Goal: Task Accomplishment & Management: Complete application form

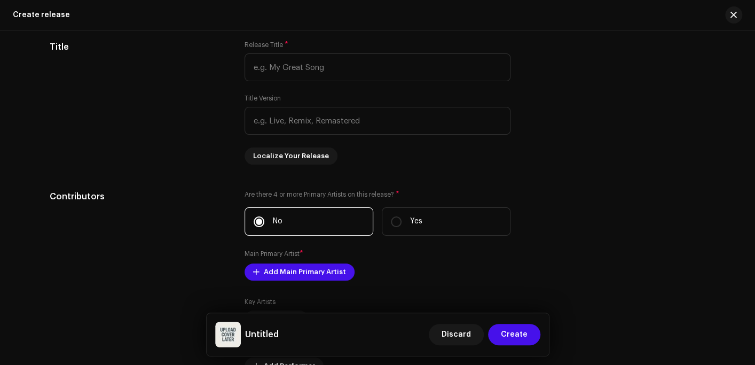
scroll to position [1281, 0]
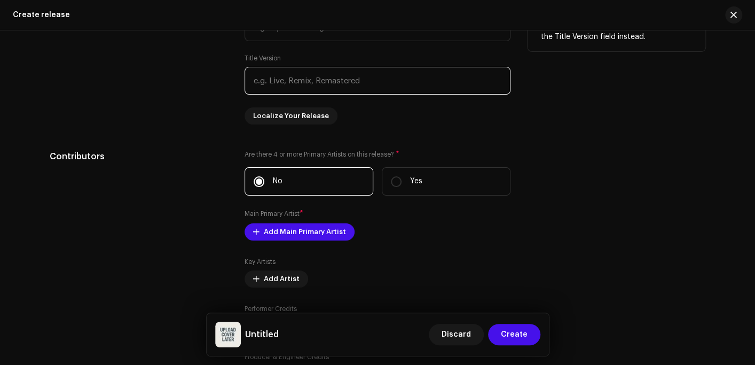
click at [282, 83] on input "text" at bounding box center [378, 81] width 266 height 28
type input "K"
type input "Nkabomu"
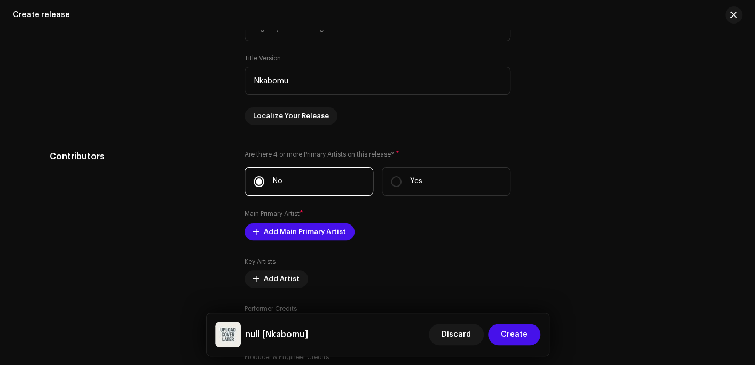
click at [572, 133] on div "Prefill release information from track metadata Compilation Is it a compilation…" at bounding box center [378, 340] width 656 height 1143
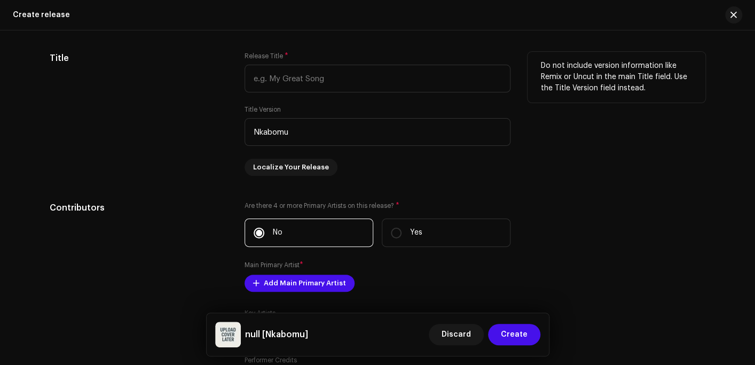
scroll to position [1175, 0]
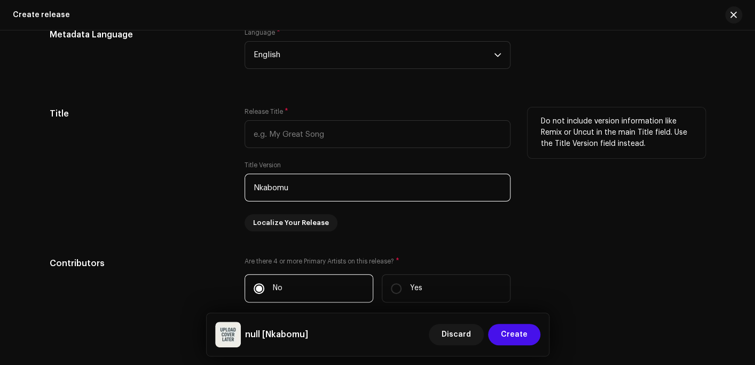
drag, startPoint x: 292, startPoint y: 185, endPoint x: 247, endPoint y: 186, distance: 44.9
click at [247, 186] on input "Nkabomu" at bounding box center [378, 188] width 266 height 28
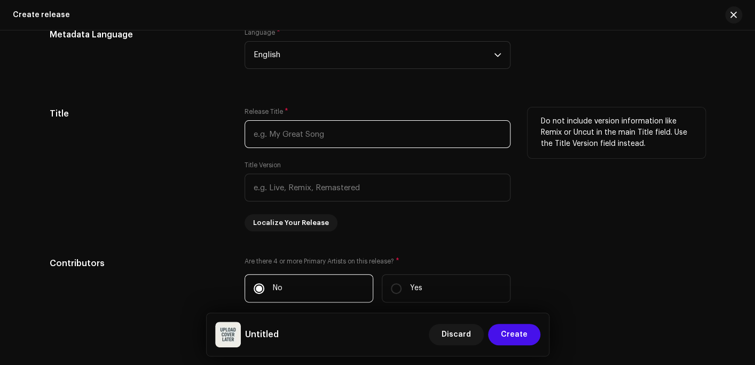
paste input "Nkabomu"
type input "Nkabomu"
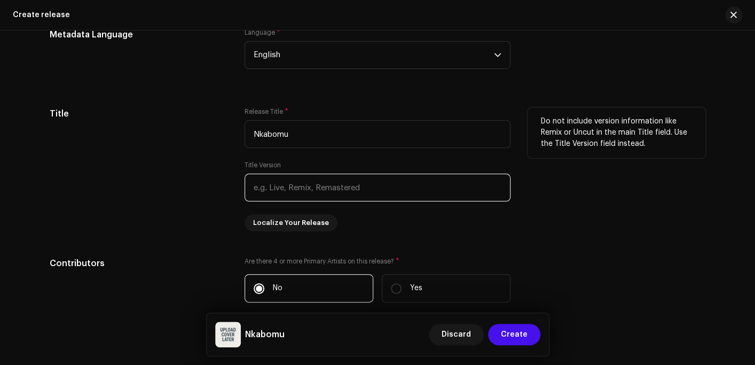
click at [290, 183] on input "text" at bounding box center [378, 188] width 266 height 28
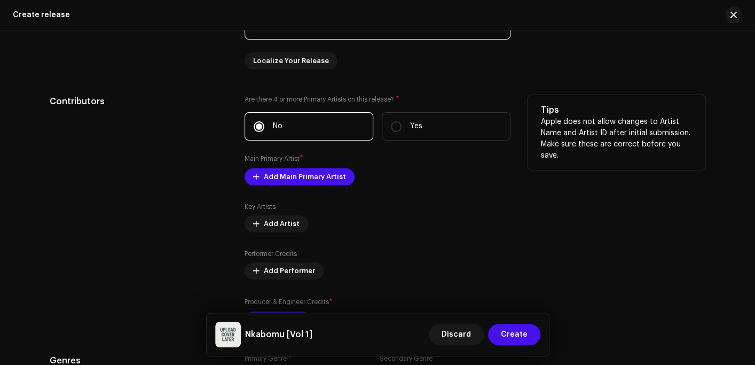
scroll to position [1335, 0]
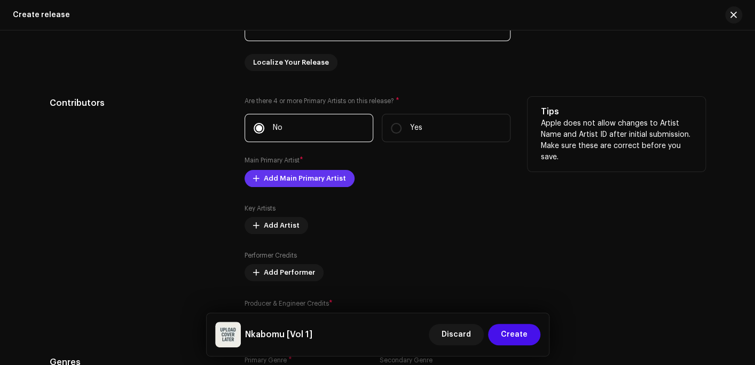
type input "Vol 1"
click at [287, 182] on span "Add Main Primary Artist" at bounding box center [305, 178] width 82 height 21
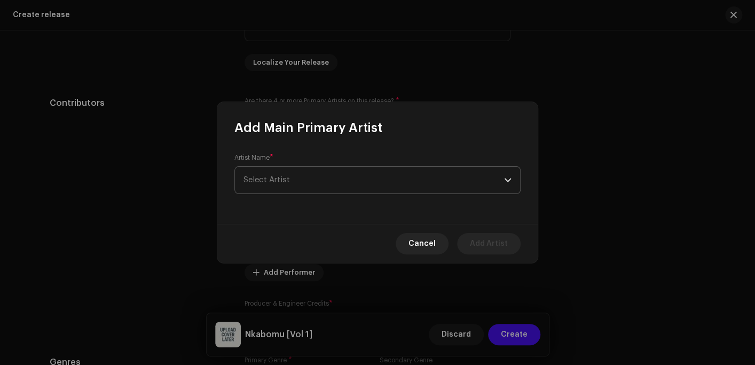
click at [286, 182] on span "Select Artist" at bounding box center [266, 180] width 46 height 8
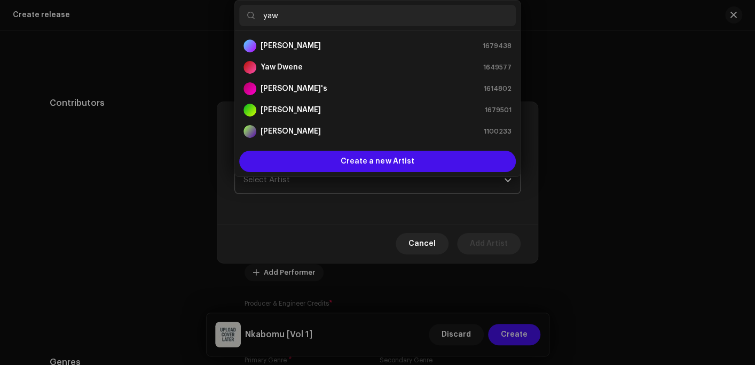
type input "yaw s"
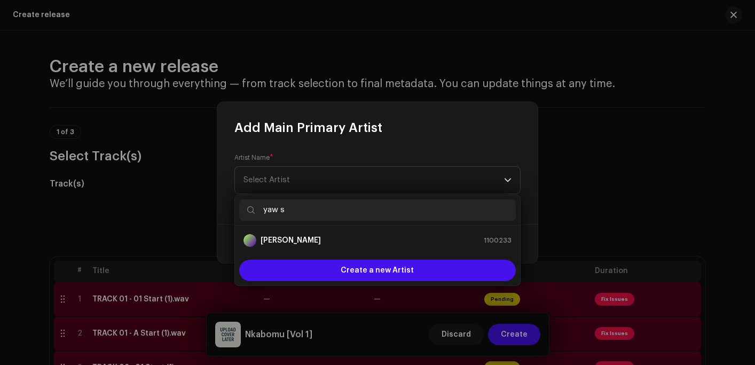
click at [303, 243] on strong "[PERSON_NAME]" at bounding box center [291, 240] width 60 height 11
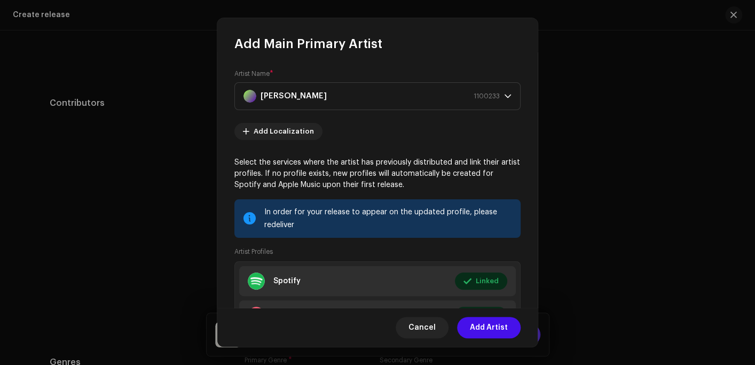
click at [500, 324] on span "Add Artist" at bounding box center [489, 327] width 38 height 21
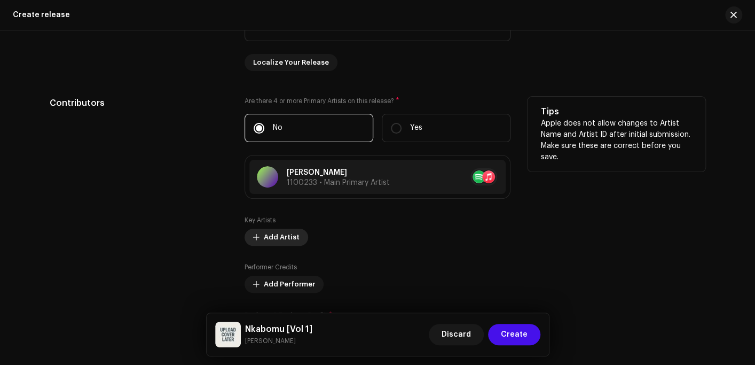
click at [282, 238] on span "Add Artist" at bounding box center [282, 236] width 36 height 21
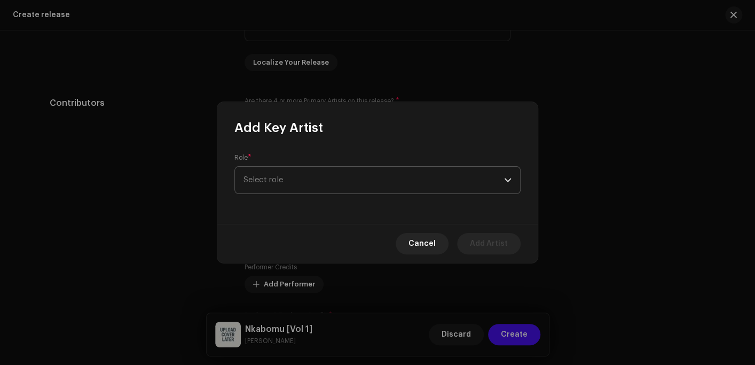
click at [297, 186] on span "Select role" at bounding box center [373, 180] width 261 height 27
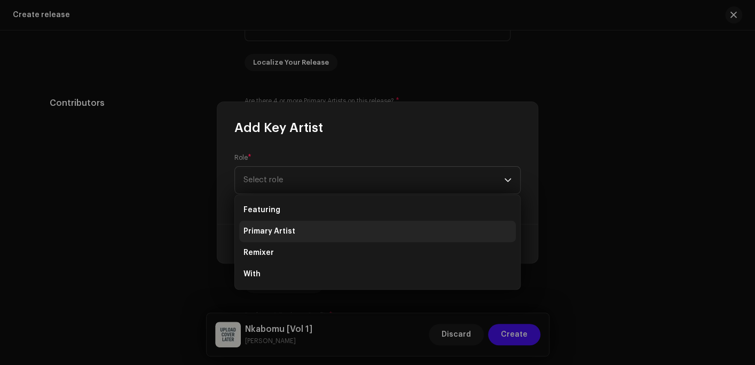
click at [285, 229] on span "Primary Artist" at bounding box center [269, 231] width 52 height 11
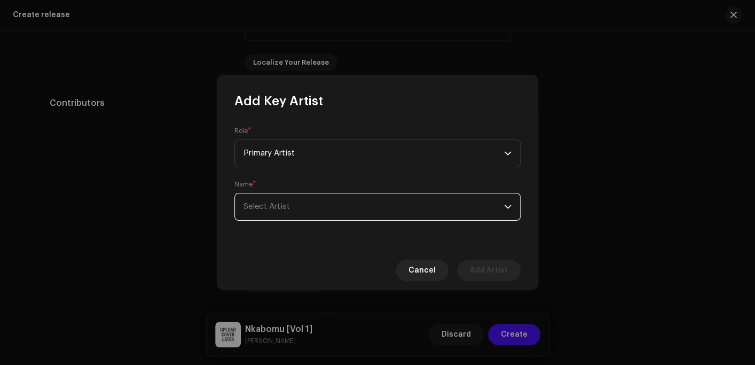
click at [287, 211] on span "Select Artist" at bounding box center [373, 206] width 261 height 27
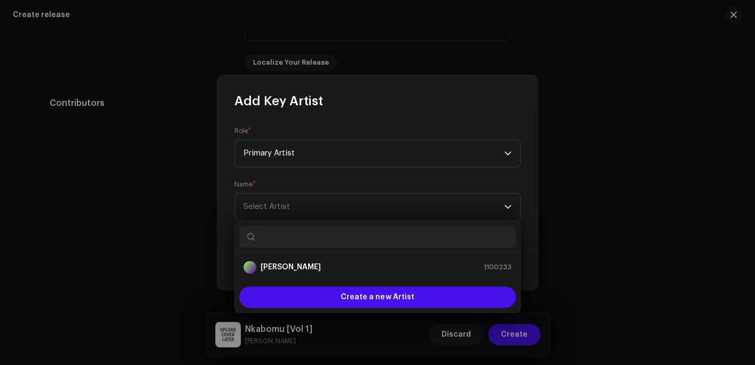
click at [289, 230] on input "text" at bounding box center [377, 236] width 277 height 21
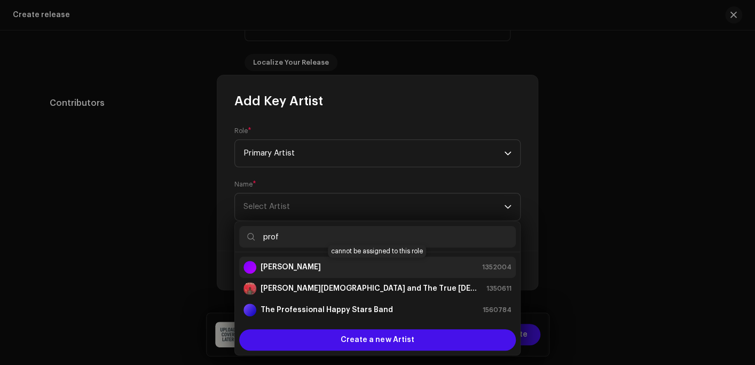
type input "prof"
click at [312, 267] on strong "Prof. Kofi Abraham" at bounding box center [291, 267] width 60 height 11
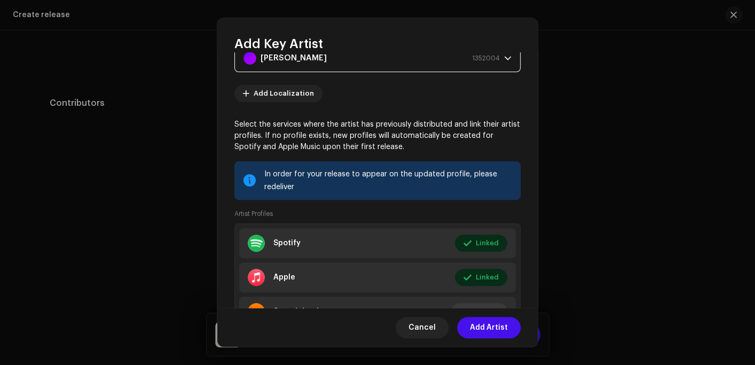
scroll to position [145, 0]
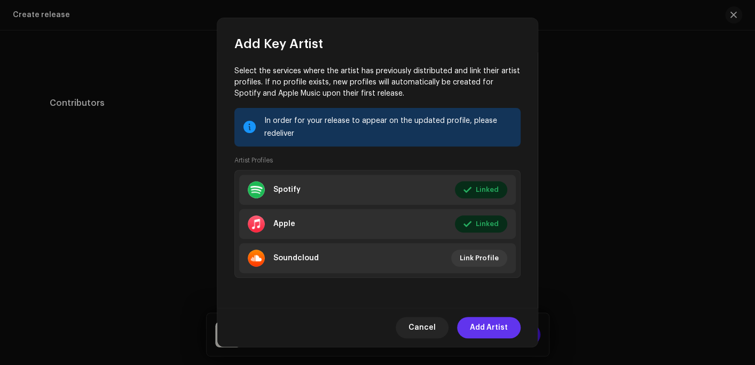
click at [485, 329] on span "Add Artist" at bounding box center [489, 327] width 38 height 21
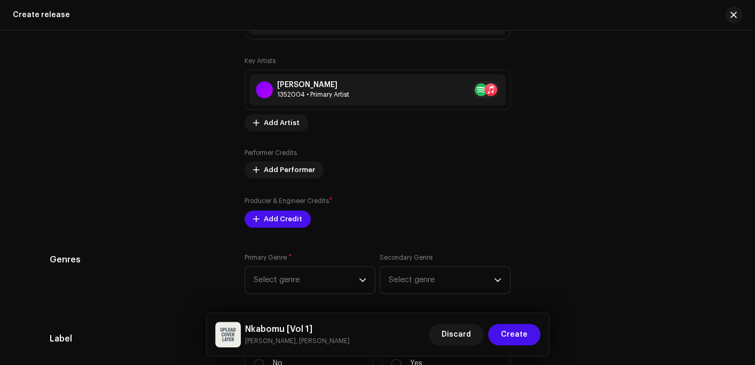
scroll to position [1495, 0]
click at [286, 226] on span "Add Credit" at bounding box center [283, 217] width 38 height 21
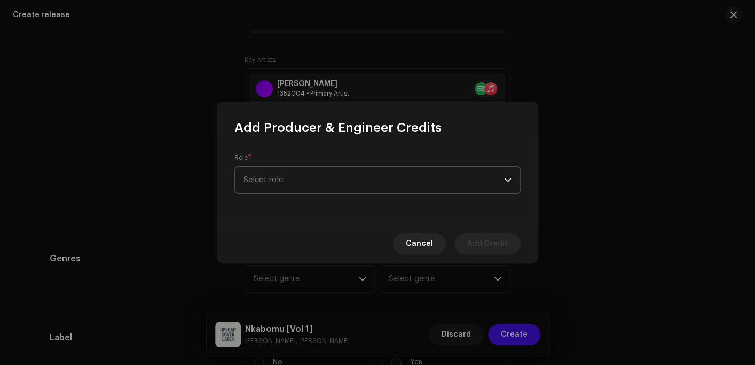
click at [264, 180] on span "Select role" at bounding box center [373, 180] width 261 height 27
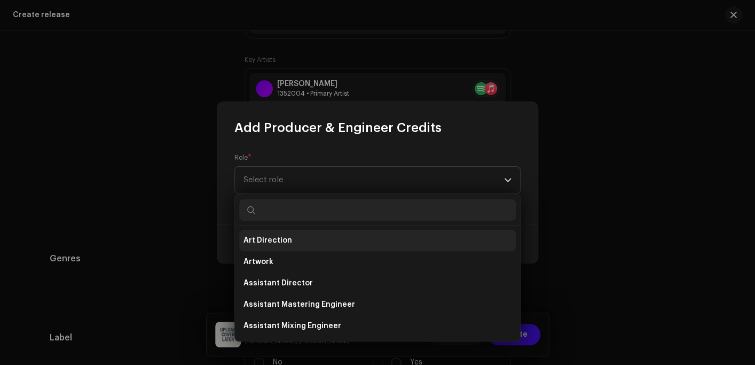
click at [272, 237] on span "Art Direction" at bounding box center [267, 240] width 49 height 11
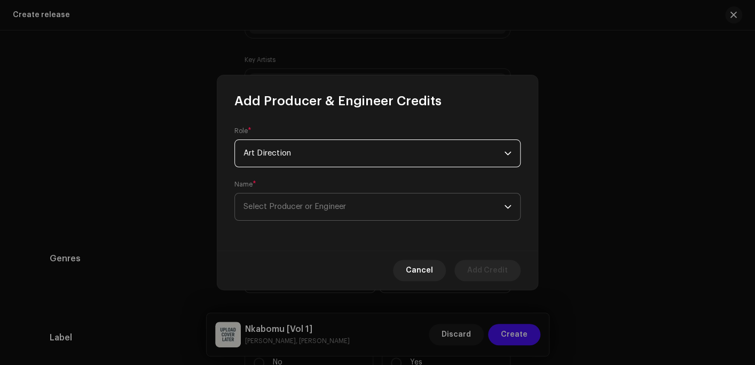
click at [278, 211] on span "Select Producer or Engineer" at bounding box center [373, 206] width 261 height 27
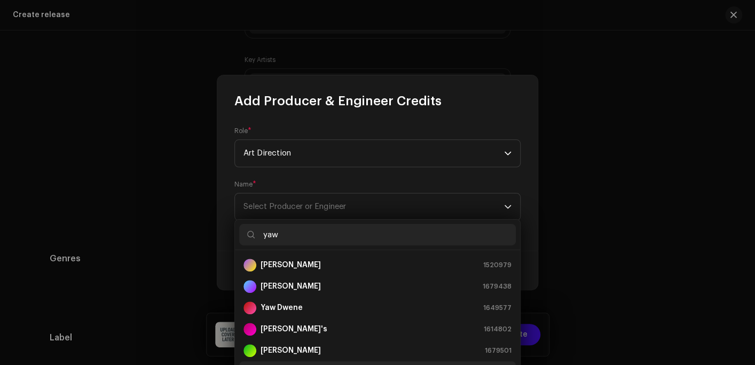
scroll to position [17, 0]
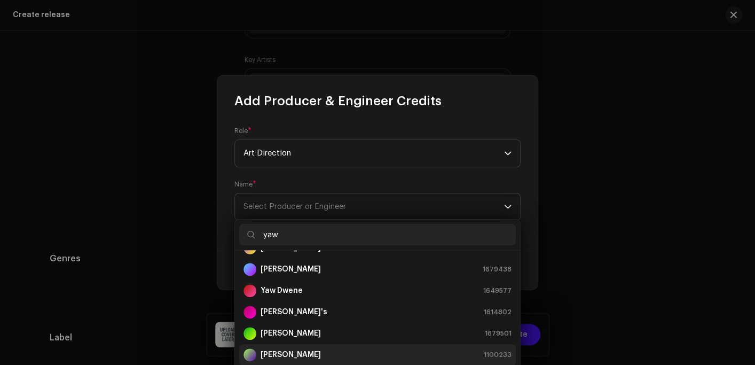
type input "yaw"
click at [288, 352] on strong "[PERSON_NAME]" at bounding box center [291, 354] width 60 height 11
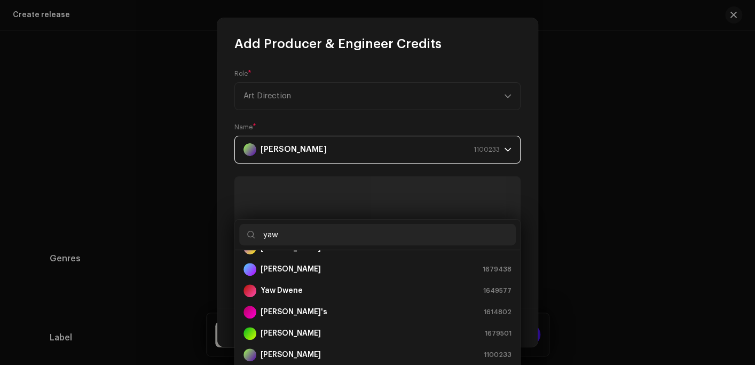
scroll to position [0, 0]
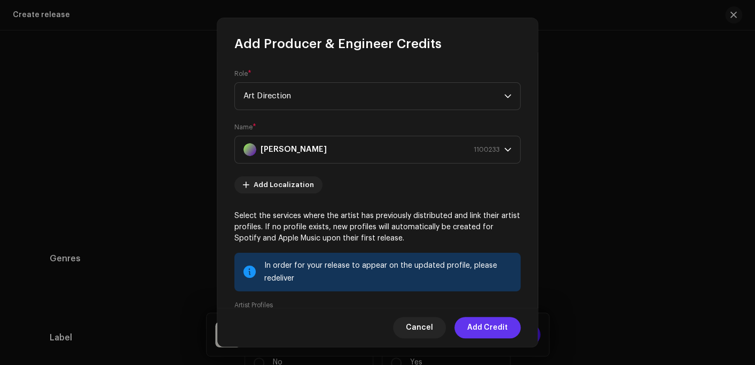
click at [489, 329] on span "Add Credit" at bounding box center [487, 327] width 41 height 21
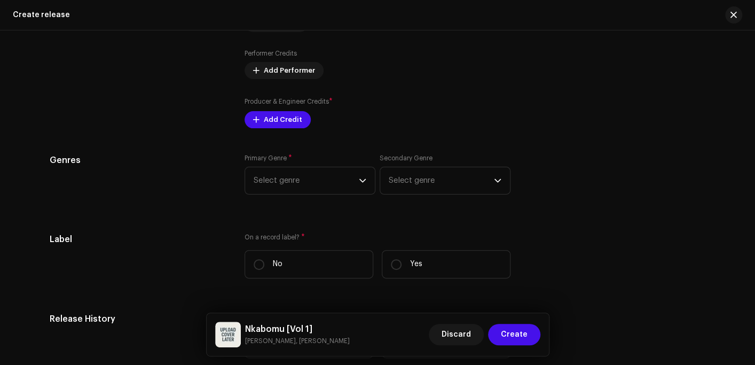
scroll to position [1602, 0]
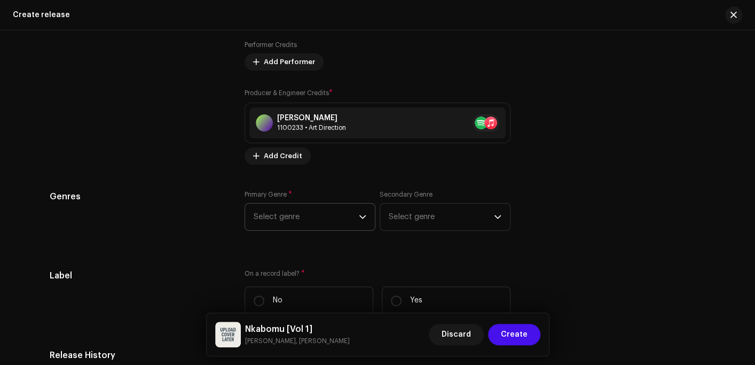
click at [303, 221] on span "Select genre" at bounding box center [306, 216] width 105 height 27
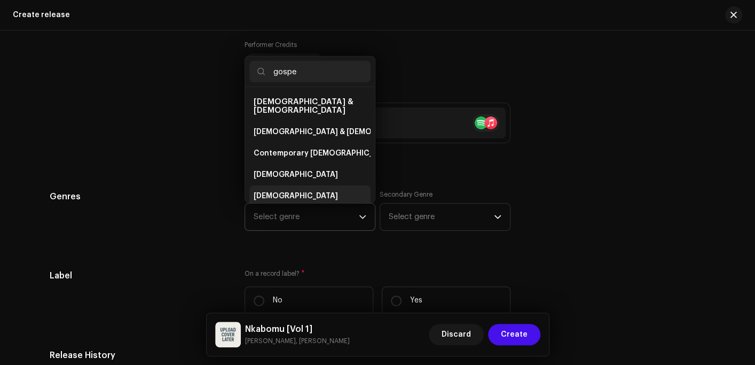
scroll to position [17, 0]
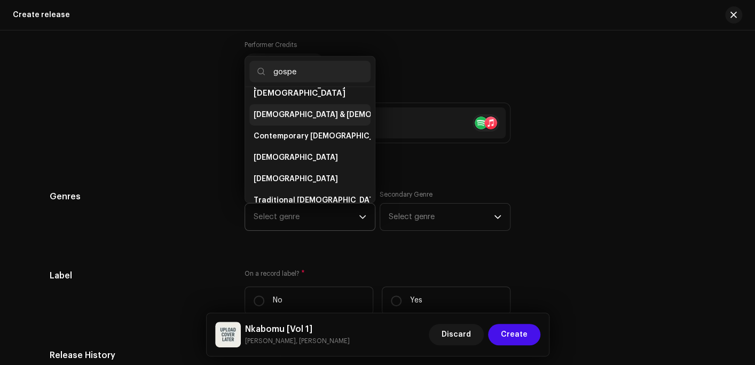
type input "gospe"
click at [308, 109] on span "[DEMOGRAPHIC_DATA] & [DEMOGRAPHIC_DATA]" at bounding box center [342, 114] width 177 height 11
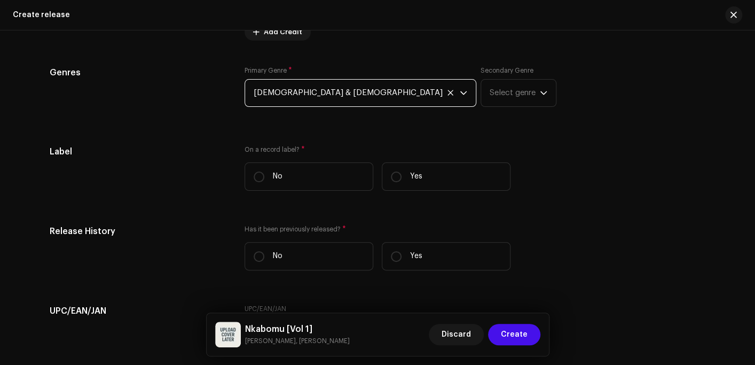
scroll to position [1762, 0]
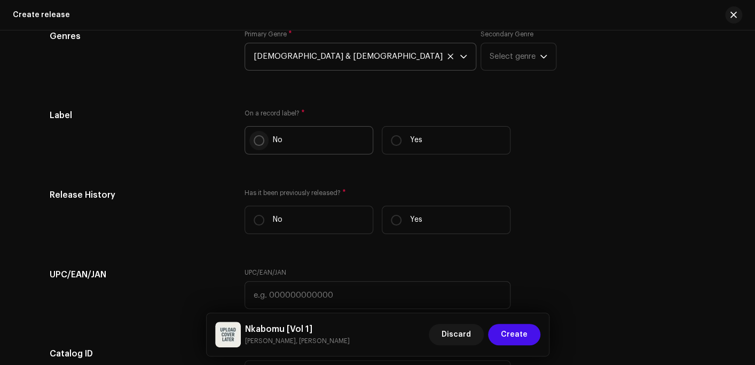
click at [254, 142] on input "No" at bounding box center [259, 140] width 11 height 11
radio input "true"
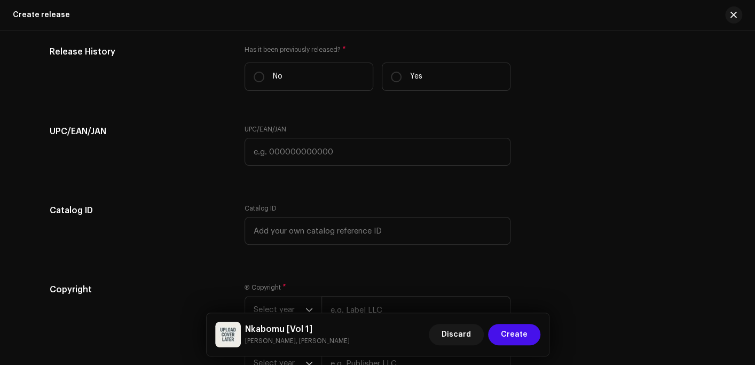
scroll to position [1922, 0]
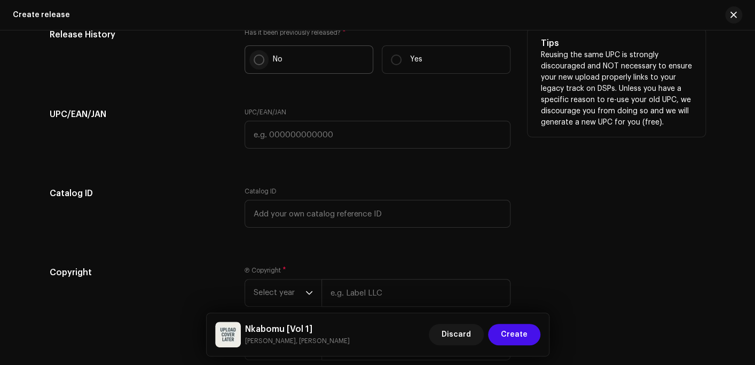
click at [254, 62] on input "No" at bounding box center [259, 59] width 11 height 11
radio input "true"
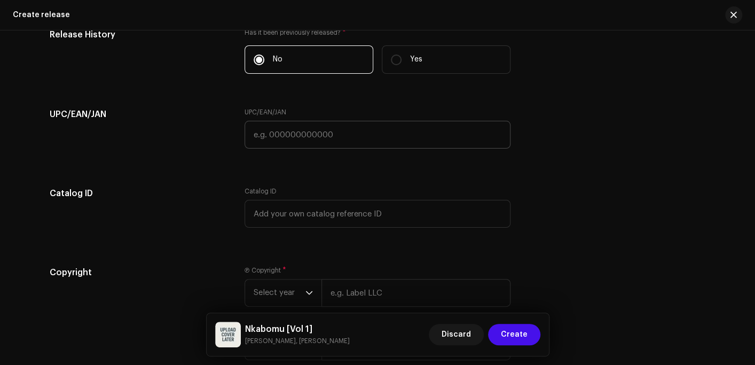
scroll to position [2029, 0]
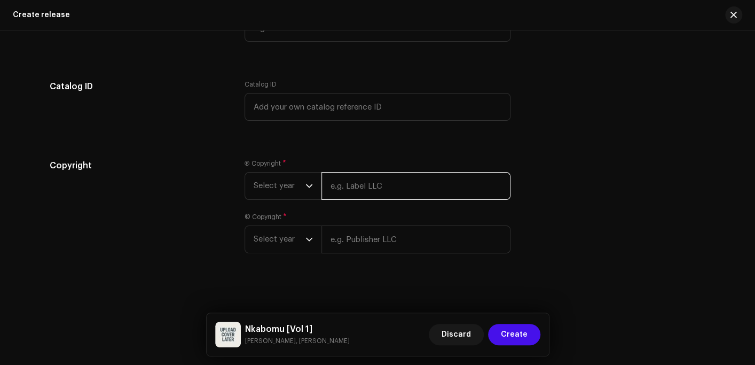
click at [367, 193] on input "text" at bounding box center [415, 186] width 189 height 28
type input "Y"
type input "OX Records"
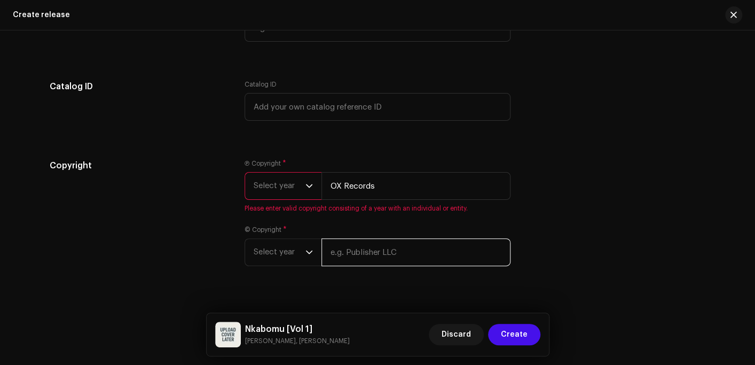
click at [355, 238] on div "© Copyright * Select year" at bounding box center [378, 245] width 266 height 41
type input "OX Records"
click at [281, 197] on span "Select year" at bounding box center [280, 185] width 52 height 27
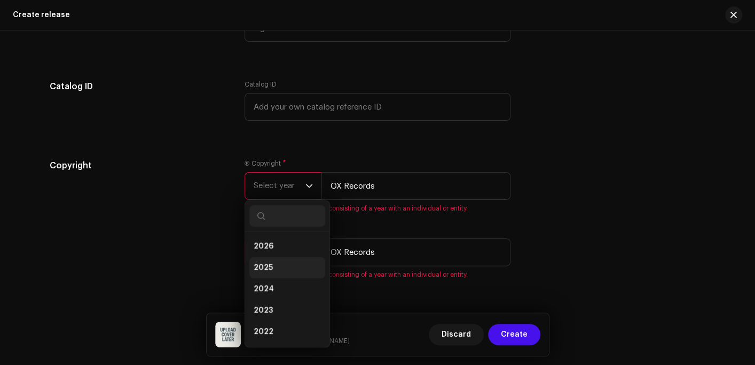
click at [271, 267] on li "2025" at bounding box center [287, 267] width 76 height 21
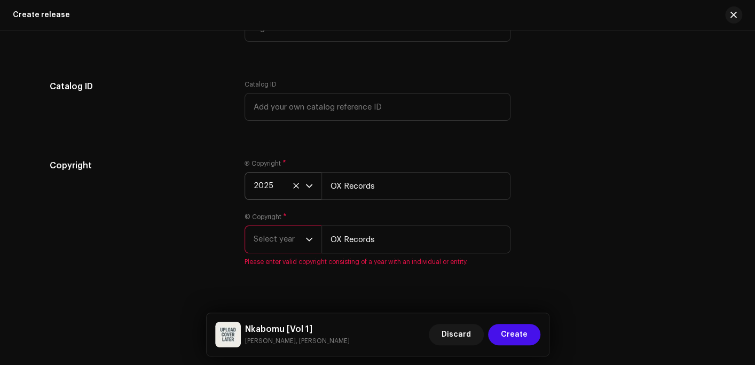
click at [274, 248] on span "Select year" at bounding box center [280, 239] width 52 height 27
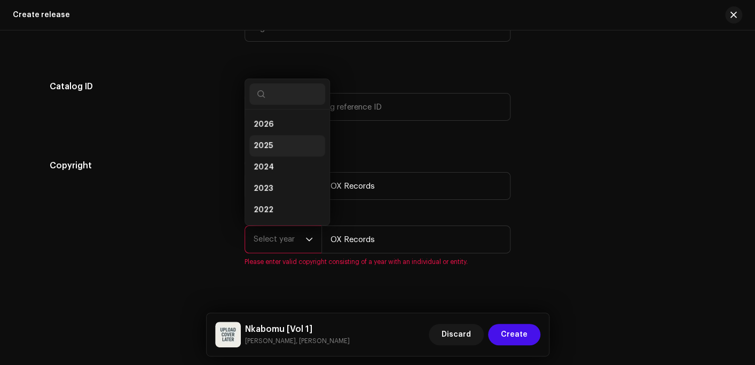
click at [263, 145] on span "2025" at bounding box center [263, 145] width 19 height 11
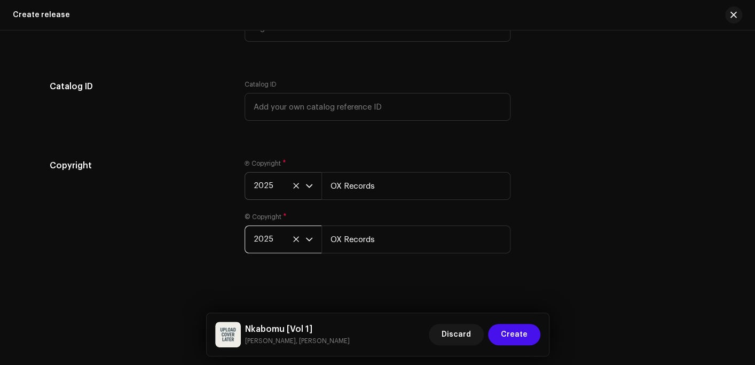
click at [426, 166] on div "Ⓟ Copyright * 2025 OX Records" at bounding box center [378, 179] width 266 height 41
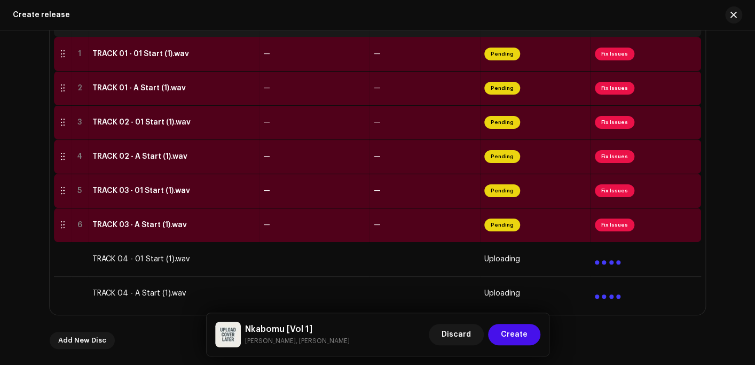
scroll to position [267, 0]
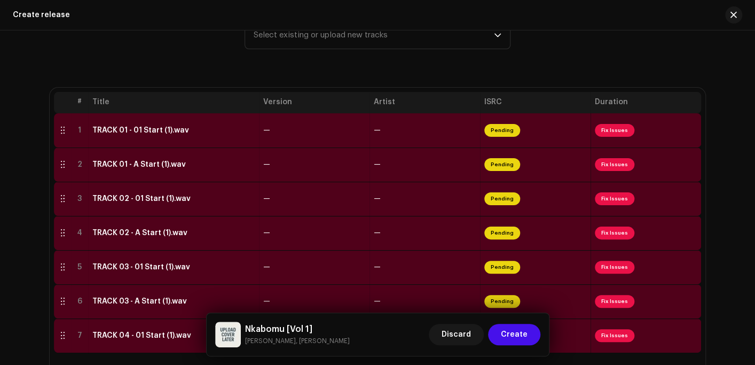
scroll to position [160, 0]
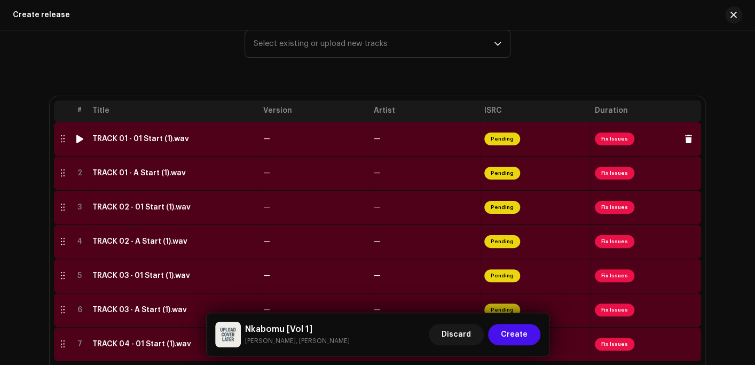
click at [178, 143] on div "TRACK 01 - 01 Start (1).wav" at bounding box center [140, 139] width 97 height 9
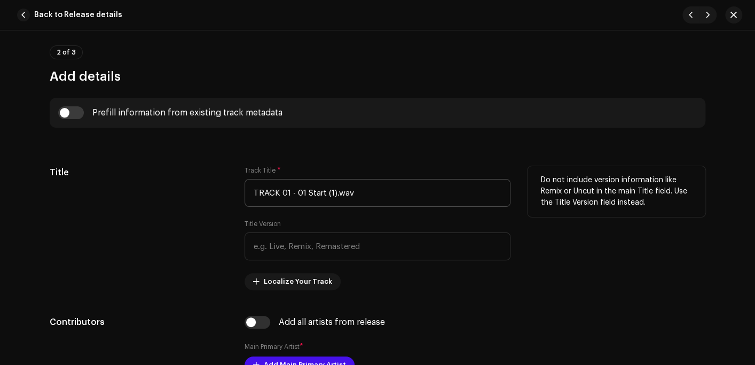
scroll to position [374, 0]
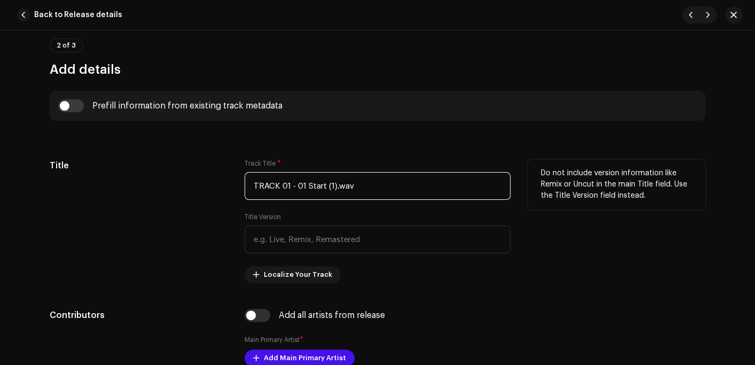
click at [391, 186] on input "TRACK 01 - 01 Start (1).wav" at bounding box center [378, 186] width 266 height 28
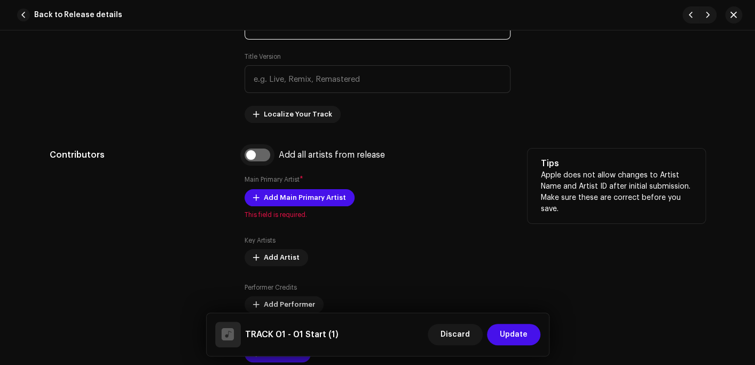
type input "TRACK 01 - 01 Start (1)"
click at [263, 156] on input "checkbox" at bounding box center [258, 154] width 26 height 13
checkbox input "true"
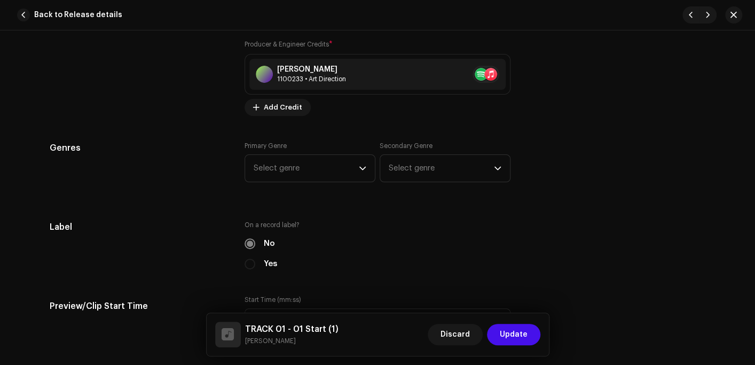
scroll to position [961, 0]
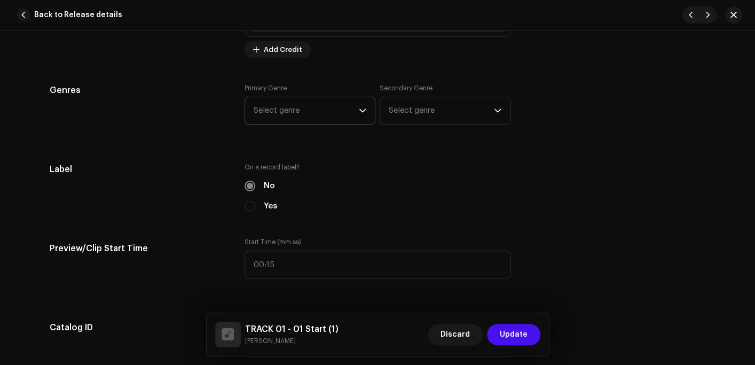
click at [298, 108] on span "Select genre" at bounding box center [306, 110] width 105 height 27
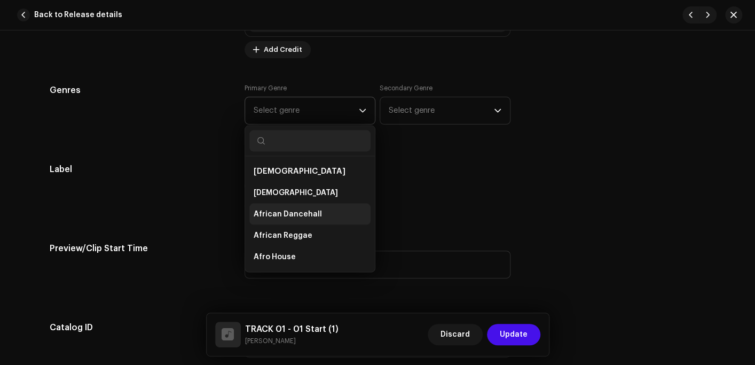
type input "h"
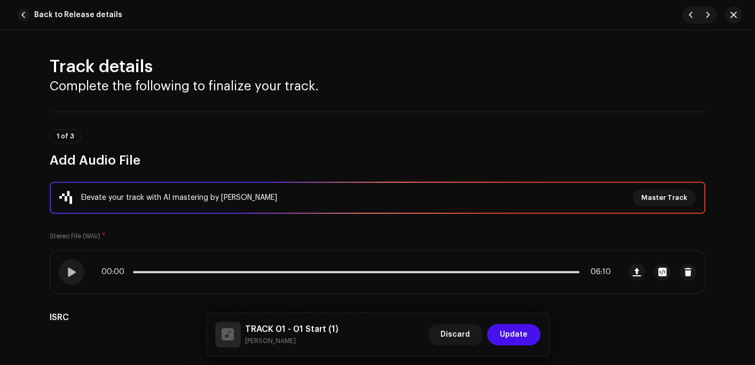
scroll to position [961, 0]
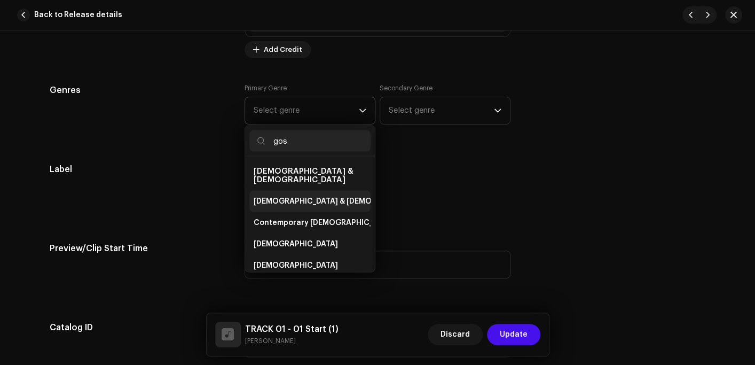
type input "gos"
click at [292, 195] on span "[DEMOGRAPHIC_DATA] & [DEMOGRAPHIC_DATA]" at bounding box center [342, 200] width 177 height 11
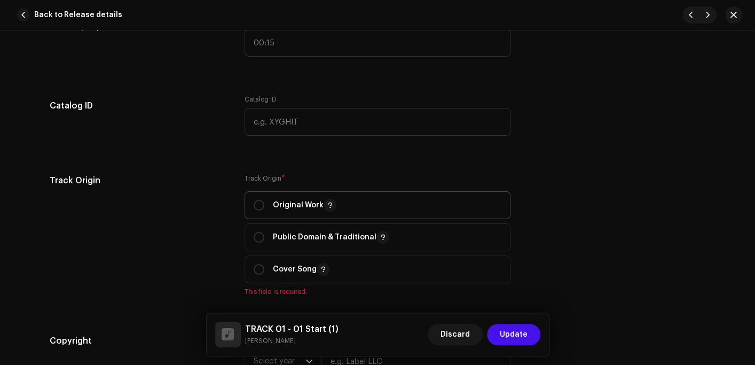
click at [280, 192] on span "Original Work" at bounding box center [378, 205] width 248 height 27
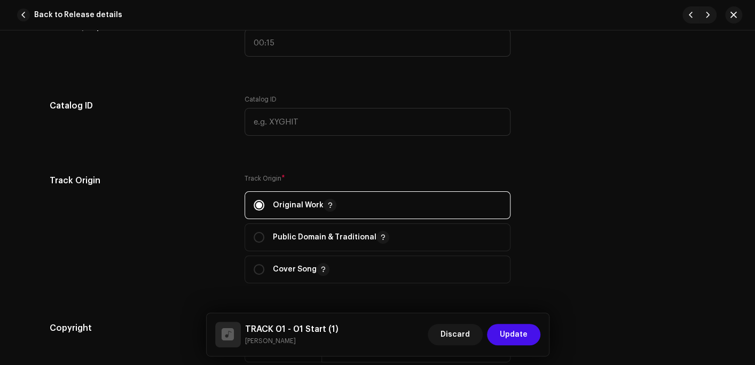
radio input "true"
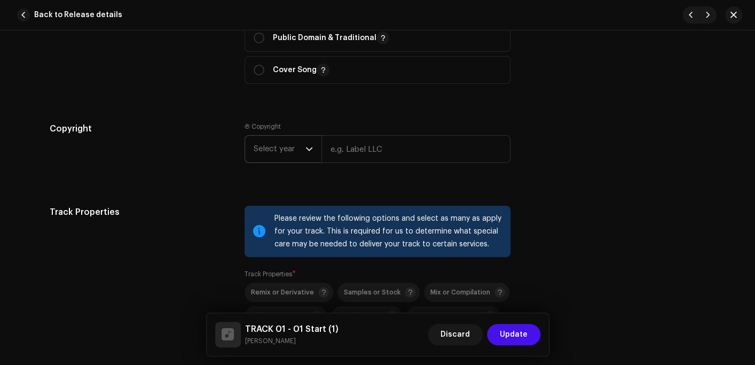
scroll to position [1388, 0]
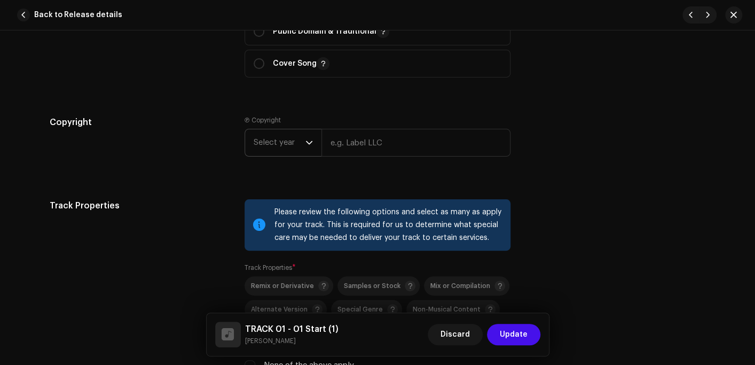
click at [284, 133] on span "Select year" at bounding box center [280, 142] width 52 height 27
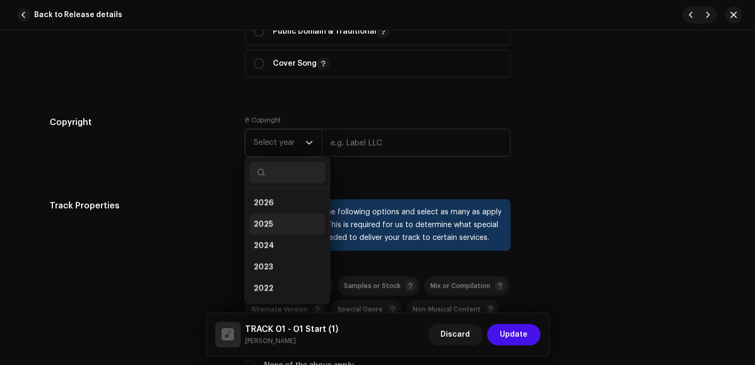
click at [277, 221] on li "2025" at bounding box center [287, 224] width 76 height 21
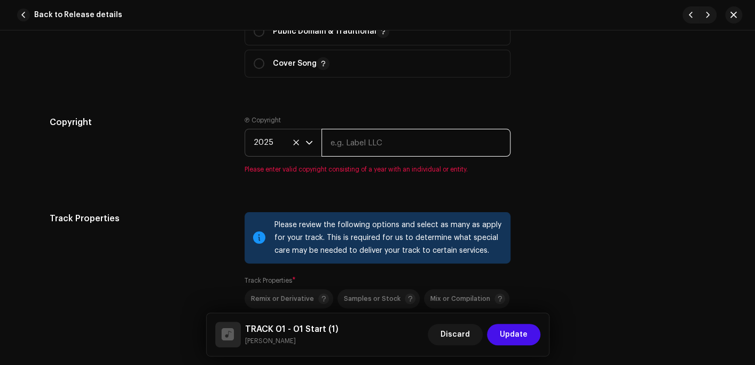
click at [350, 142] on input "text" at bounding box center [415, 143] width 189 height 28
type input "OX Records"
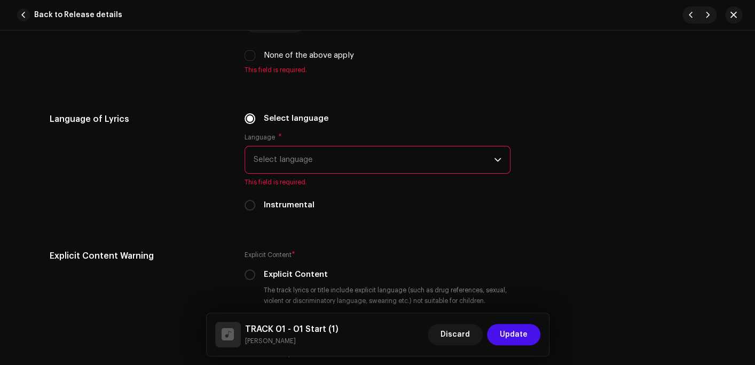
scroll to position [1708, 0]
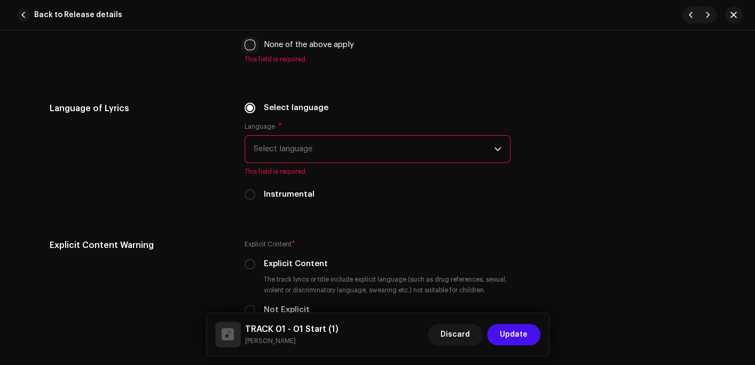
click at [250, 49] on input "None of the above apply" at bounding box center [250, 45] width 11 height 11
checkbox input "true"
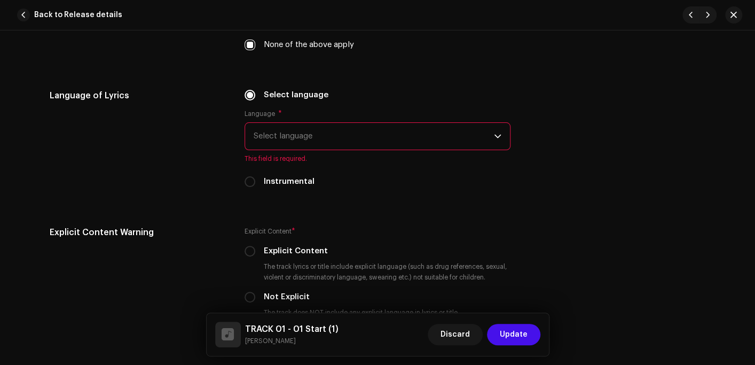
click at [295, 138] on span "Select language" at bounding box center [374, 136] width 240 height 27
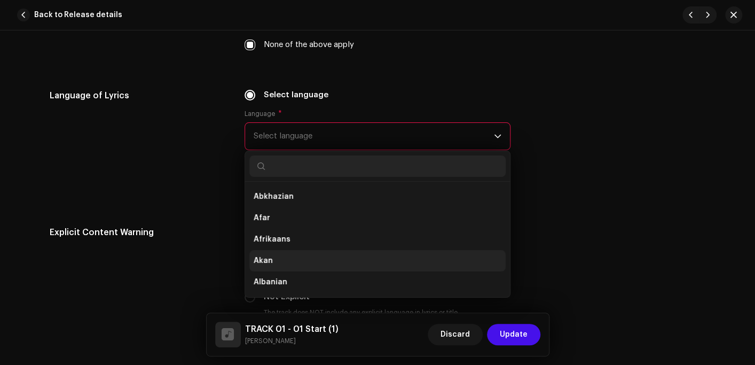
click at [283, 261] on li "Akan" at bounding box center [377, 260] width 256 height 21
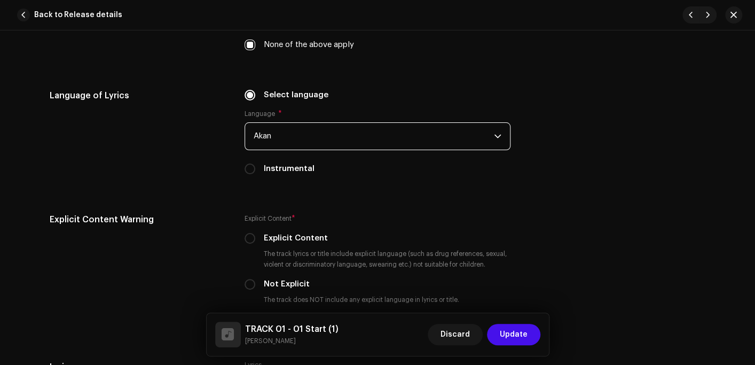
scroll to position [1869, 0]
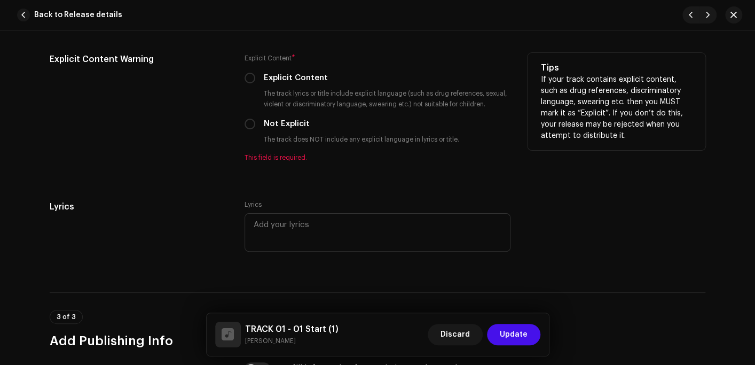
click at [281, 128] on label "Not Explicit" at bounding box center [287, 124] width 46 height 12
click at [255, 128] on input "Not Explicit" at bounding box center [250, 124] width 11 height 11
radio input "true"
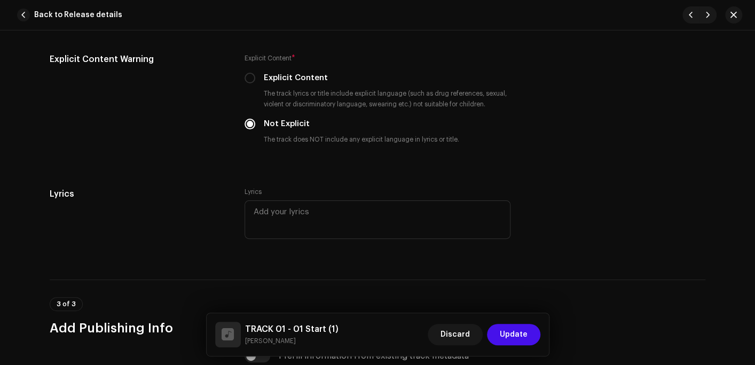
scroll to position [2126, 0]
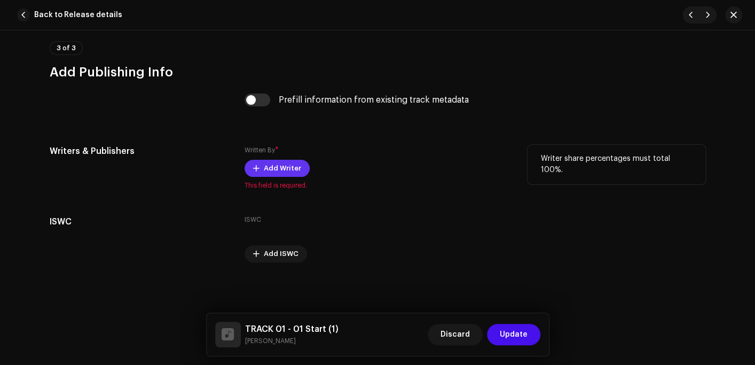
click at [269, 172] on span "Add Writer" at bounding box center [282, 168] width 37 height 21
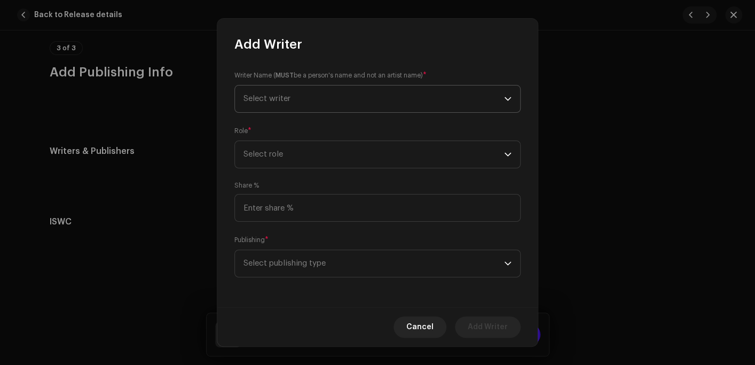
click at [327, 99] on span "Select writer" at bounding box center [373, 98] width 261 height 27
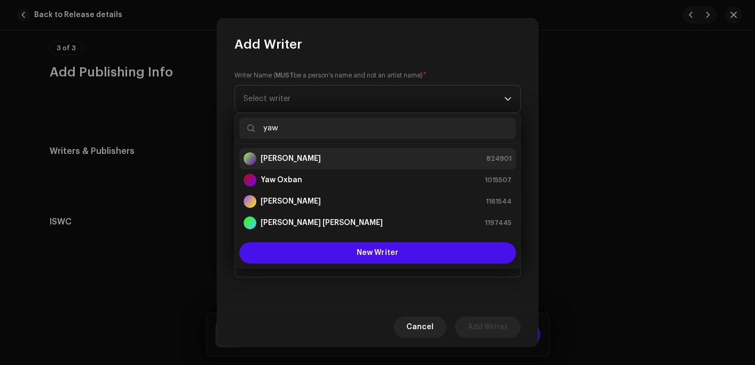
type input "yaw"
click at [312, 161] on div "Yaw Sarpong 824901" at bounding box center [377, 158] width 268 height 13
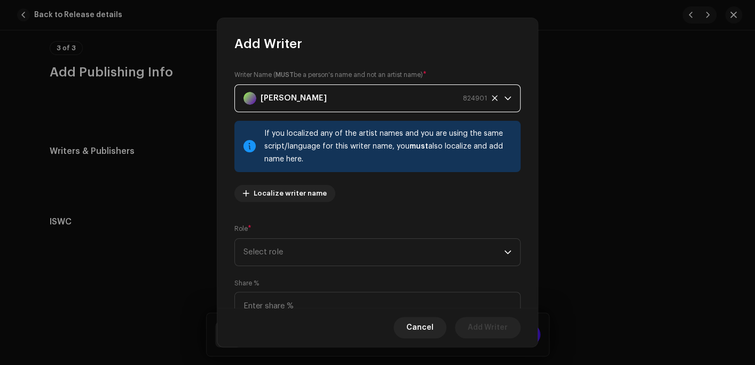
scroll to position [53, 0]
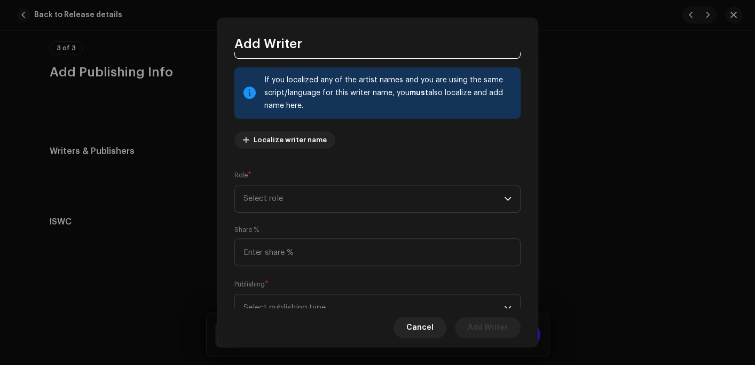
click at [301, 183] on div "Role * Select role" at bounding box center [377, 191] width 286 height 43
click at [297, 193] on span "Select role" at bounding box center [373, 198] width 261 height 27
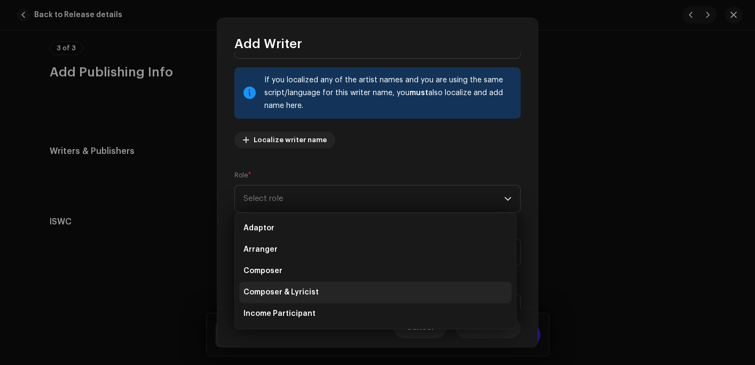
click at [280, 290] on span "Composer & Lyricist" at bounding box center [280, 292] width 75 height 11
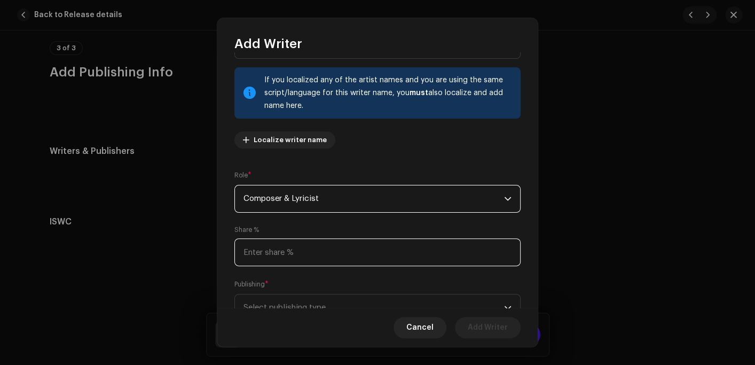
click at [278, 245] on input at bounding box center [377, 252] width 286 height 28
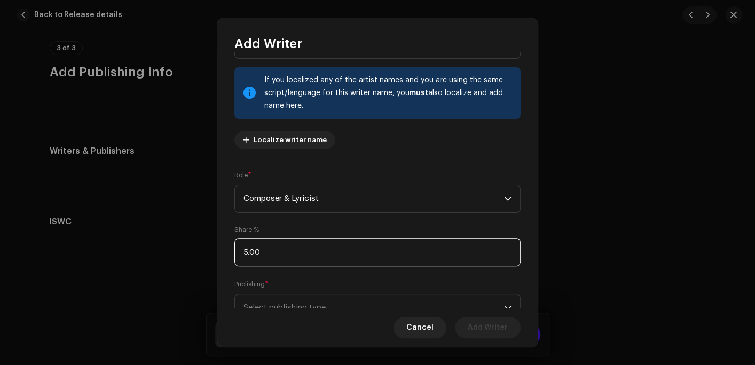
type input "50.00"
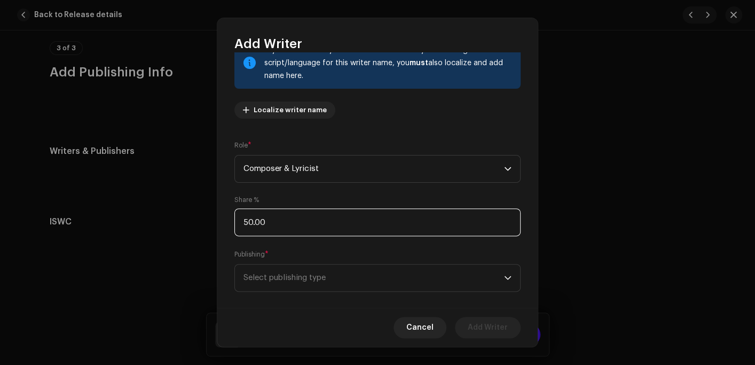
scroll to position [97, 0]
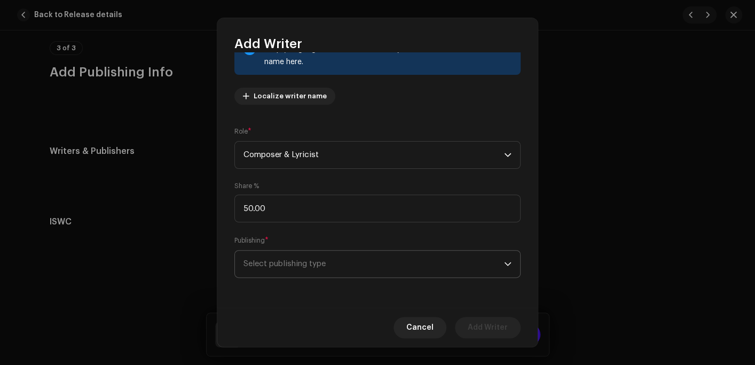
click at [288, 260] on span "Select publishing type" at bounding box center [373, 263] width 261 height 27
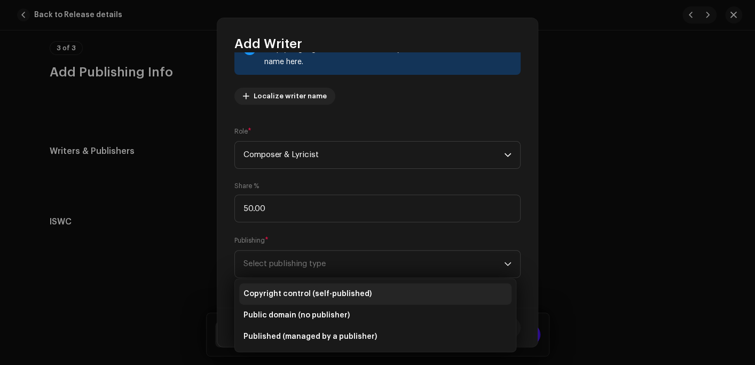
click at [288, 289] on span "Copyright control (self-published)" at bounding box center [307, 293] width 128 height 11
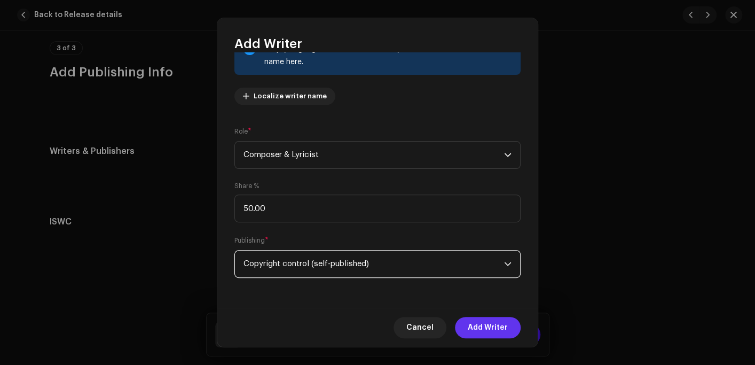
click at [491, 330] on span "Add Writer" at bounding box center [488, 327] width 40 height 21
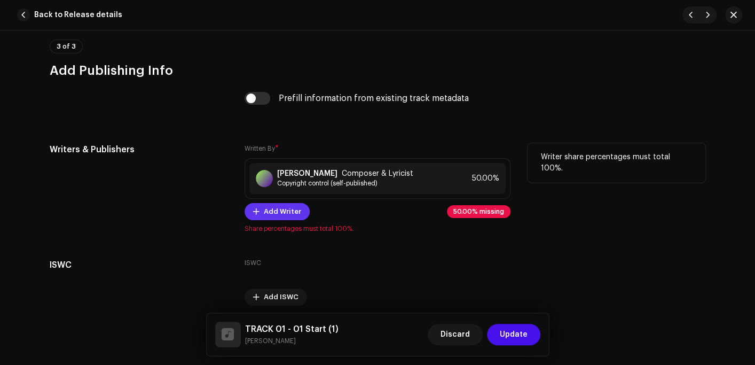
click at [281, 212] on span "Add Writer" at bounding box center [282, 211] width 37 height 21
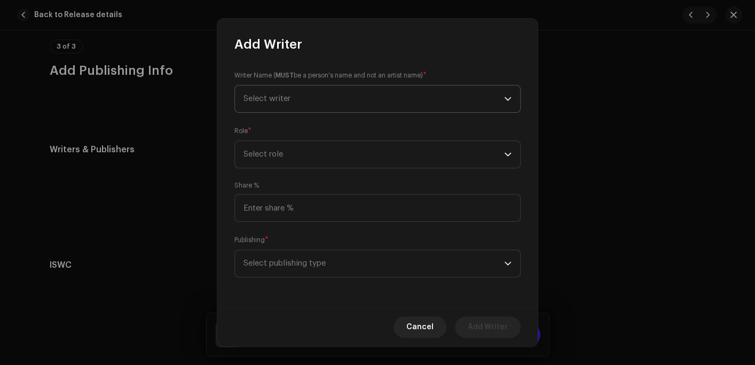
click at [309, 97] on span "Select writer" at bounding box center [373, 98] width 261 height 27
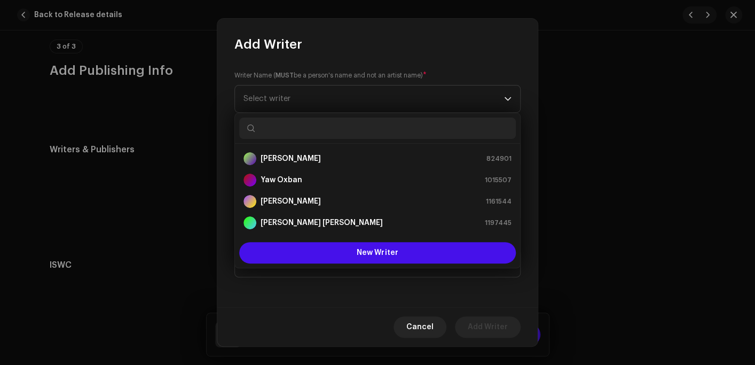
click at [308, 129] on input "text" at bounding box center [377, 127] width 277 height 21
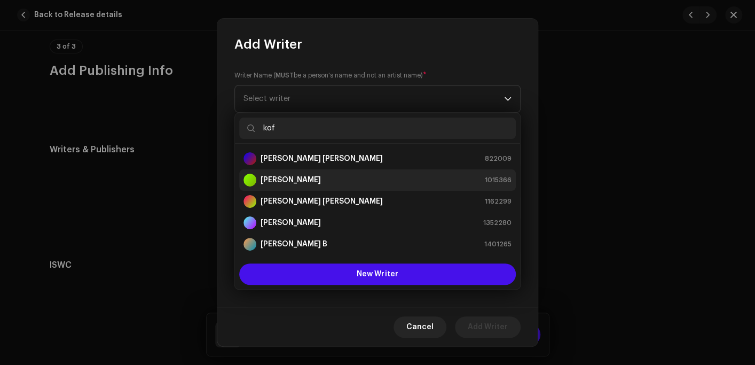
type input "kof"
click at [305, 176] on strong "Kofi Abraham" at bounding box center [291, 180] width 60 height 11
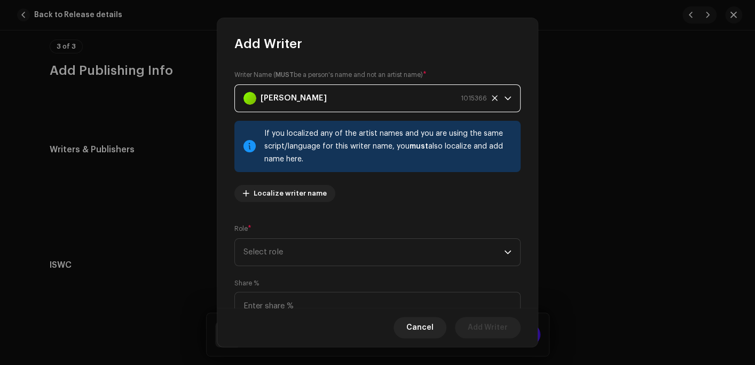
scroll to position [53, 0]
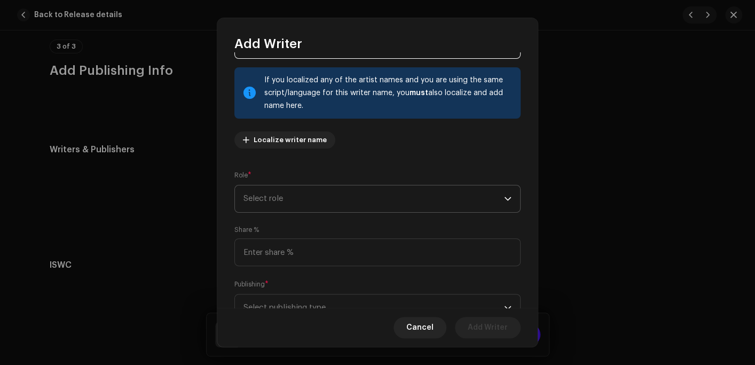
click at [287, 190] on span "Select role" at bounding box center [373, 198] width 261 height 27
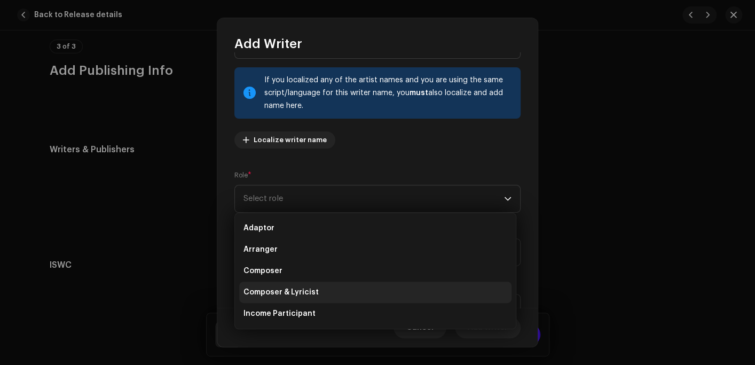
click at [280, 289] on span "Composer & Lyricist" at bounding box center [280, 292] width 75 height 11
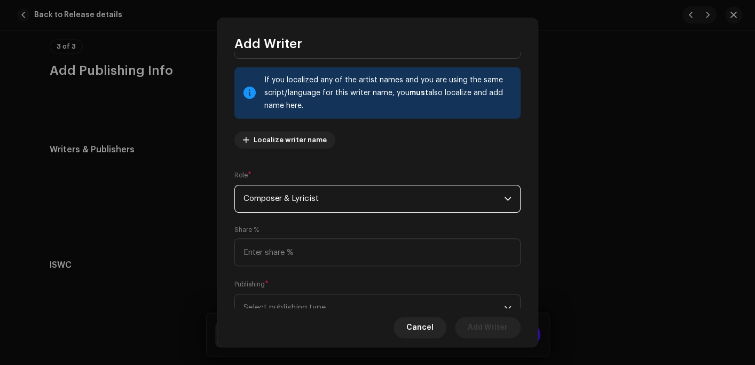
scroll to position [97, 0]
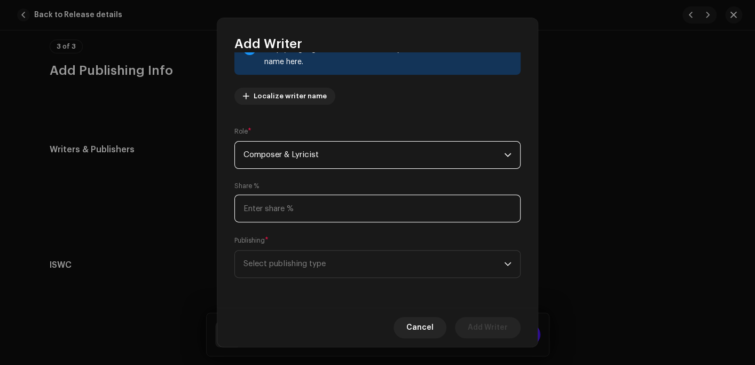
click at [290, 209] on input at bounding box center [377, 208] width 286 height 28
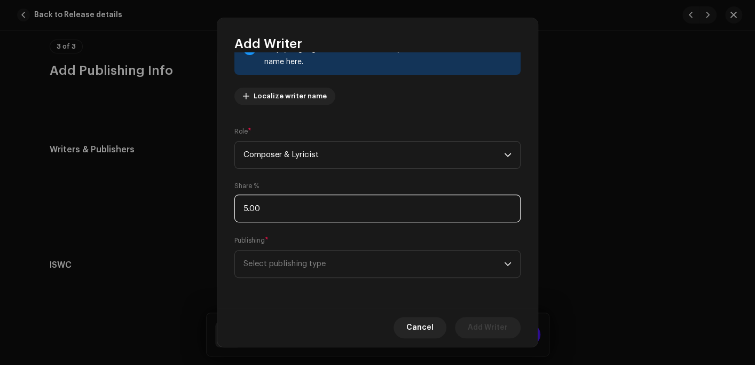
type input "50.00"
click at [285, 217] on input "50.00" at bounding box center [377, 208] width 286 height 28
click at [278, 259] on span "Select publishing type" at bounding box center [373, 263] width 261 height 27
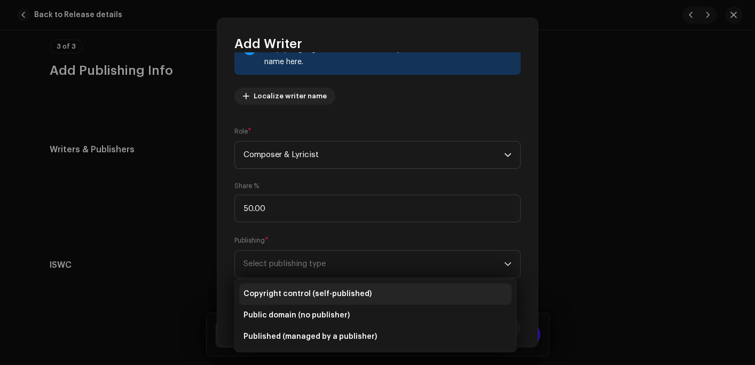
click at [279, 294] on span "Copyright control (self-published)" at bounding box center [307, 293] width 128 height 11
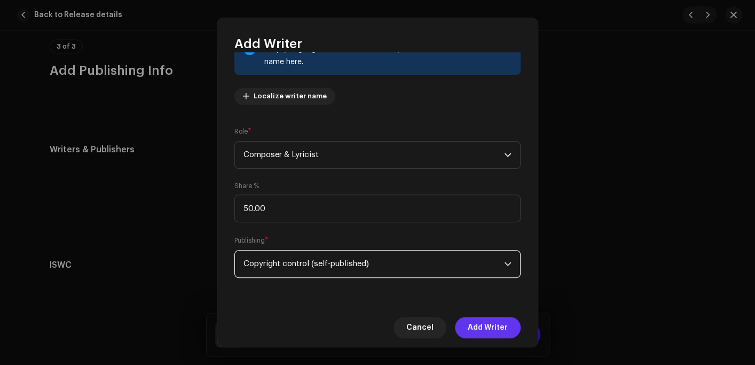
click at [496, 329] on span "Add Writer" at bounding box center [488, 327] width 40 height 21
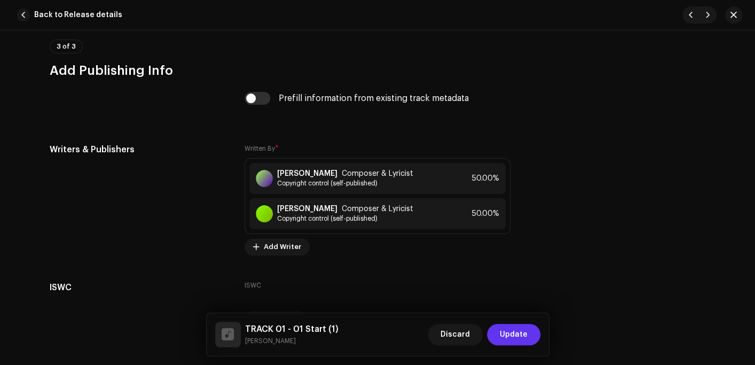
click at [511, 336] on span "Update" at bounding box center [514, 334] width 28 height 21
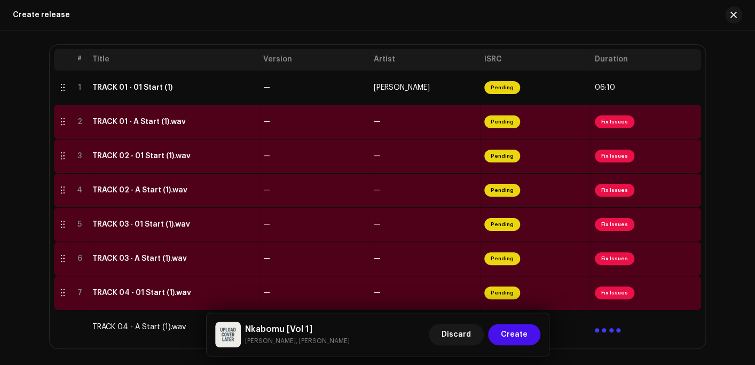
scroll to position [267, 0]
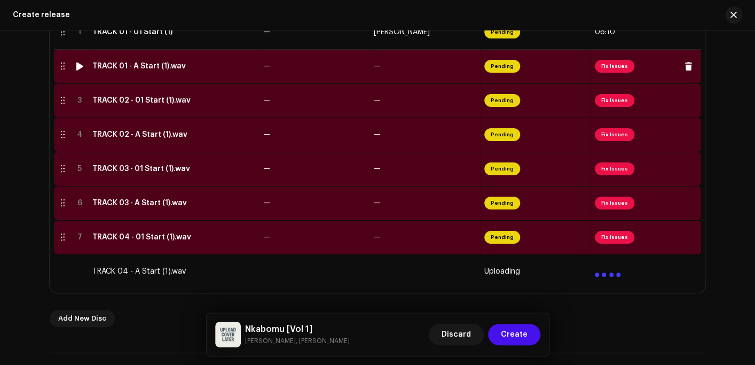
click at [161, 68] on div "TRACK 01 - A Start (1).wav" at bounding box center [138, 66] width 93 height 9
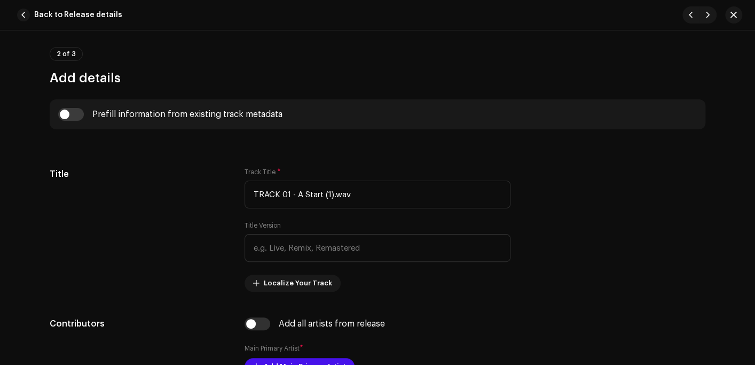
scroll to position [374, 0]
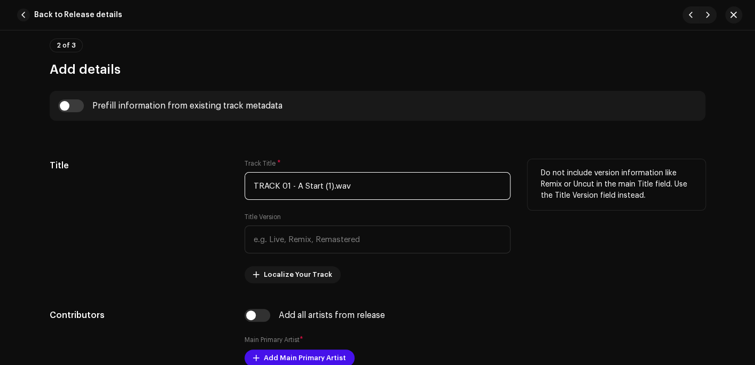
click at [361, 193] on input "TRACK 01 - A Start (1).wav" at bounding box center [378, 186] width 266 height 28
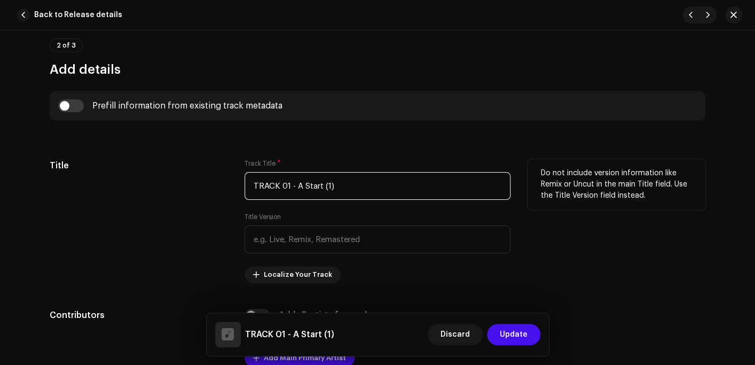
scroll to position [481, 0]
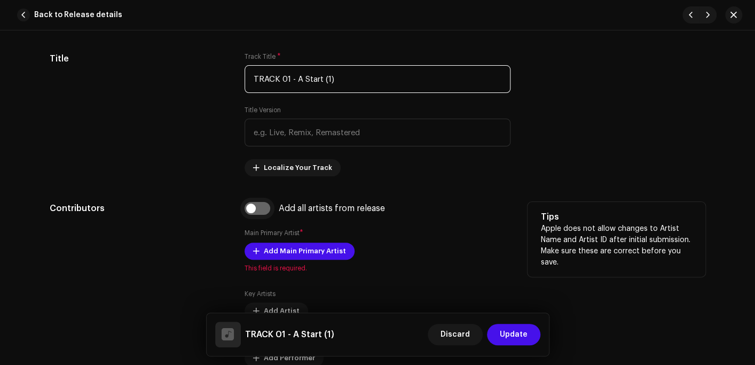
type input "TRACK 01 - A Start (1)"
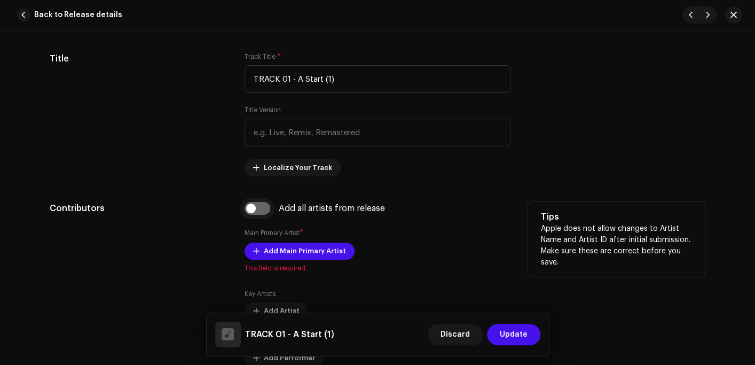
click at [248, 211] on input "checkbox" at bounding box center [258, 208] width 26 height 13
checkbox input "true"
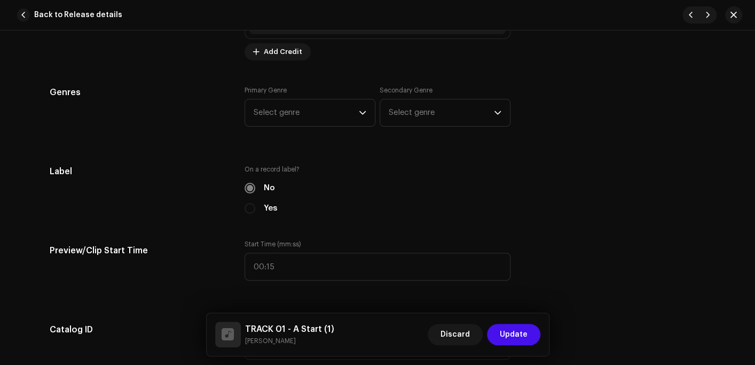
scroll to position [961, 0]
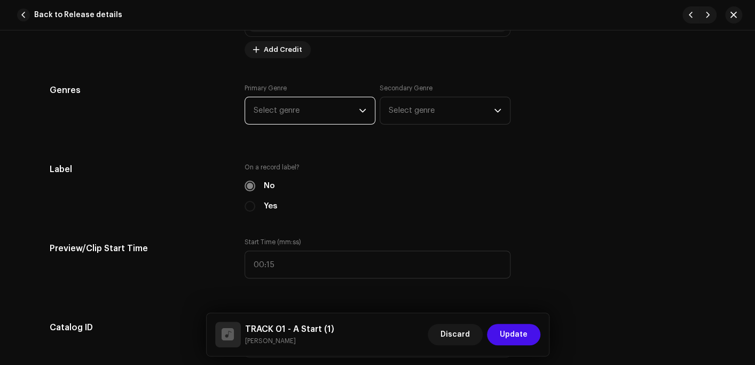
click at [294, 121] on span "Select genre" at bounding box center [306, 110] width 105 height 27
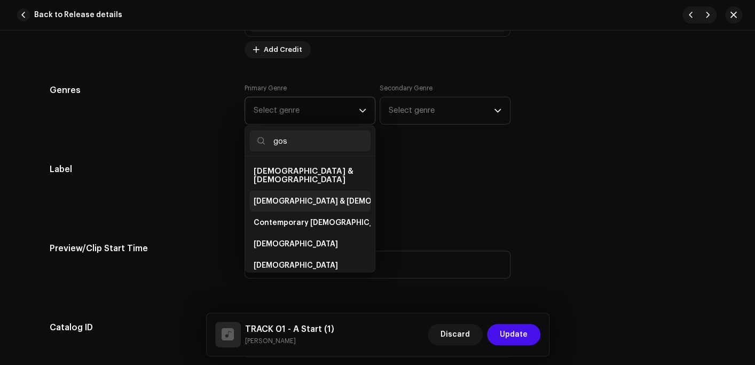
type input "gos"
click at [293, 195] on span "[DEMOGRAPHIC_DATA] & [DEMOGRAPHIC_DATA]" at bounding box center [342, 200] width 177 height 11
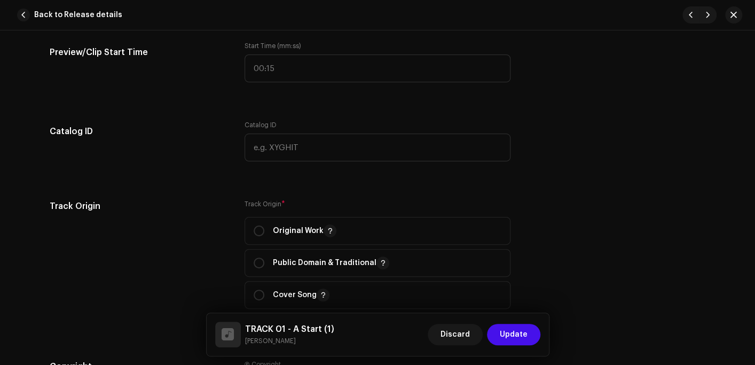
scroll to position [1175, 0]
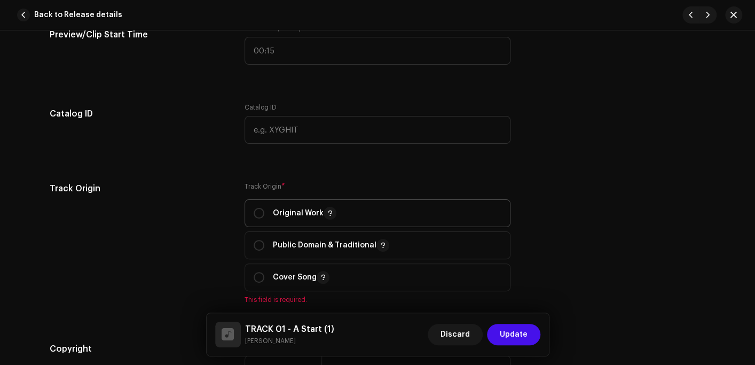
drag, startPoint x: 285, startPoint y: 215, endPoint x: 359, endPoint y: 206, distance: 74.2
click at [286, 215] on p "Original Work" at bounding box center [305, 213] width 64 height 13
radio input "true"
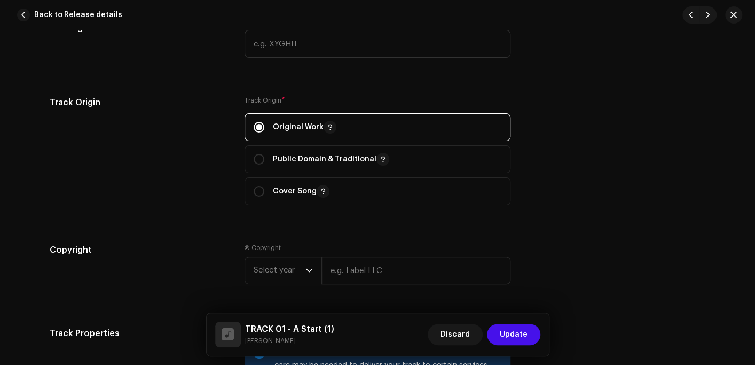
scroll to position [1388, 0]
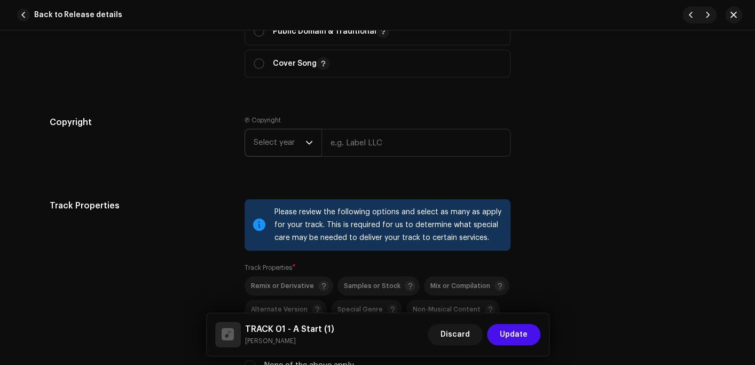
click at [275, 142] on span "Select year" at bounding box center [280, 142] width 52 height 27
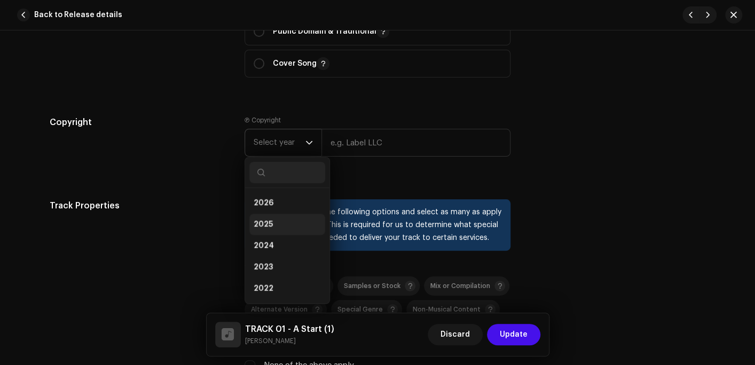
click at [266, 223] on span "2025" at bounding box center [263, 224] width 19 height 11
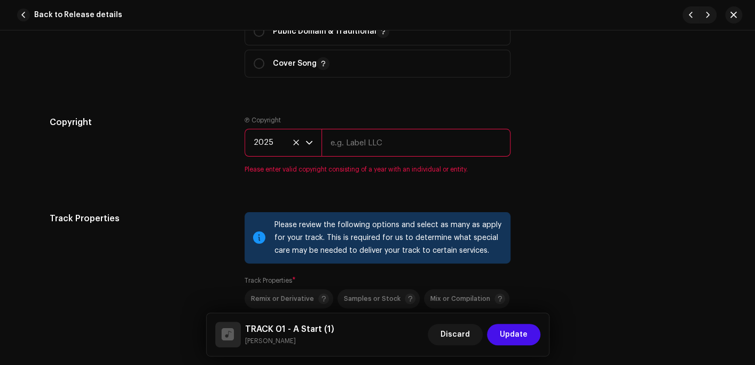
click at [355, 141] on input "text" at bounding box center [415, 143] width 189 height 28
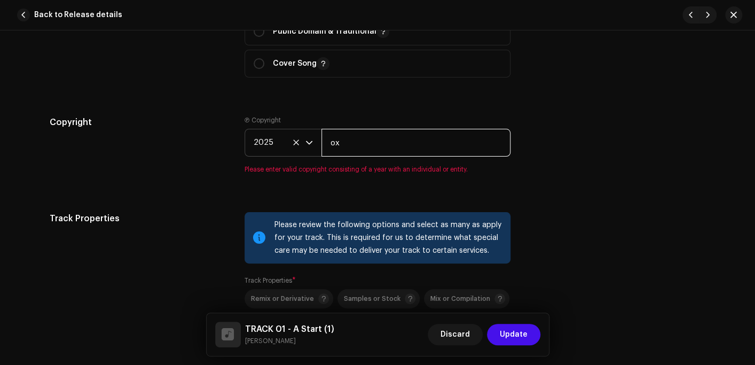
type input "OX Records"
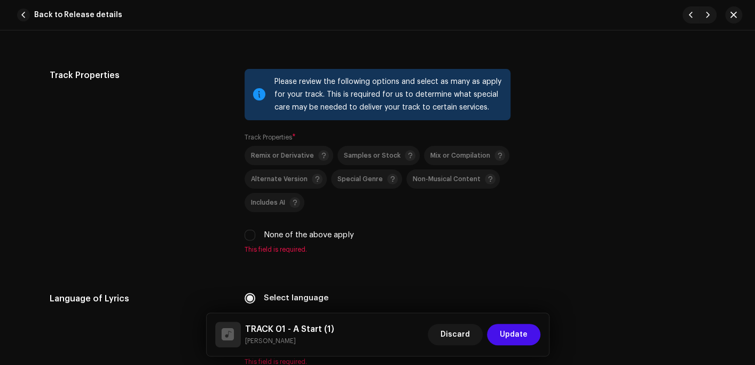
scroll to position [1602, 0]
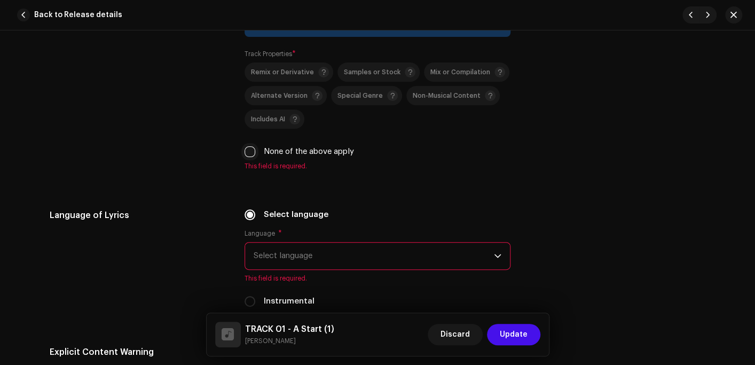
click at [252, 155] on input "None of the above apply" at bounding box center [250, 151] width 11 height 11
checkbox input "true"
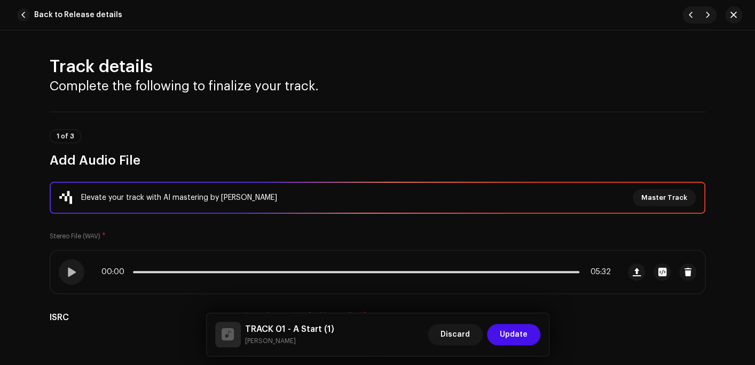
scroll to position [1762, 0]
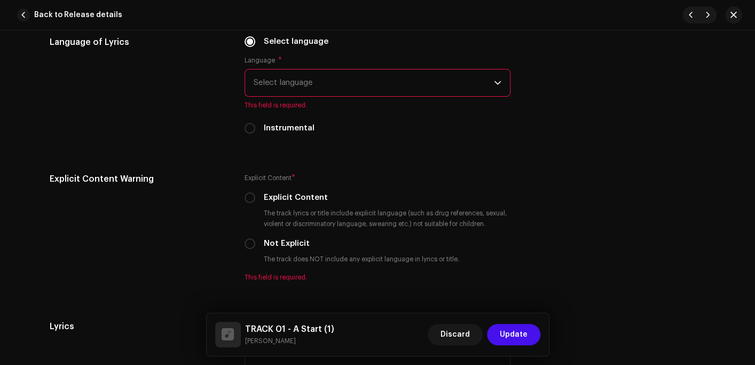
click at [341, 85] on span "Select language" at bounding box center [374, 82] width 240 height 27
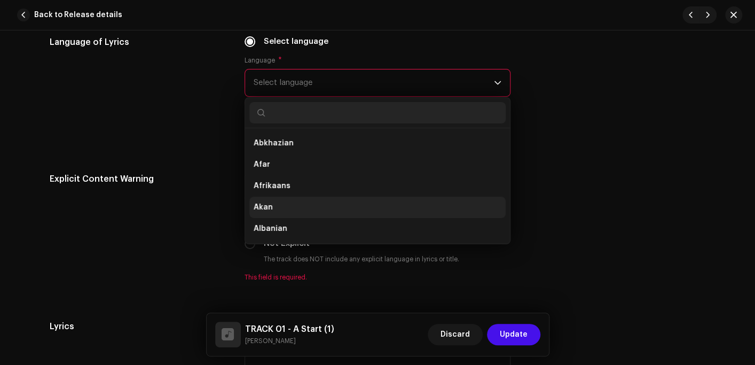
click at [267, 211] on span "Akan" at bounding box center [263, 207] width 19 height 11
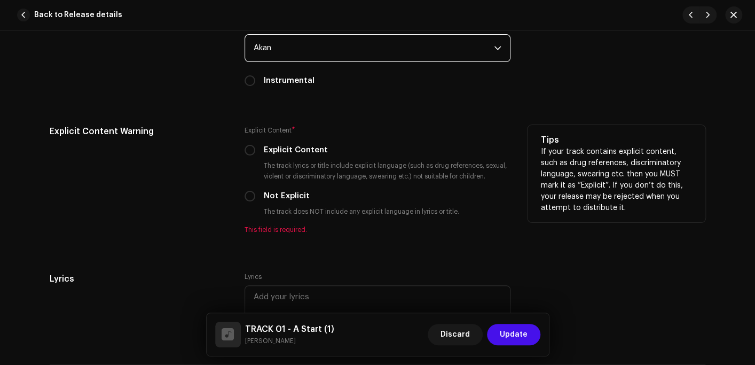
scroll to position [1815, 0]
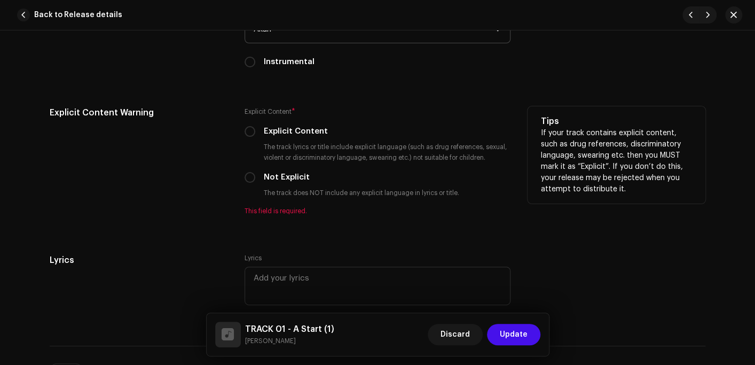
click at [255, 178] on div "Not Explicit" at bounding box center [378, 177] width 266 height 12
click at [247, 178] on input "Not Explicit" at bounding box center [250, 177] width 11 height 11
radio input "true"
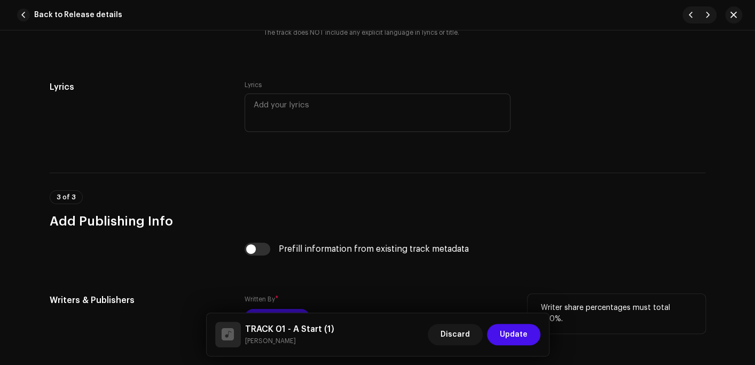
scroll to position [2082, 0]
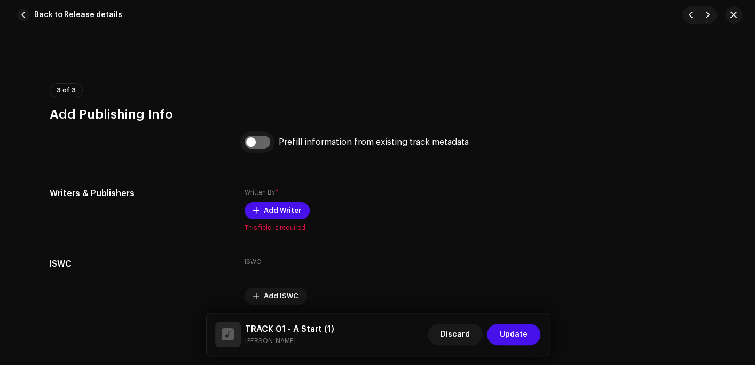
click at [257, 148] on input "checkbox" at bounding box center [258, 142] width 26 height 13
checkbox input "true"
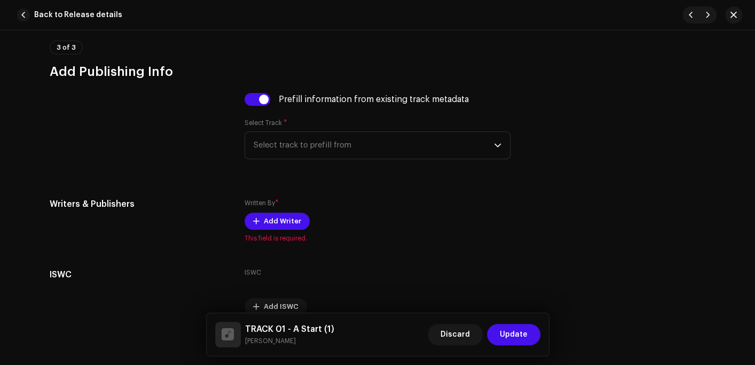
scroll to position [2180, 0]
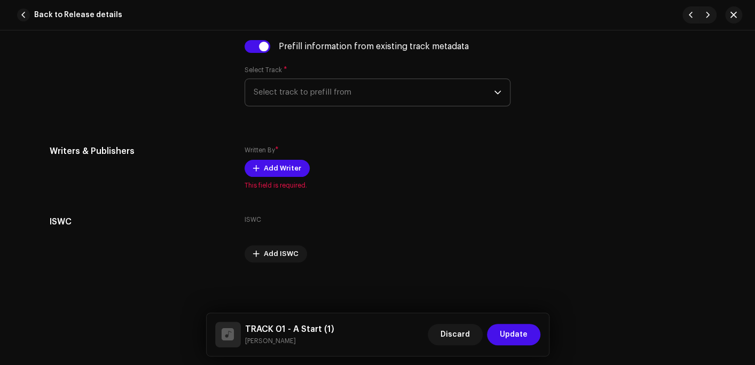
click at [334, 92] on span "Select track to prefill from" at bounding box center [374, 92] width 240 height 27
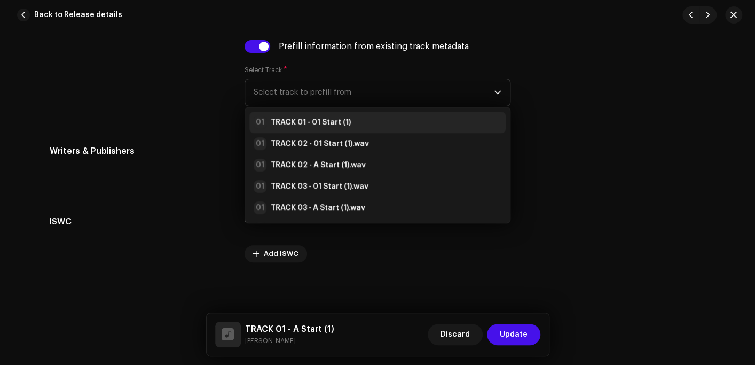
click at [333, 119] on strong "TRACK 01 - 01 Start (1)" at bounding box center [311, 122] width 80 height 11
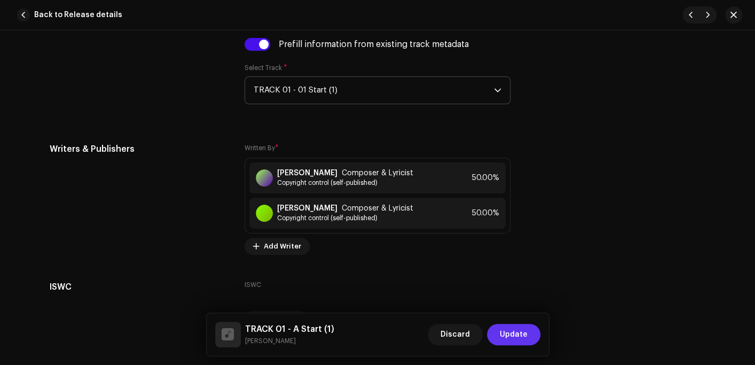
click at [517, 339] on span "Update" at bounding box center [514, 334] width 28 height 21
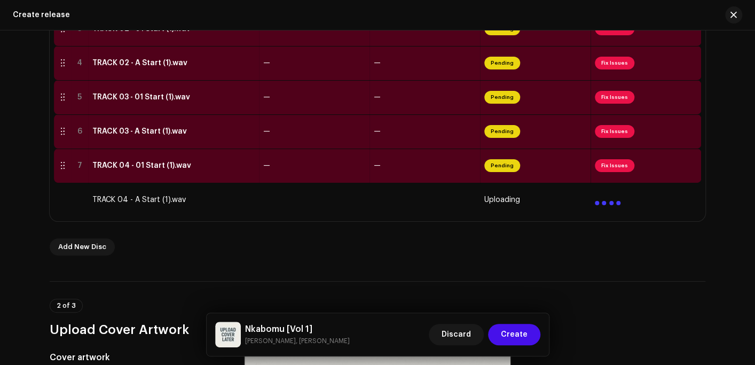
scroll to position [273, 0]
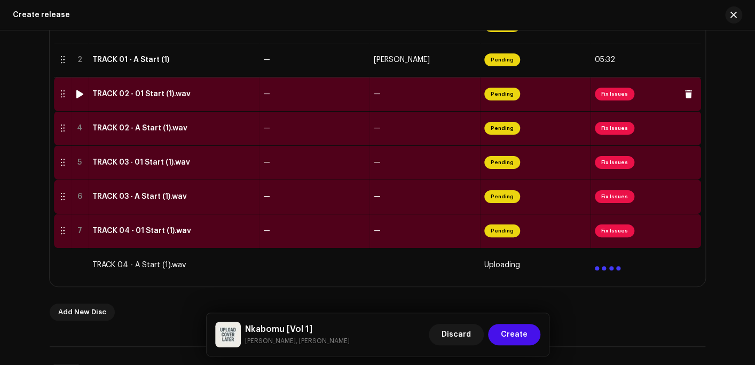
click at [153, 95] on div "TRACK 02 - 01 Start (1).wav" at bounding box center [141, 94] width 98 height 9
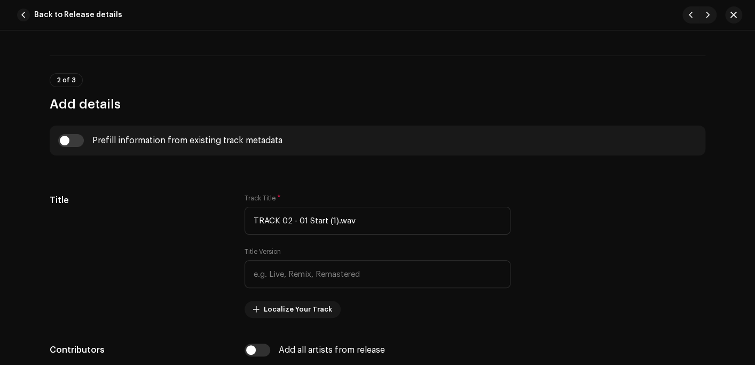
scroll to position [427, 0]
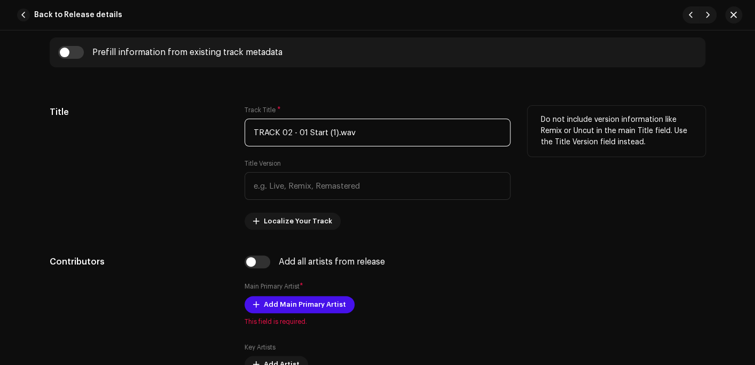
click at [393, 137] on input "TRACK 02 - 01 Start (1).wav" at bounding box center [378, 133] width 266 height 28
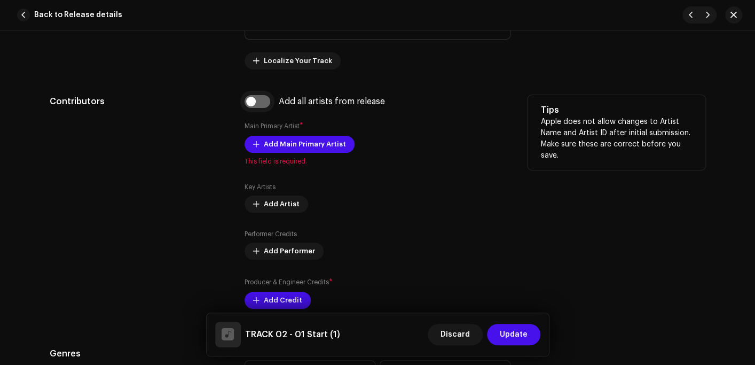
type input "TRACK 02 - 01 Start (1)"
click at [261, 107] on input "checkbox" at bounding box center [258, 101] width 26 height 13
checkbox input "true"
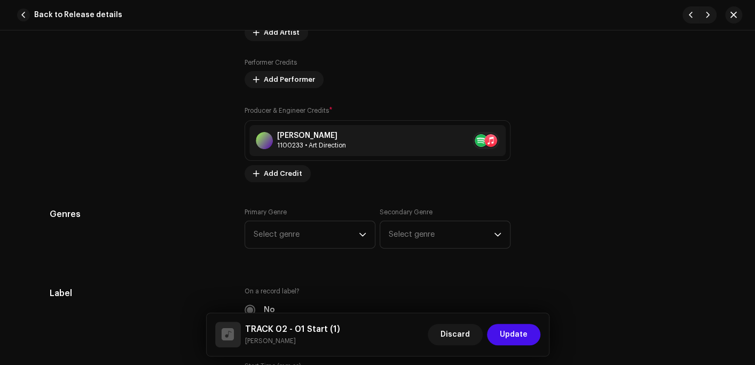
scroll to position [908, 0]
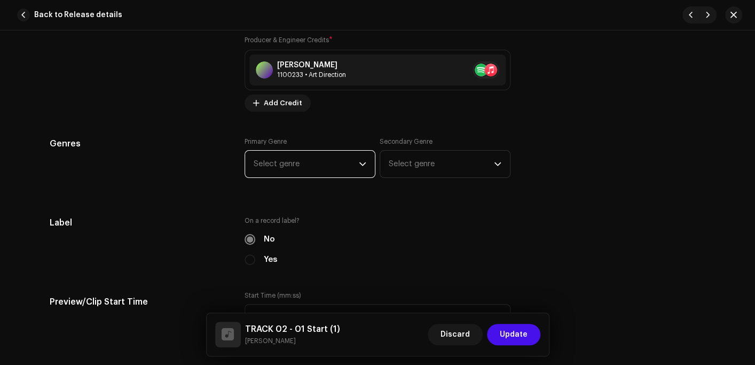
click at [287, 169] on span "Select genre" at bounding box center [306, 164] width 105 height 27
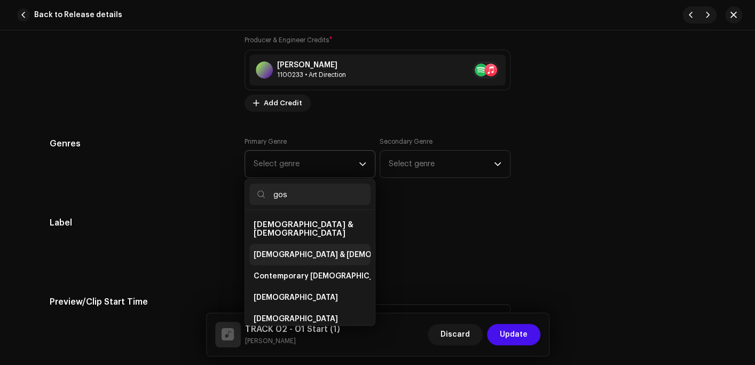
type input "gos"
click at [287, 243] on li "Christian & Gospel" at bounding box center [309, 253] width 121 height 21
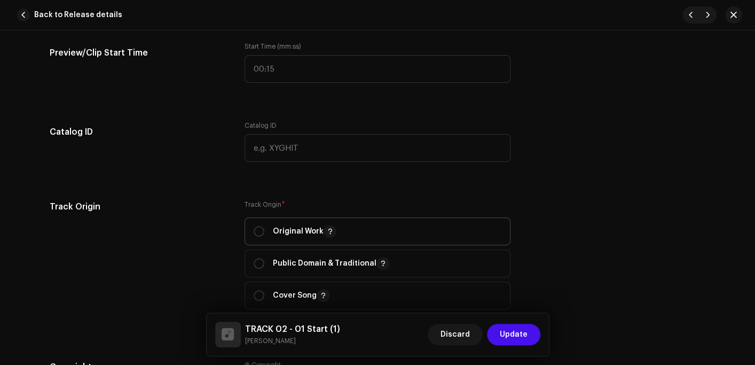
scroll to position [1175, 0]
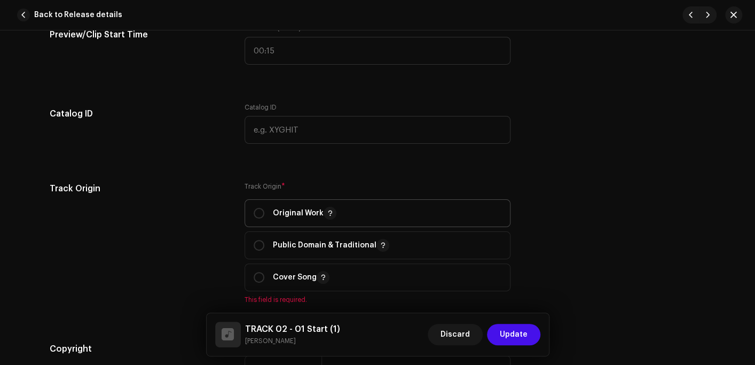
click at [299, 214] on p "Original Work" at bounding box center [305, 213] width 64 height 13
radio input "true"
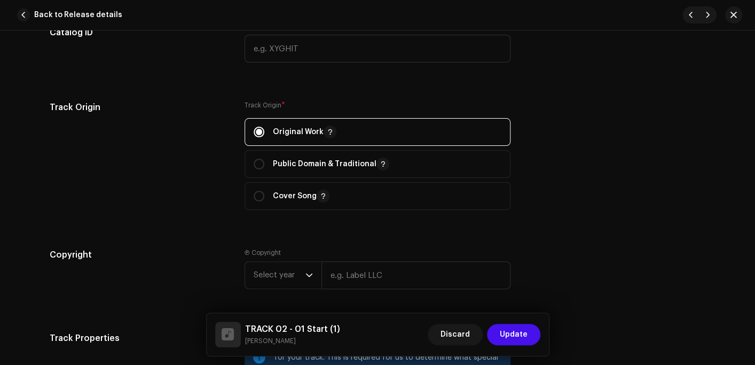
scroll to position [1388, 0]
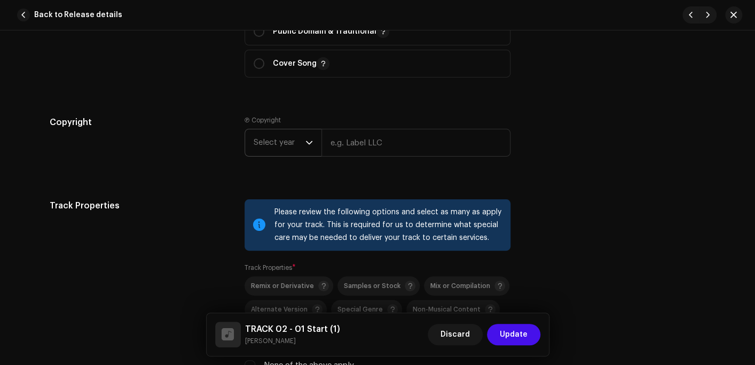
click at [284, 149] on span "Select year" at bounding box center [280, 142] width 52 height 27
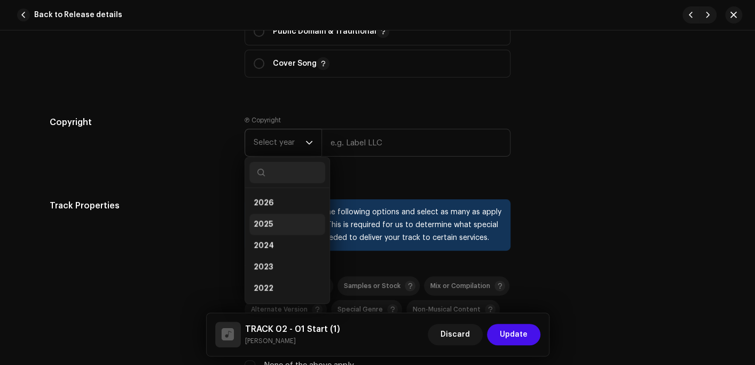
click at [279, 222] on li "2025" at bounding box center [287, 224] width 76 height 21
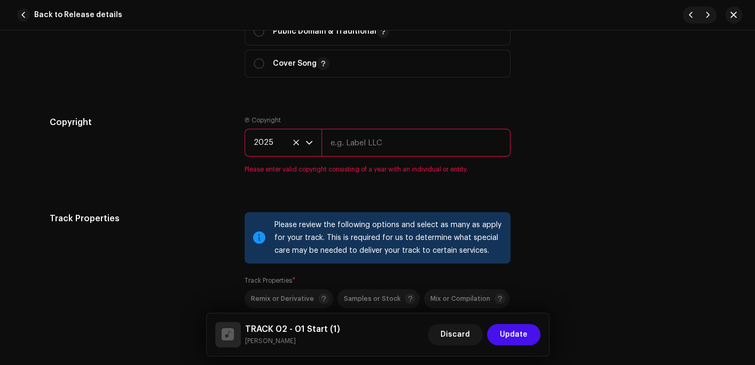
click at [364, 145] on input "text" at bounding box center [415, 143] width 189 height 28
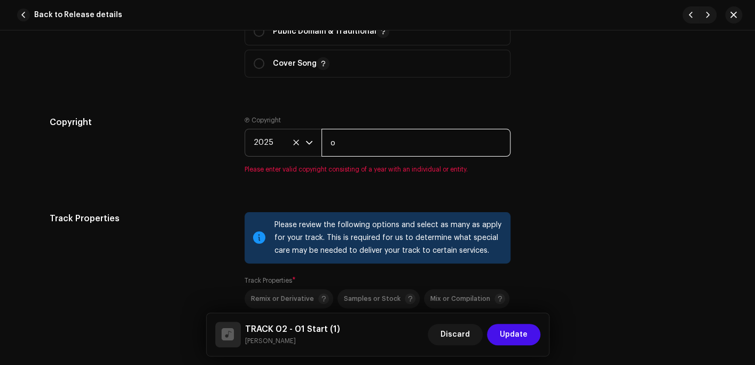
type input "OX Records"
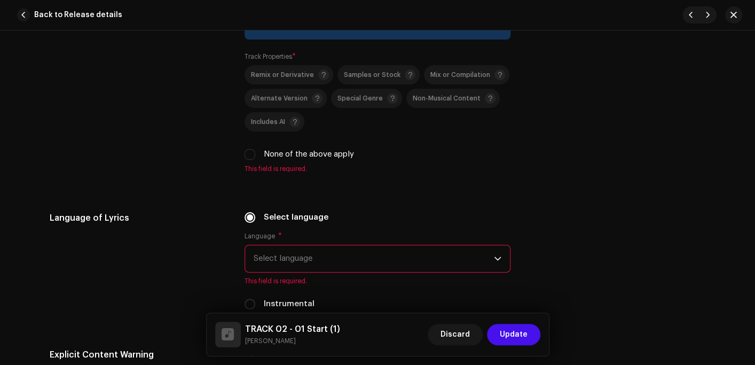
scroll to position [1602, 0]
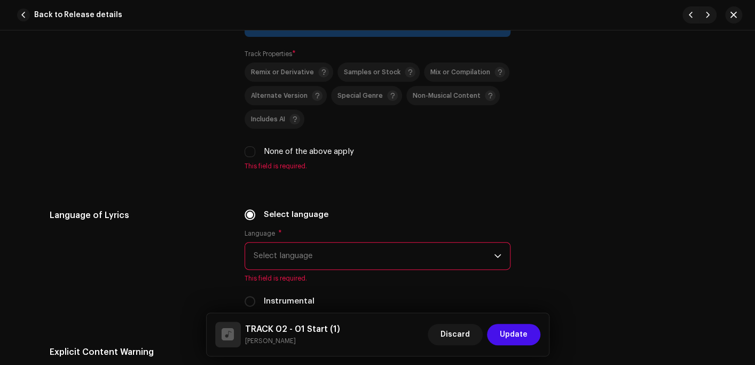
click at [291, 155] on label "None of the above apply" at bounding box center [309, 152] width 90 height 12
click at [255, 155] on input "None of the above apply" at bounding box center [250, 151] width 11 height 11
checkbox input "true"
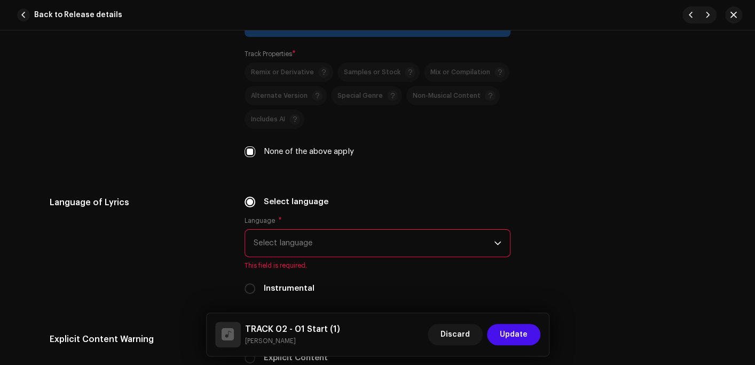
scroll to position [1708, 0]
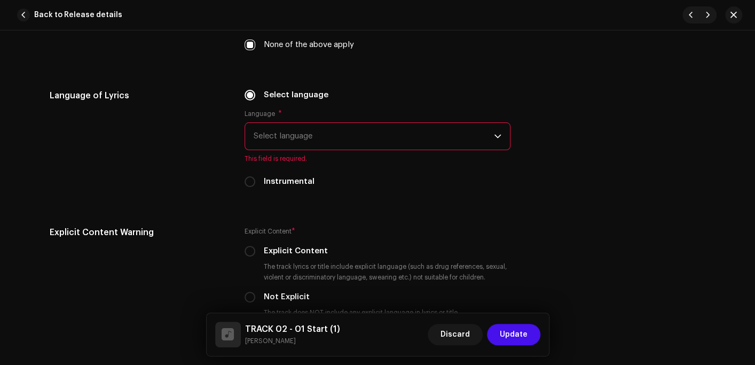
click at [290, 144] on span "Select language" at bounding box center [374, 136] width 240 height 27
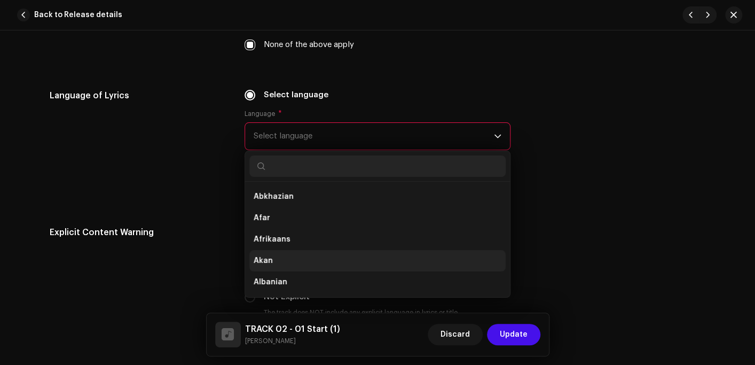
click at [276, 263] on li "Akan" at bounding box center [377, 260] width 256 height 21
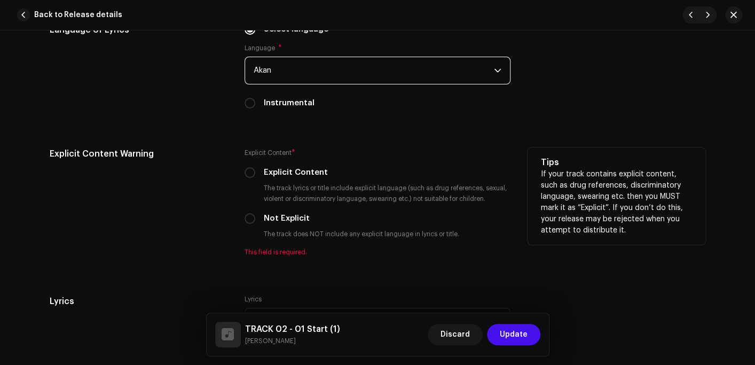
scroll to position [1922, 0]
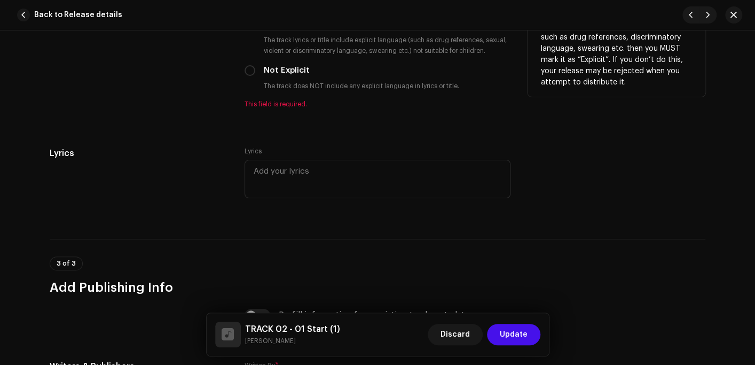
click at [275, 76] on label "Not Explicit" at bounding box center [287, 71] width 46 height 12
click at [255, 76] on input "Not Explicit" at bounding box center [250, 70] width 11 height 11
radio input "true"
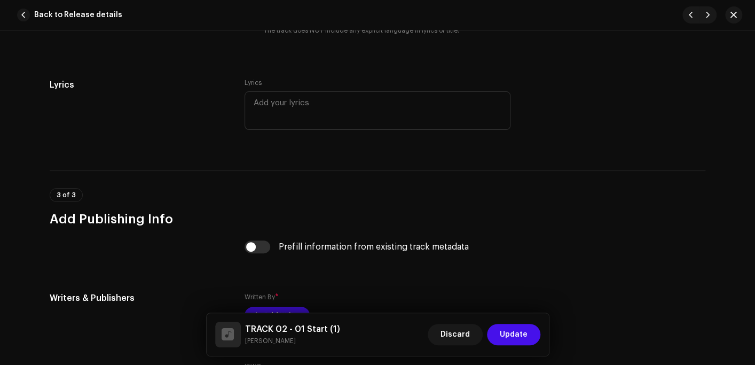
scroll to position [2082, 0]
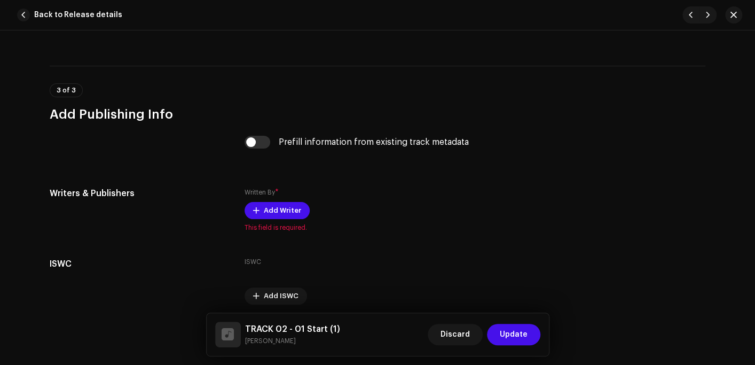
click at [263, 143] on input "checkbox" at bounding box center [258, 142] width 26 height 13
checkbox input "true"
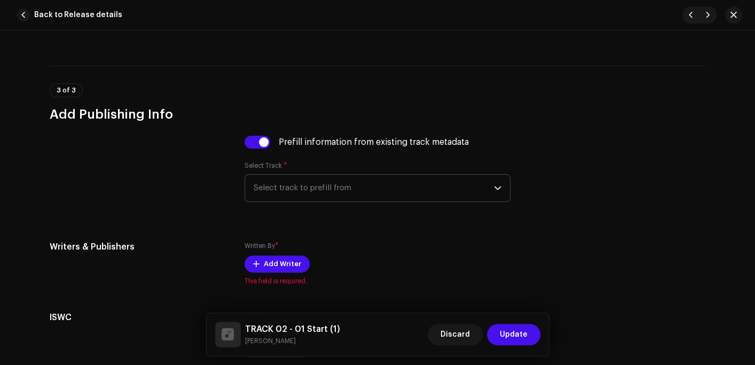
click at [286, 190] on span "Select track to prefill from" at bounding box center [374, 188] width 240 height 27
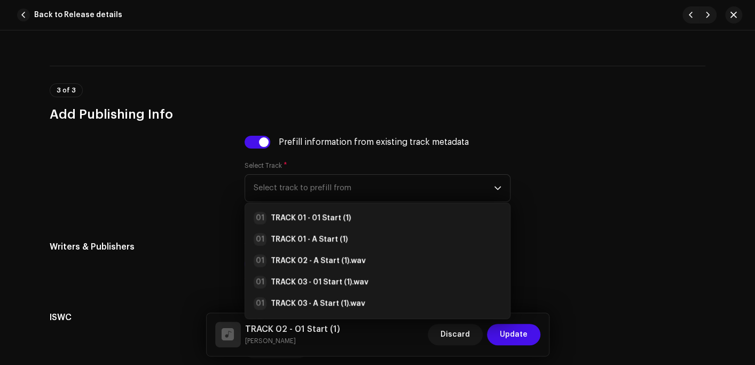
click at [290, 223] on strong "TRACK 01 - 01 Start (1)" at bounding box center [311, 217] width 80 height 11
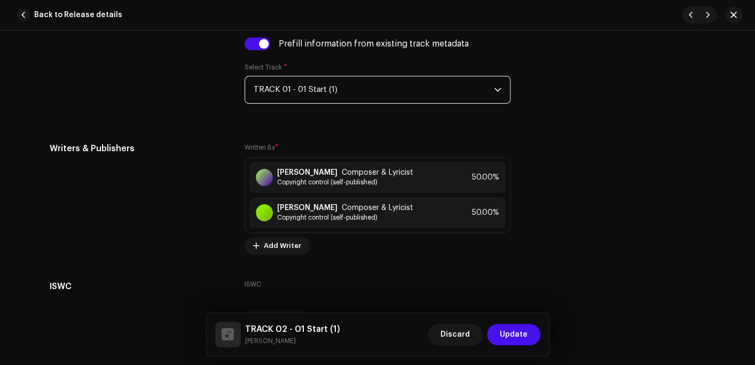
scroll to position [2247, 0]
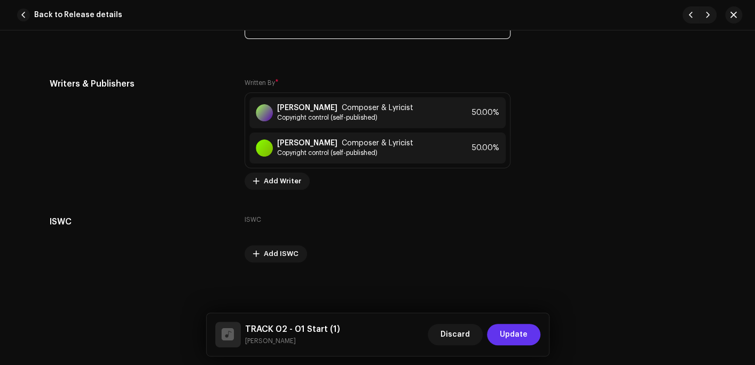
click at [527, 335] on span "Update" at bounding box center [514, 334] width 28 height 21
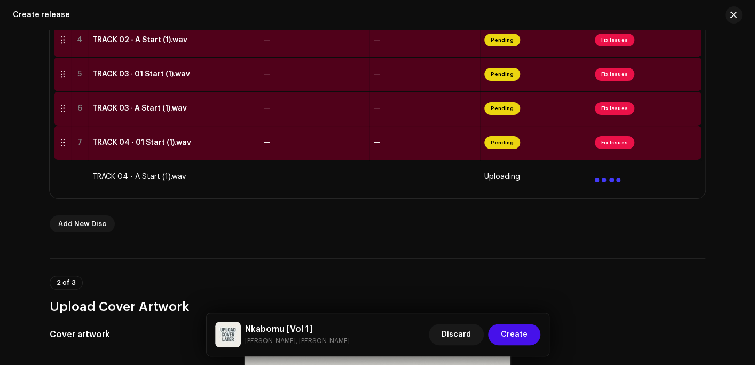
scroll to position [327, 0]
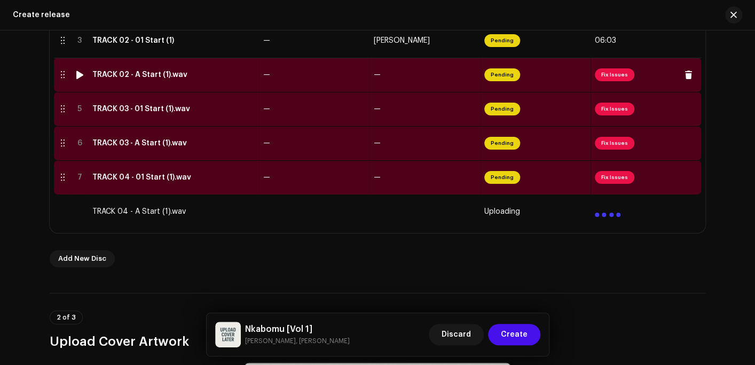
click at [124, 77] on div "TRACK 02 - A Start (1).wav" at bounding box center [139, 74] width 95 height 9
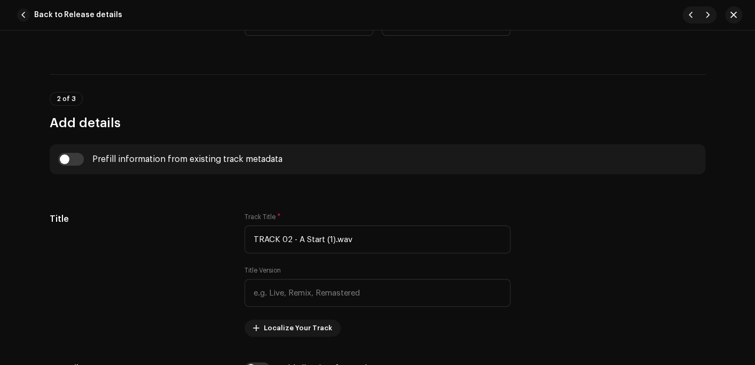
scroll to position [427, 0]
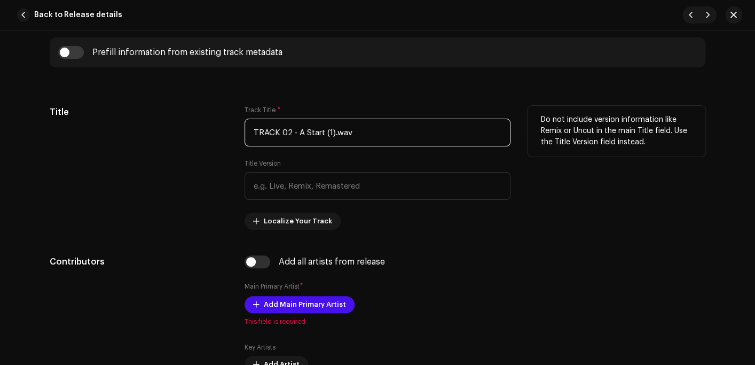
click at [391, 132] on input "TRACK 02 - A Start (1).wav" at bounding box center [378, 133] width 266 height 28
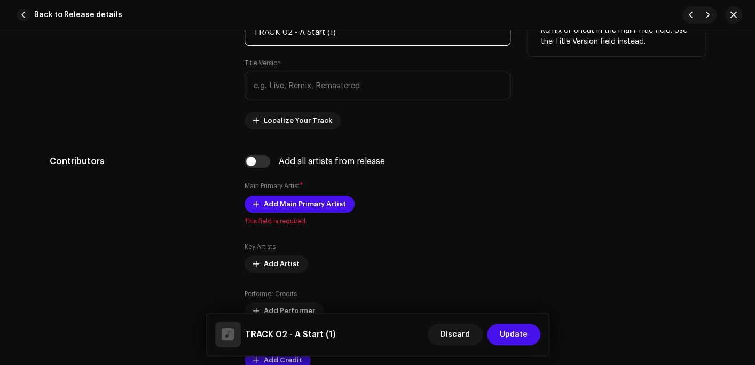
scroll to position [534, 0]
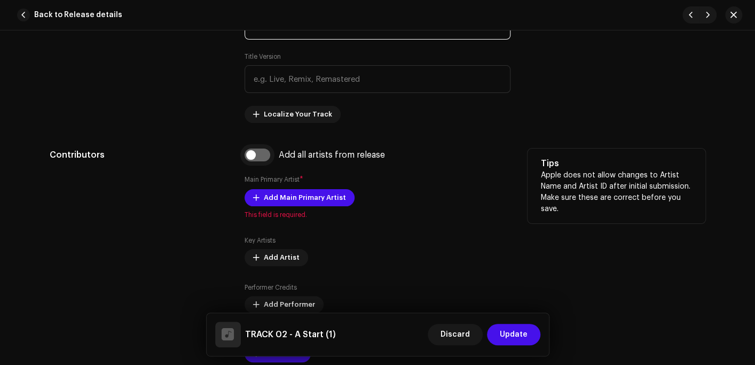
type input "TRACK 02 - A Start (1)"
click at [264, 159] on input "checkbox" at bounding box center [258, 154] width 26 height 13
checkbox input "true"
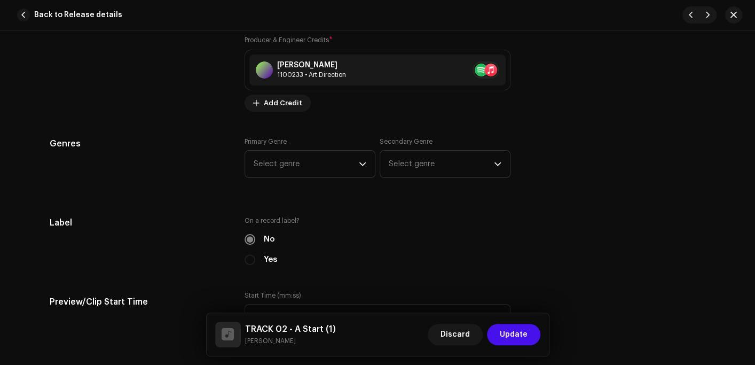
scroll to position [961, 0]
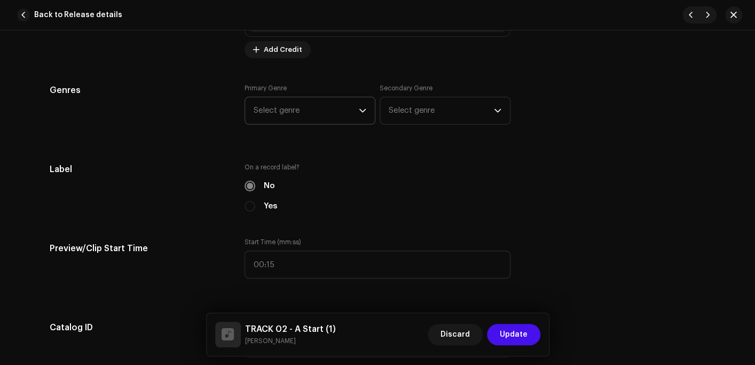
click at [270, 113] on span "Select genre" at bounding box center [306, 110] width 105 height 27
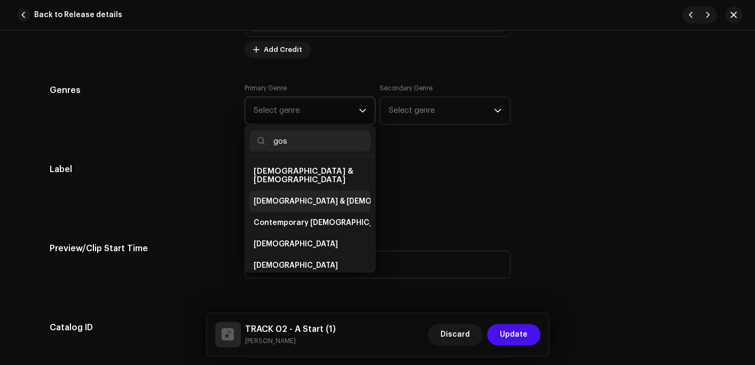
type input "gos"
click at [287, 195] on span "Christian & Gospel" at bounding box center [342, 200] width 177 height 11
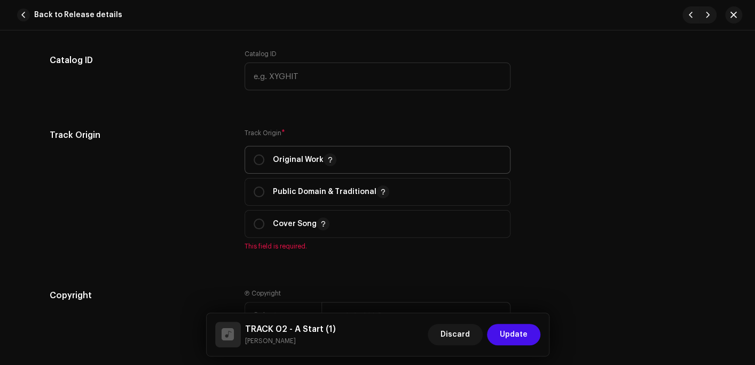
click at [301, 156] on p "Original Work" at bounding box center [305, 159] width 64 height 13
radio input "true"
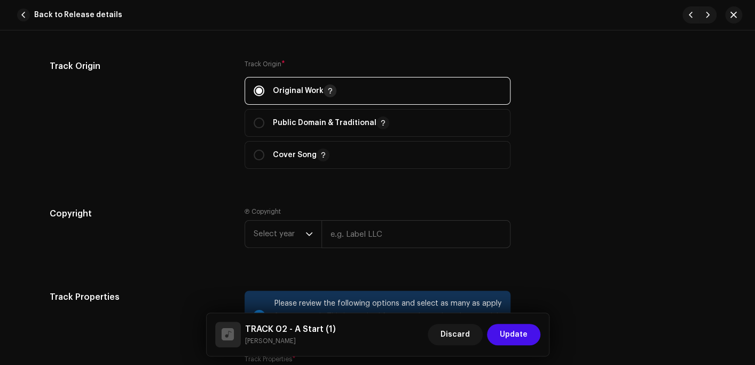
scroll to position [1388, 0]
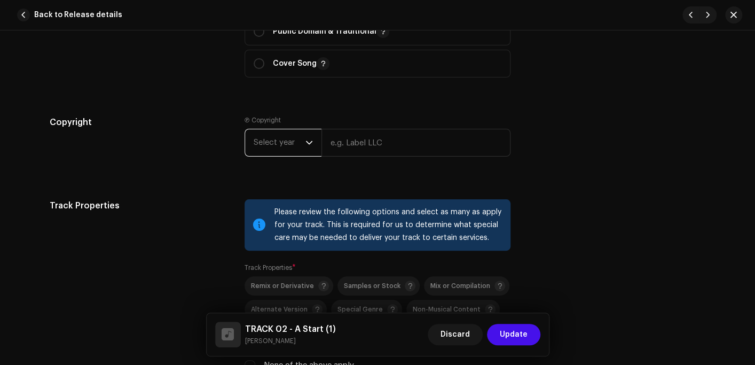
click at [269, 145] on span "Select year" at bounding box center [280, 142] width 52 height 27
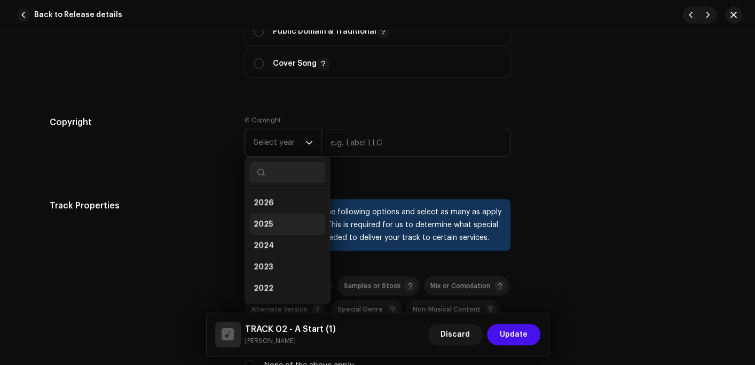
click at [257, 224] on span "2025" at bounding box center [263, 224] width 19 height 11
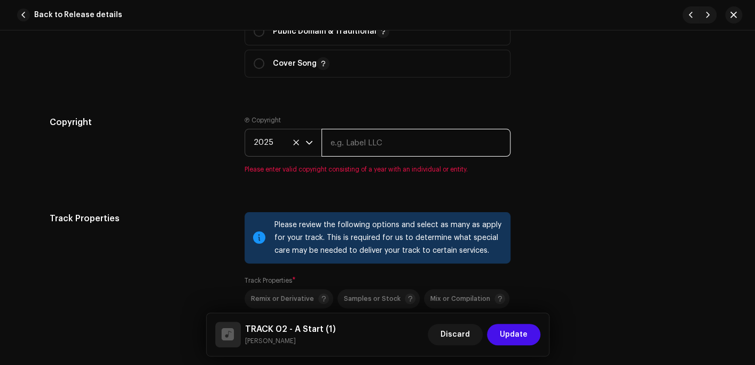
click at [359, 148] on input "text" at bounding box center [415, 143] width 189 height 28
type input "OX Records"
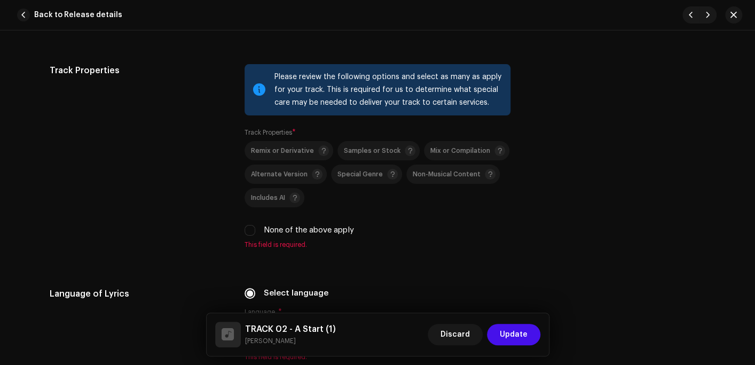
scroll to position [1602, 0]
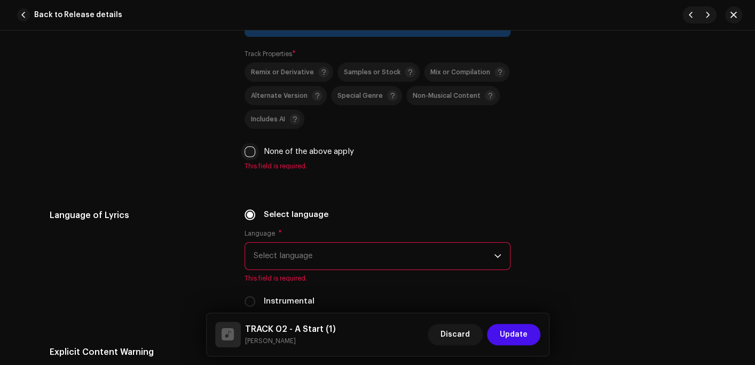
click at [249, 155] on input "None of the above apply" at bounding box center [250, 151] width 11 height 11
checkbox input "true"
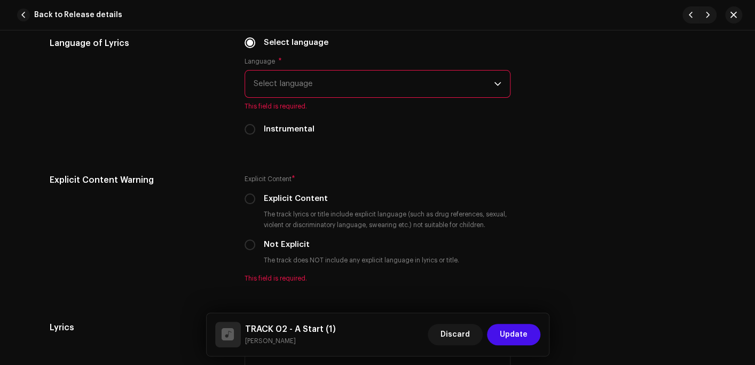
scroll to position [1762, 0]
click at [275, 84] on span "Select language" at bounding box center [374, 82] width 240 height 27
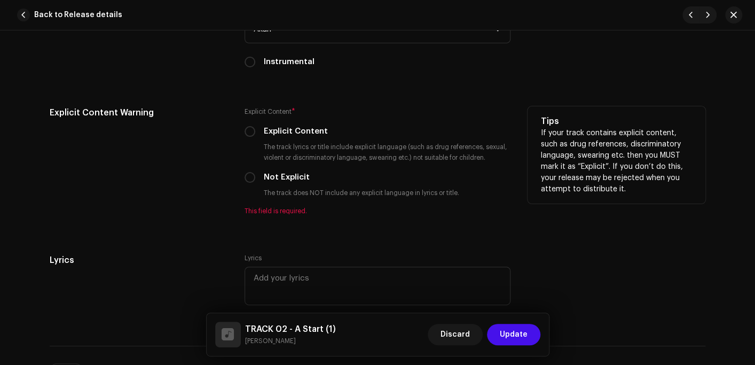
click at [288, 180] on label "Not Explicit" at bounding box center [287, 177] width 46 height 12
click at [255, 180] on input "Not Explicit" at bounding box center [250, 177] width 11 height 11
radio input "true"
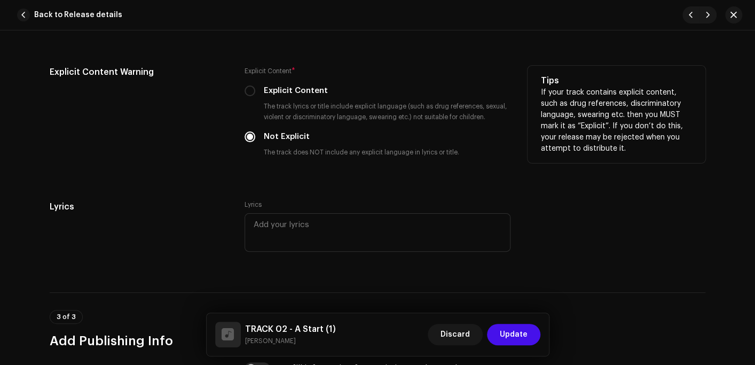
scroll to position [1975, 0]
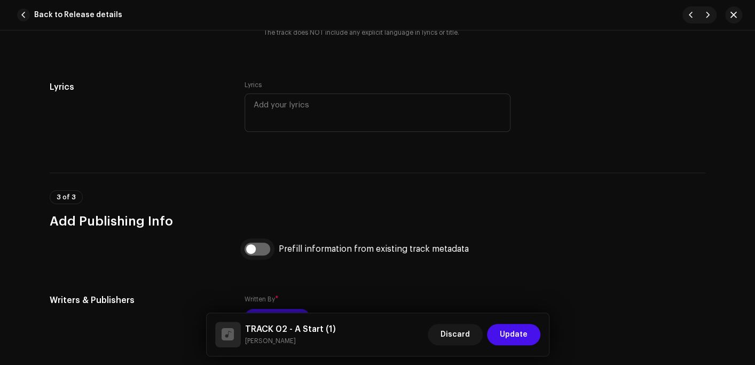
click at [255, 249] on input "checkbox" at bounding box center [258, 248] width 26 height 13
checkbox input "true"
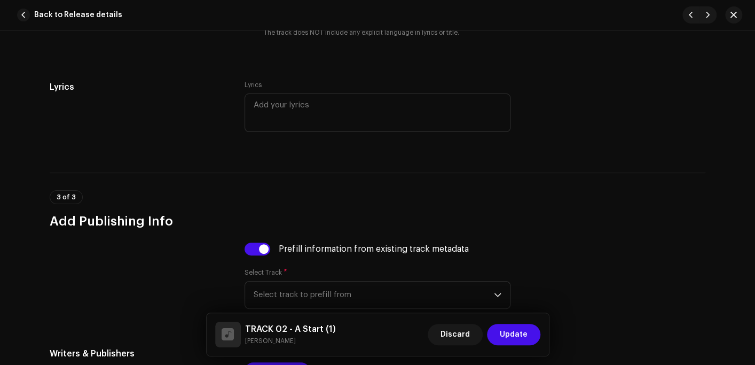
scroll to position [2136, 0]
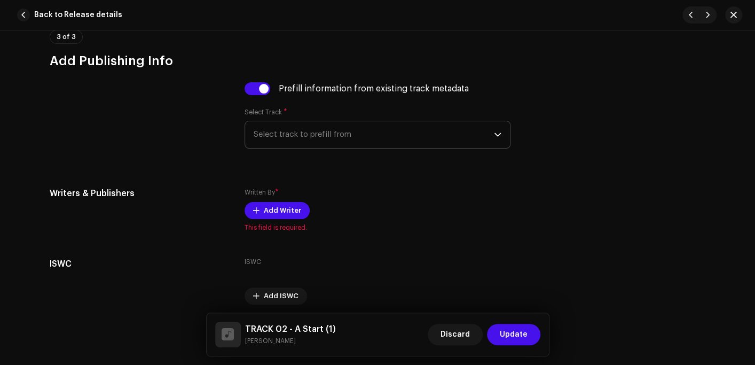
click at [325, 137] on span "Select track to prefill from" at bounding box center [374, 134] width 240 height 27
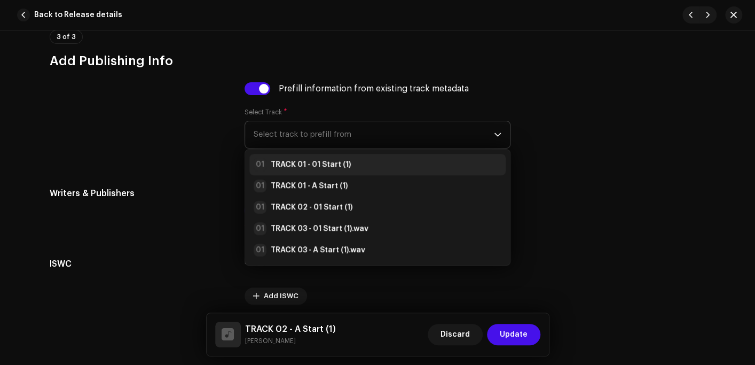
click at [320, 168] on strong "TRACK 01 - 01 Start (1)" at bounding box center [311, 164] width 80 height 11
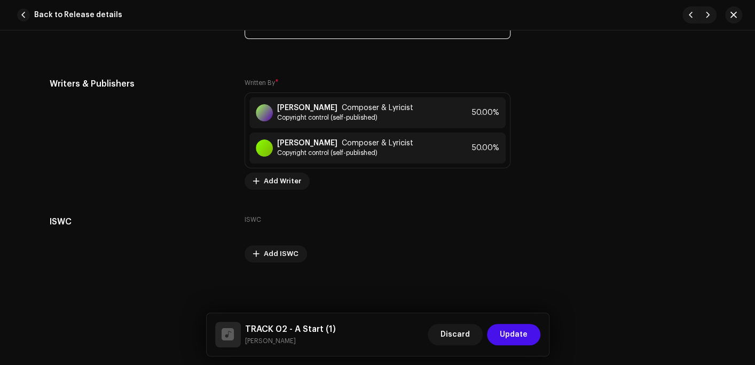
scroll to position [2247, 0]
click at [531, 341] on button "Update" at bounding box center [513, 334] width 53 height 21
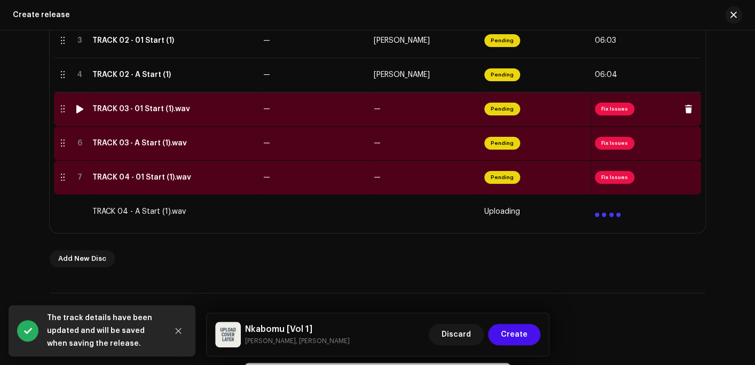
click at [153, 114] on td "TRACK 03 - 01 Start (1).wav" at bounding box center [173, 109] width 171 height 34
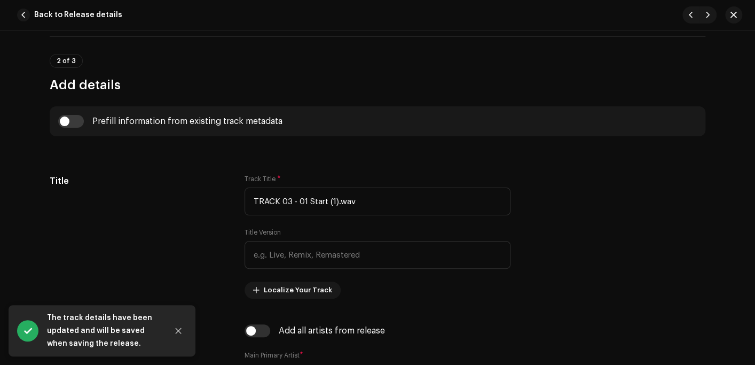
scroll to position [374, 0]
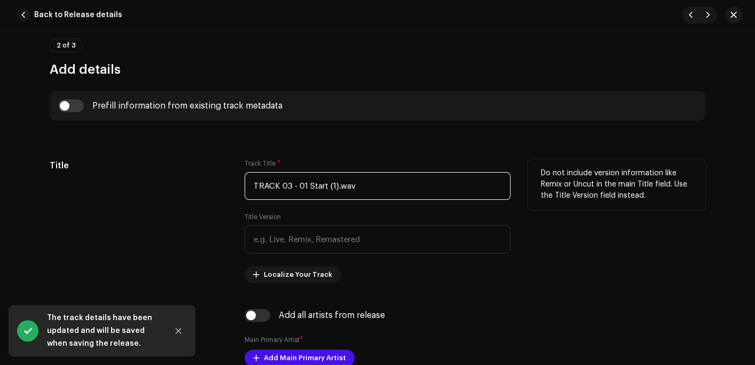
click at [368, 188] on input "TRACK 03 - 01 Start (1).wav" at bounding box center [378, 186] width 266 height 28
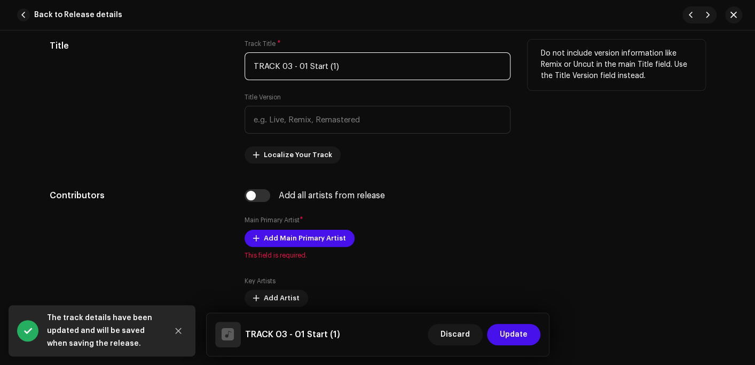
scroll to position [534, 0]
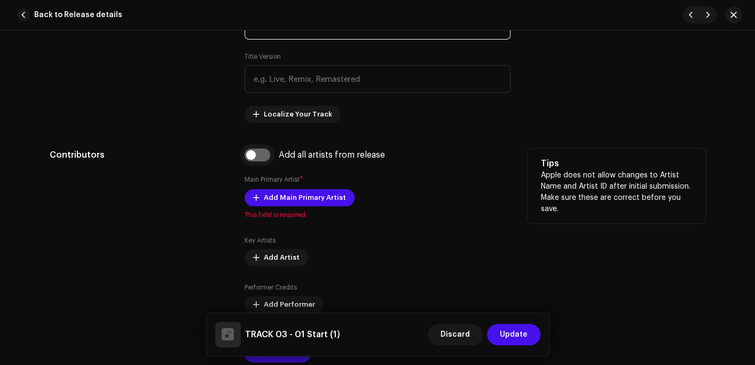
type input "TRACK 03 - 01 Start (1)"
click at [250, 155] on input "checkbox" at bounding box center [258, 154] width 26 height 13
checkbox input "true"
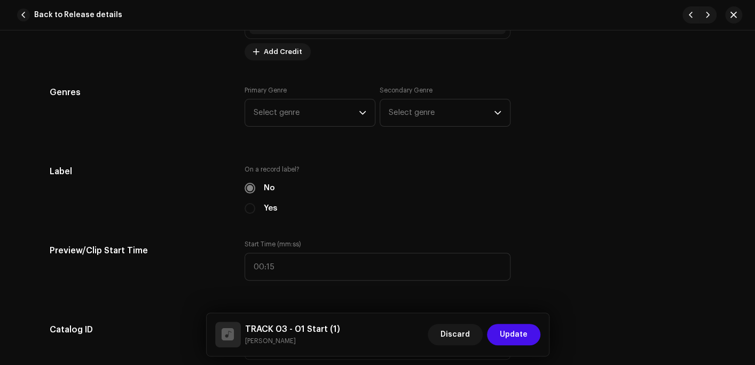
scroll to position [961, 0]
click at [281, 109] on span "Select genre" at bounding box center [306, 110] width 105 height 27
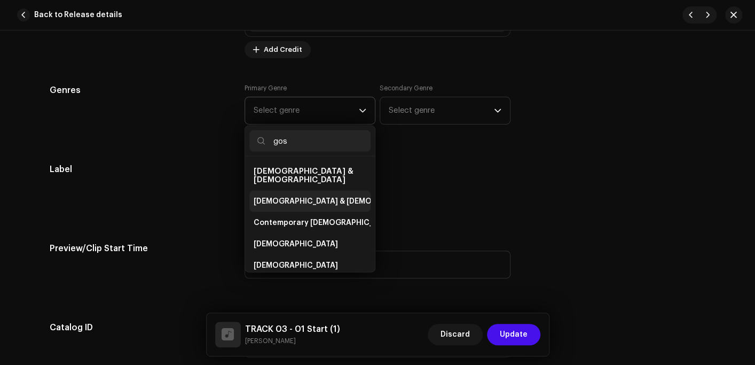
type input "gos"
click at [293, 195] on span "[DEMOGRAPHIC_DATA] & [DEMOGRAPHIC_DATA]" at bounding box center [342, 200] width 177 height 11
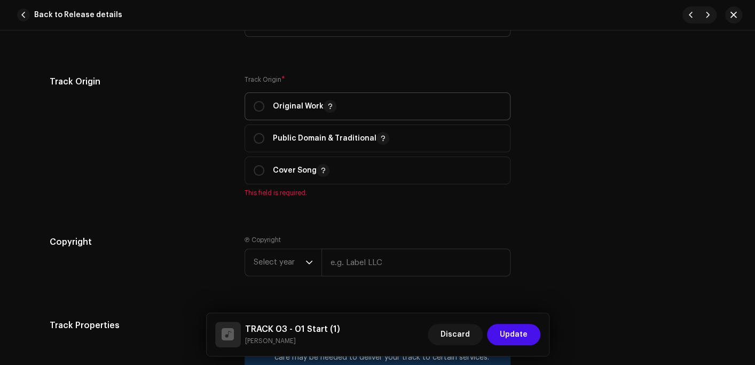
click at [281, 101] on p "Original Work" at bounding box center [305, 106] width 64 height 13
radio input "true"
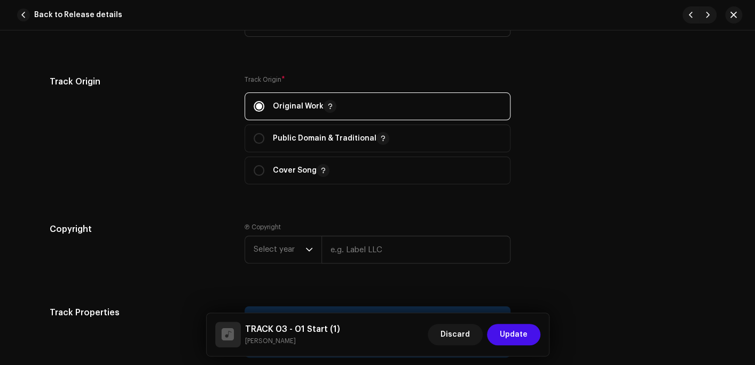
scroll to position [1442, 0]
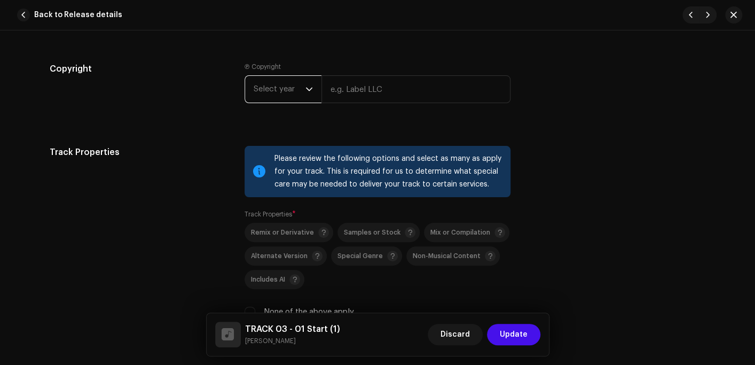
click at [277, 89] on span "Select year" at bounding box center [280, 89] width 52 height 27
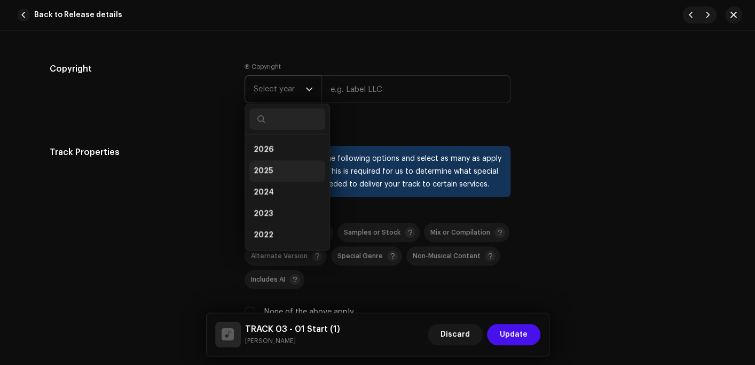
click at [267, 171] on span "2025" at bounding box center [263, 171] width 19 height 11
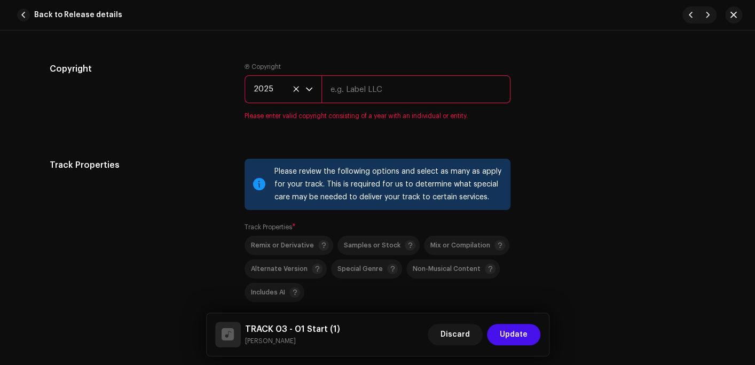
click at [378, 93] on input "text" at bounding box center [415, 89] width 189 height 28
type input "OX Records"
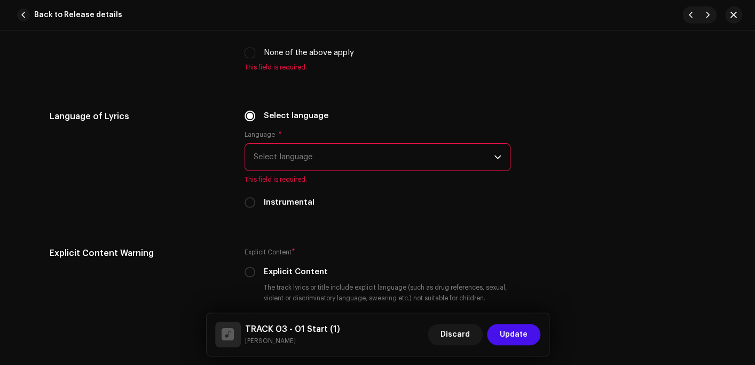
scroll to position [1708, 0]
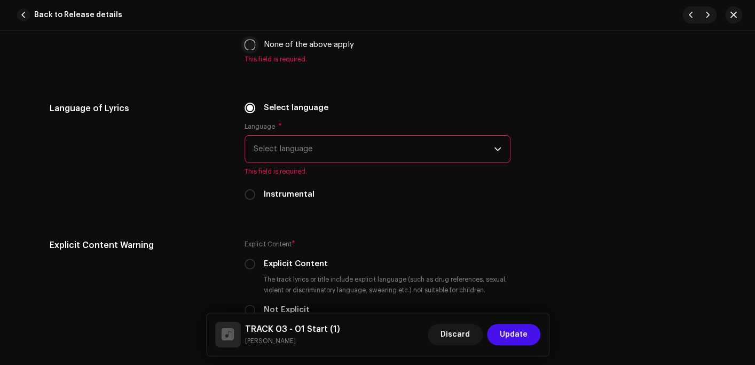
click at [248, 46] on input "None of the above apply" at bounding box center [250, 45] width 11 height 11
checkbox input "true"
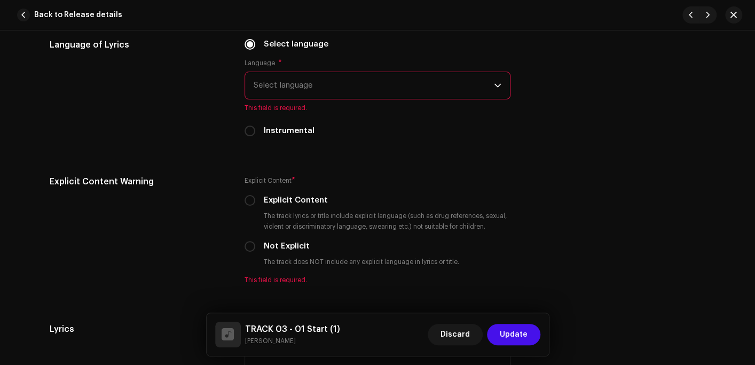
scroll to position [1815, 0]
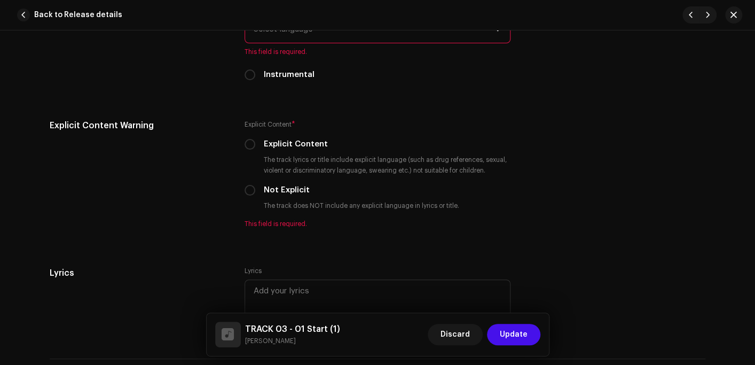
click at [297, 37] on span "Select language" at bounding box center [374, 29] width 240 height 27
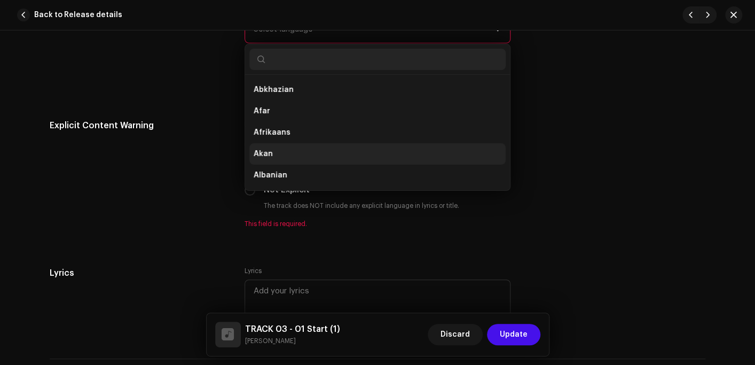
click at [286, 161] on li "Akan" at bounding box center [377, 153] width 256 height 21
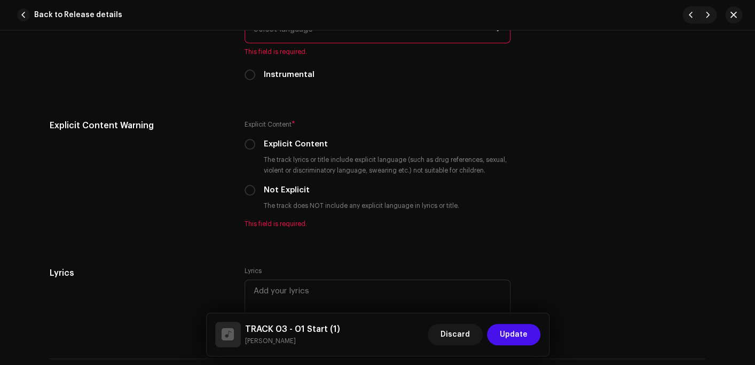
scroll to position [1802, 0]
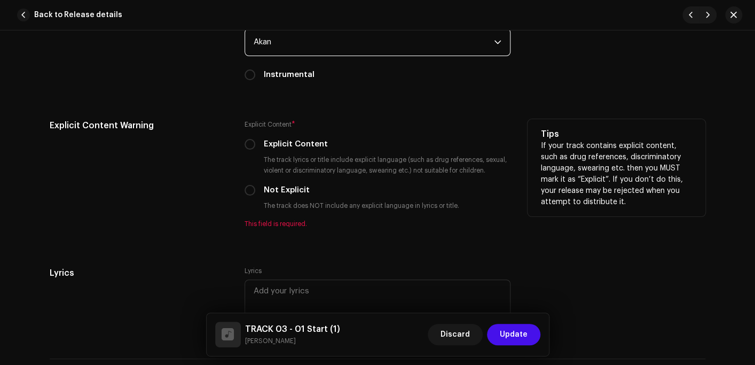
drag, startPoint x: 250, startPoint y: 191, endPoint x: 269, endPoint y: 185, distance: 19.9
click at [250, 191] on input "Not Explicit" at bounding box center [250, 190] width 11 height 11
radio input "true"
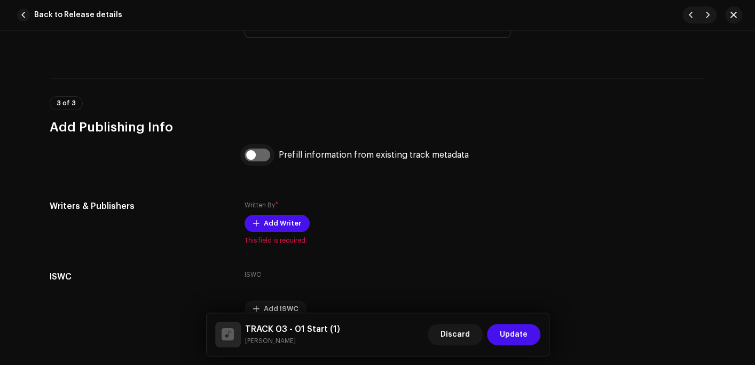
click at [255, 153] on input "checkbox" at bounding box center [258, 154] width 26 height 13
checkbox input "true"
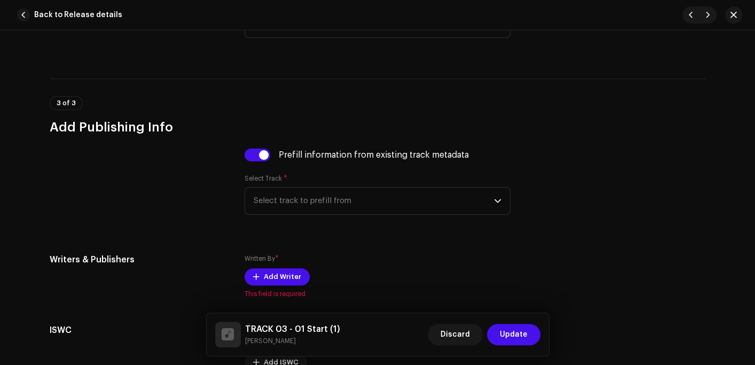
scroll to position [2123, 0]
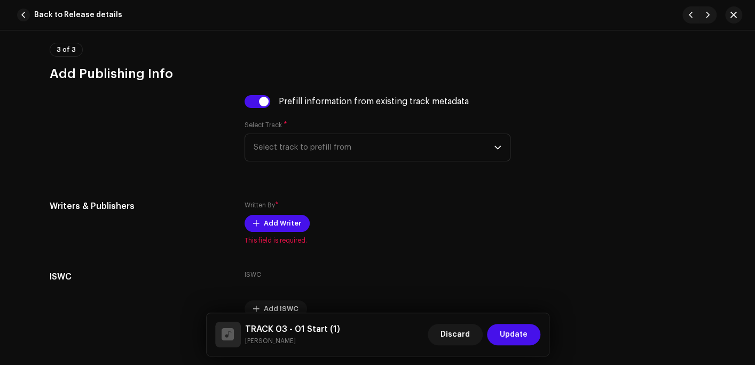
click at [292, 149] on span "Select track to prefill from" at bounding box center [374, 147] width 240 height 27
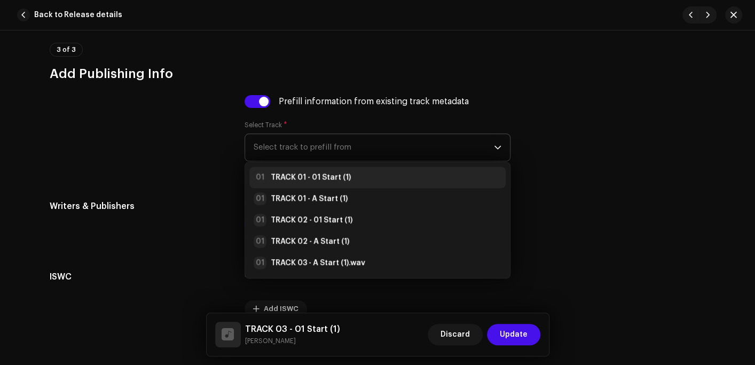
click at [300, 176] on strong "TRACK 01 - 01 Start (1)" at bounding box center [311, 177] width 80 height 11
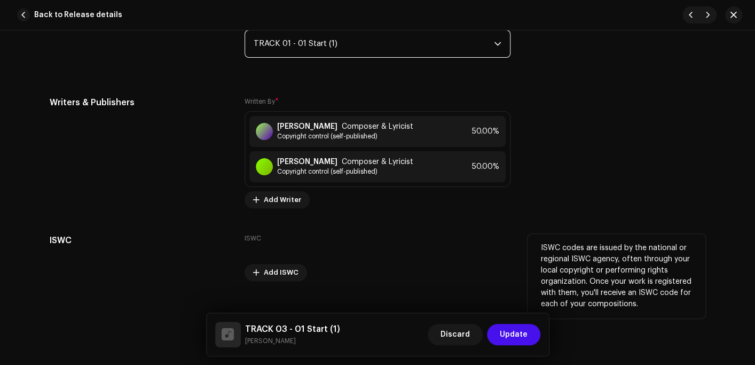
scroll to position [2230, 0]
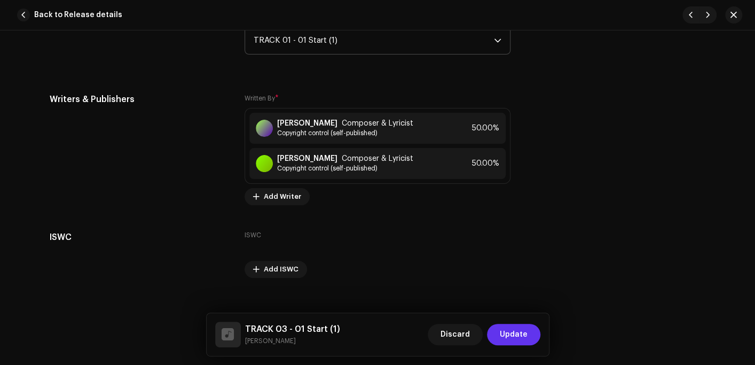
click at [514, 332] on span "Update" at bounding box center [514, 334] width 28 height 21
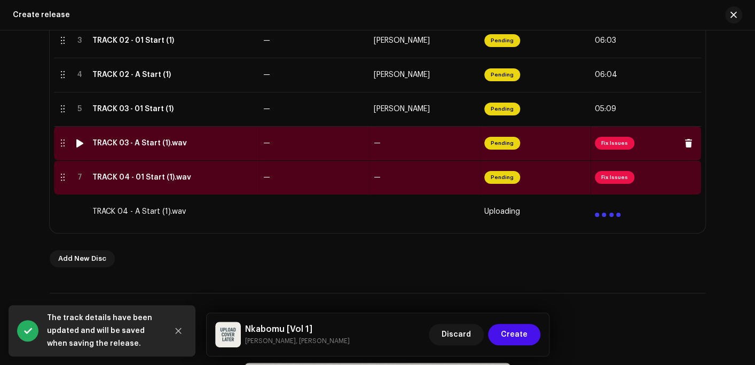
click at [128, 145] on div "TRACK 03 - A Start (1).wav" at bounding box center [139, 143] width 95 height 9
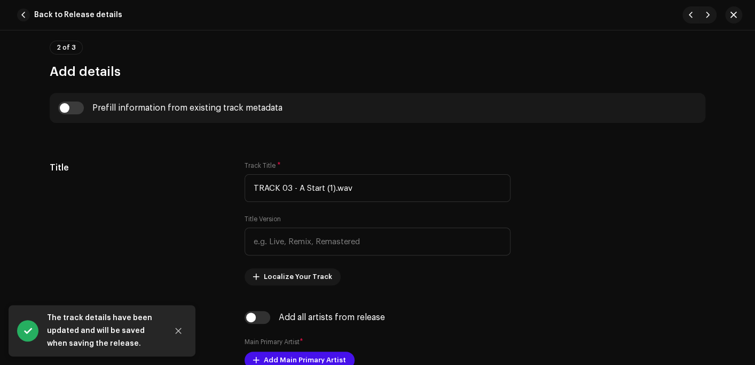
scroll to position [374, 0]
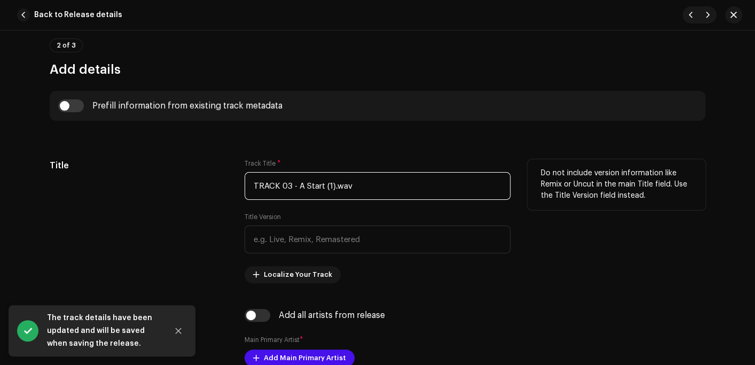
click at [368, 187] on input "TRACK 03 - A Start (1).wav" at bounding box center [378, 186] width 266 height 28
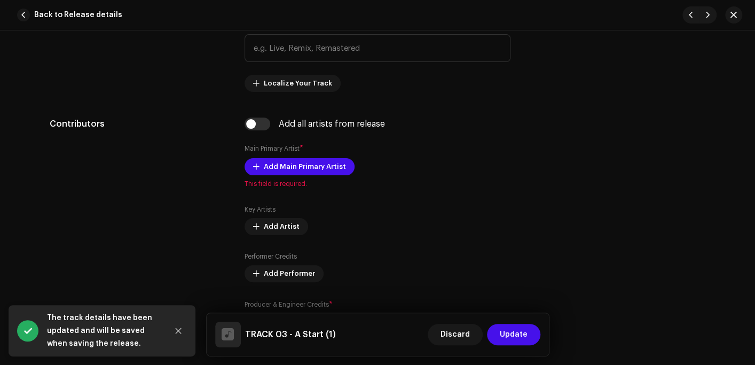
scroll to position [587, 0]
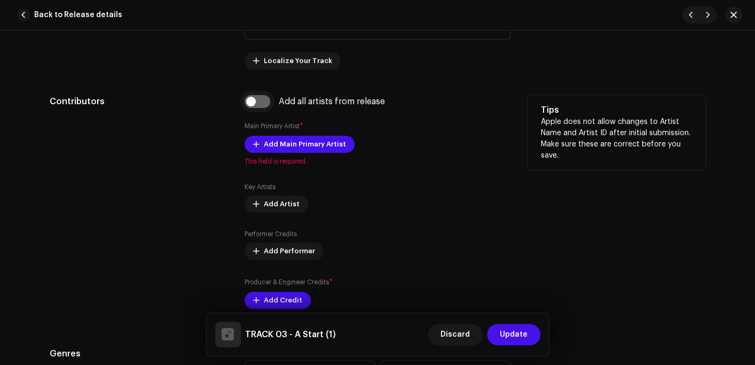
type input "TRACK 03 - A Start (1)"
click at [262, 104] on input "checkbox" at bounding box center [258, 101] width 26 height 13
checkbox input "true"
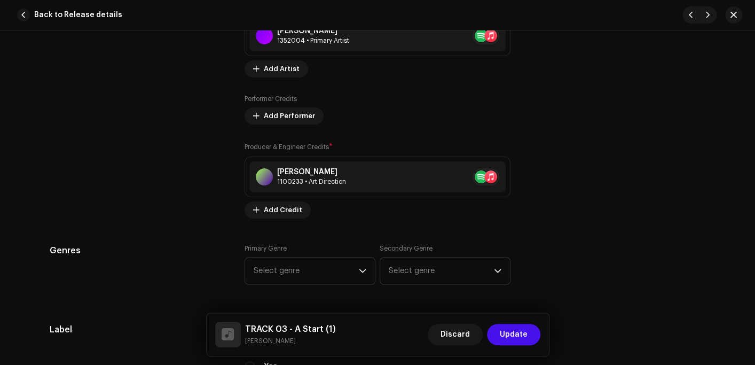
scroll to position [908, 0]
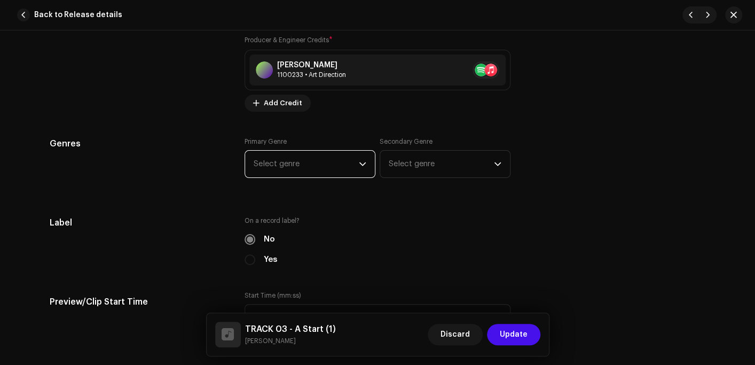
click at [262, 167] on span "Select genre" at bounding box center [306, 164] width 105 height 27
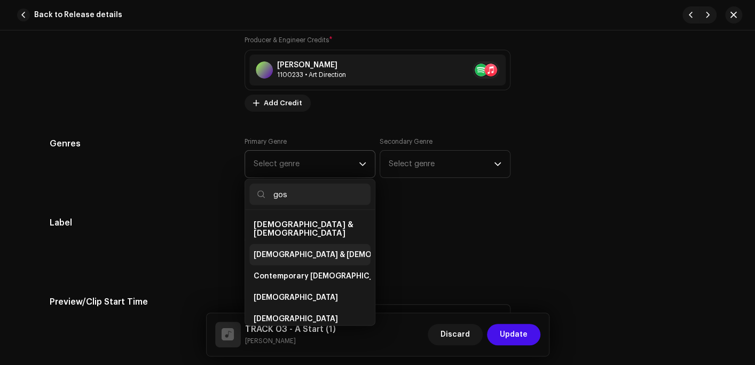
type input "gos"
click at [281, 249] on span "Christian & Gospel" at bounding box center [342, 254] width 177 height 11
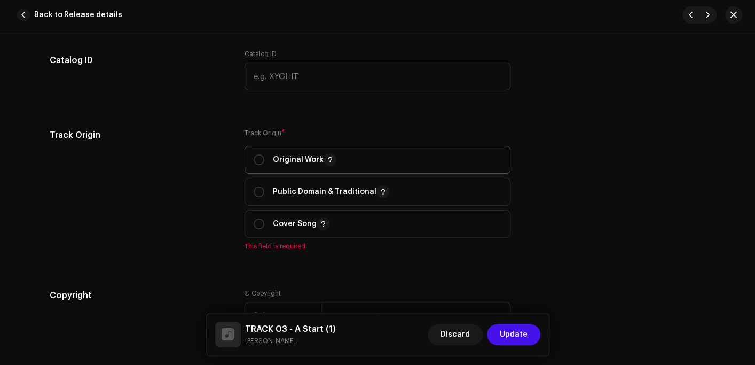
click at [293, 164] on p "Original Work" at bounding box center [305, 159] width 64 height 13
radio input "true"
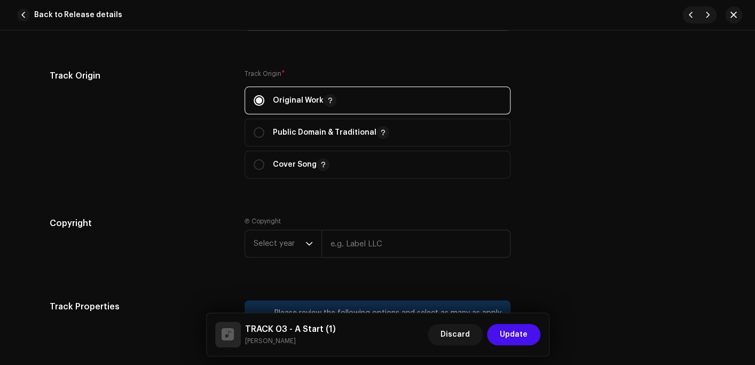
scroll to position [1388, 0]
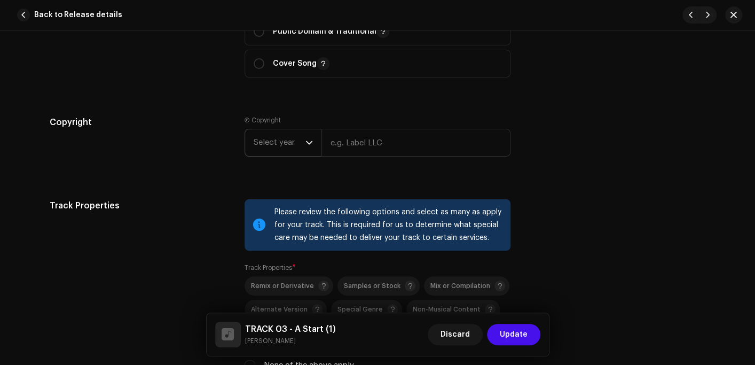
click at [266, 146] on span "Select year" at bounding box center [280, 142] width 52 height 27
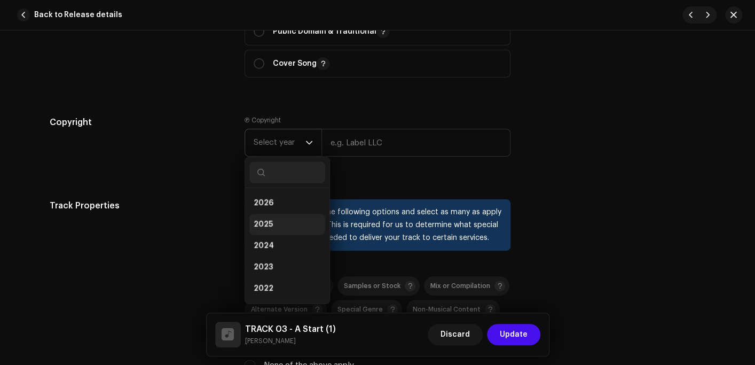
click at [264, 223] on span "2025" at bounding box center [263, 224] width 19 height 11
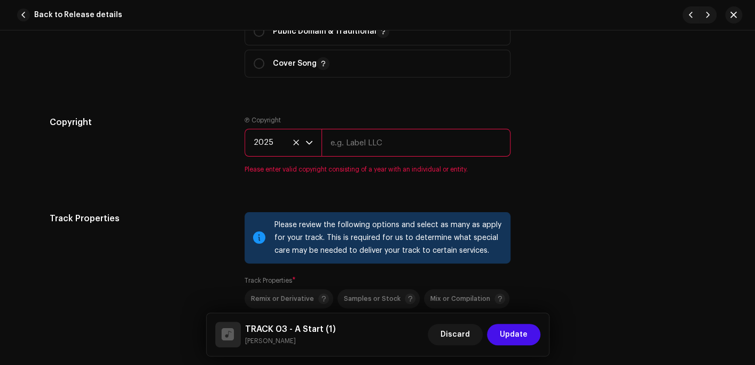
click at [363, 148] on input "text" at bounding box center [415, 143] width 189 height 28
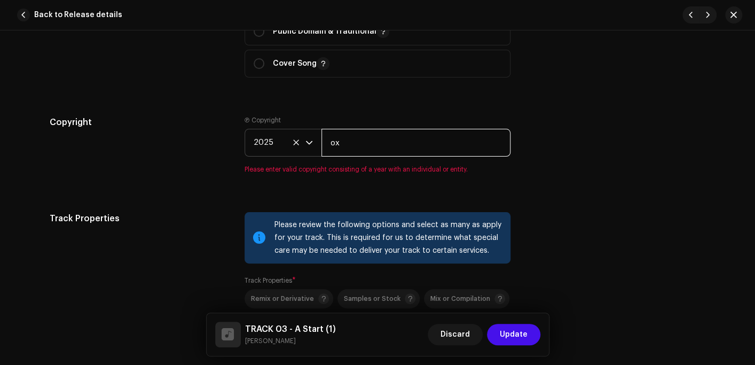
type input "OX Records"
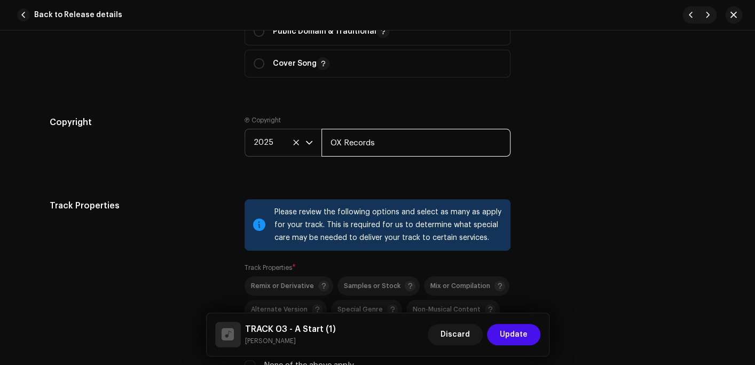
scroll to position [1548, 0]
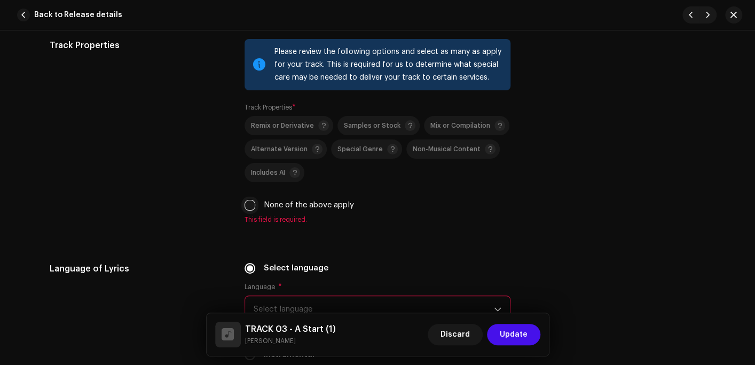
click at [251, 210] on input "None of the above apply" at bounding box center [250, 205] width 11 height 11
checkbox input "true"
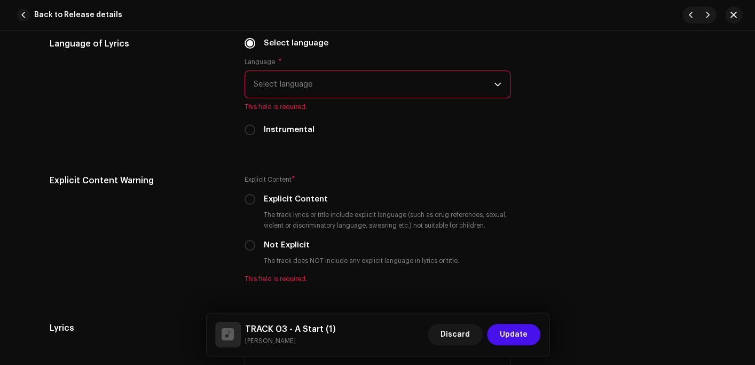
scroll to position [1762, 0]
click at [302, 80] on span "Select language" at bounding box center [374, 82] width 240 height 27
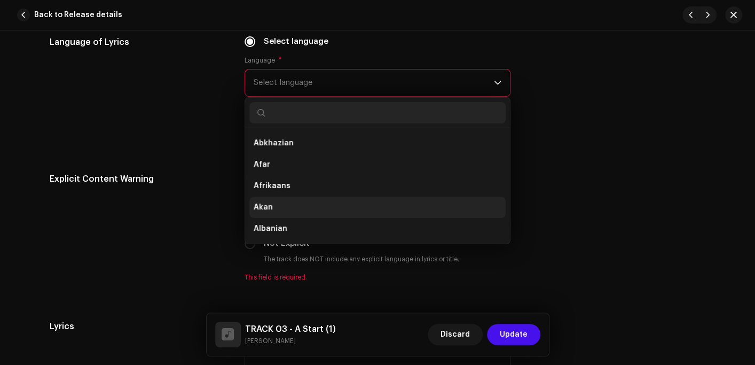
click at [269, 206] on li "Akan" at bounding box center [377, 206] width 256 height 21
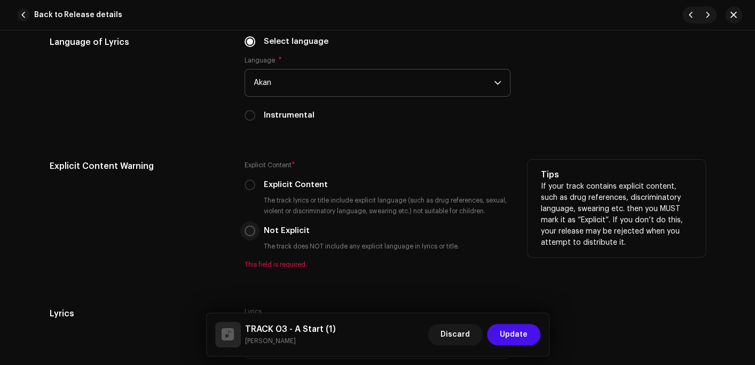
click at [245, 231] on input "Not Explicit" at bounding box center [250, 230] width 11 height 11
radio input "true"
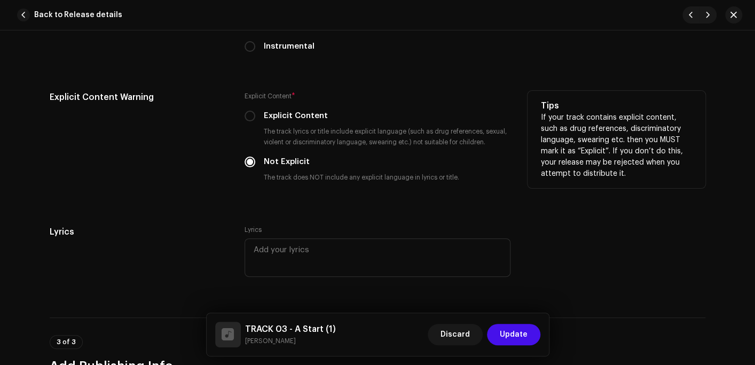
scroll to position [1975, 0]
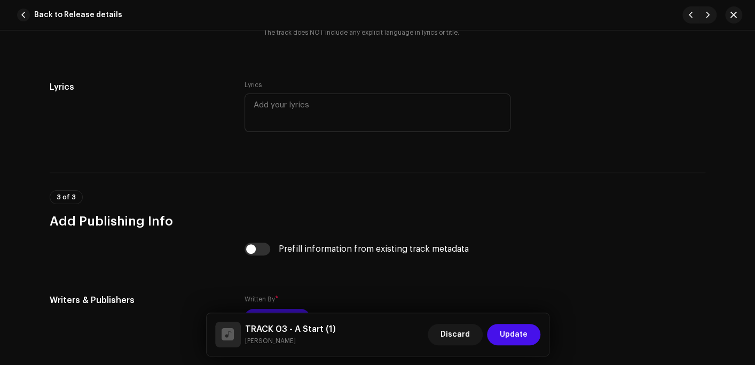
drag, startPoint x: 252, startPoint y: 249, endPoint x: 258, endPoint y: 241, distance: 9.8
click at [252, 249] on input "checkbox" at bounding box center [258, 248] width 26 height 13
checkbox input "true"
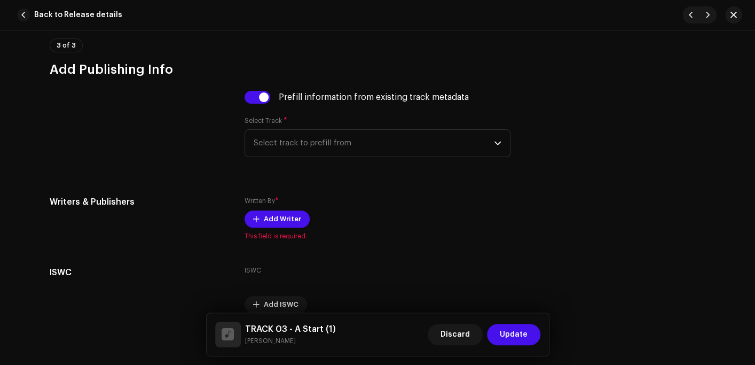
scroll to position [2136, 0]
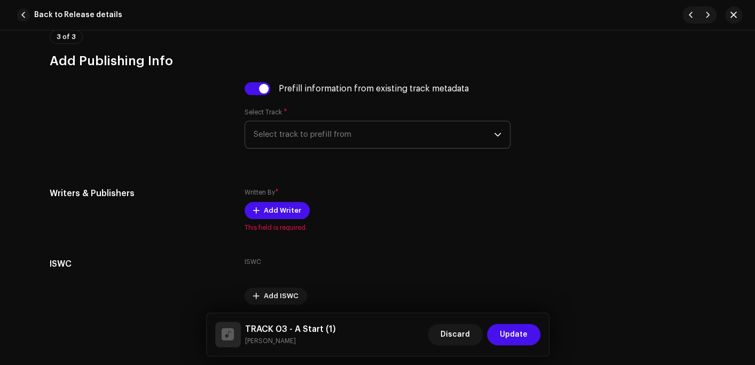
click at [303, 138] on span "Select track to prefill from" at bounding box center [374, 134] width 240 height 27
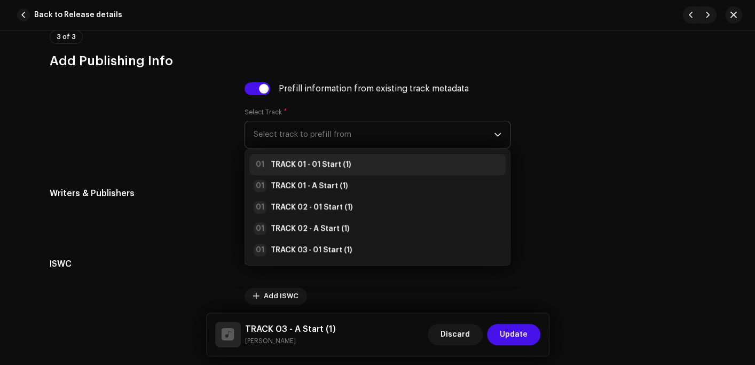
click at [318, 163] on strong "TRACK 01 - 01 Start (1)" at bounding box center [311, 164] width 80 height 11
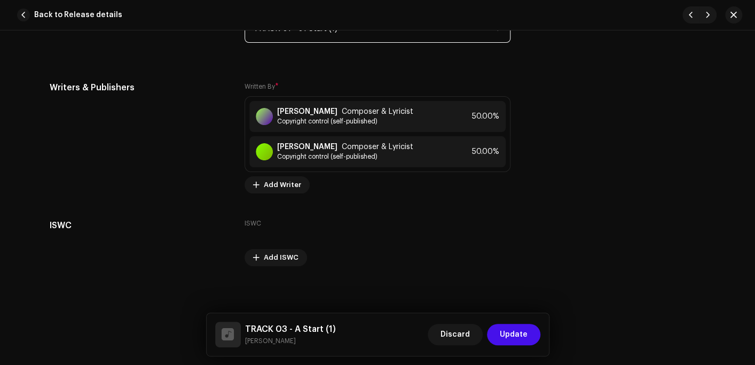
scroll to position [2242, 0]
click at [500, 333] on button "Update" at bounding box center [513, 334] width 53 height 21
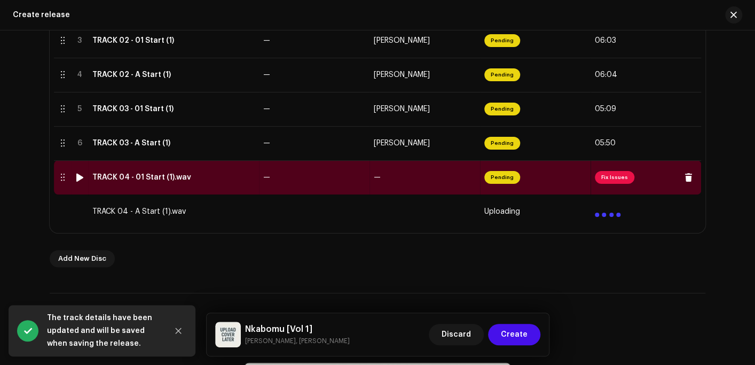
click at [144, 180] on div "TRACK 04 - 01 Start (1).wav" at bounding box center [141, 177] width 99 height 9
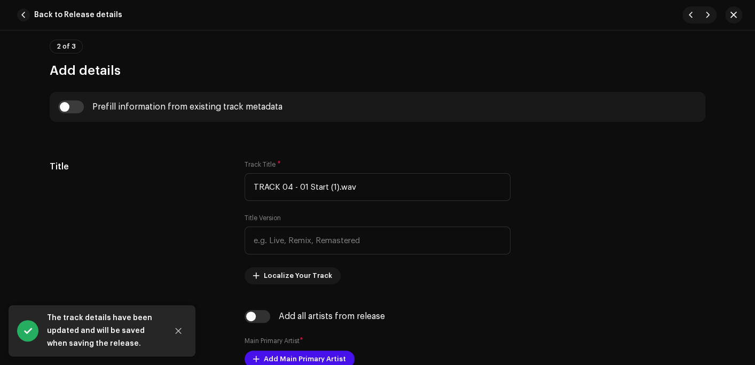
scroll to position [374, 0]
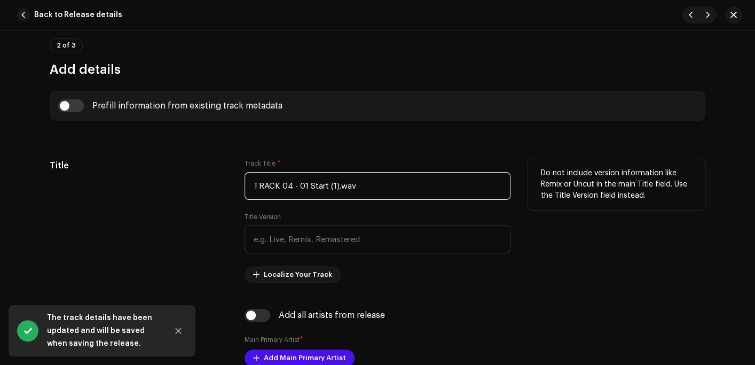
click at [369, 187] on input "TRACK 04 - 01 Start (1).wav" at bounding box center [378, 186] width 266 height 28
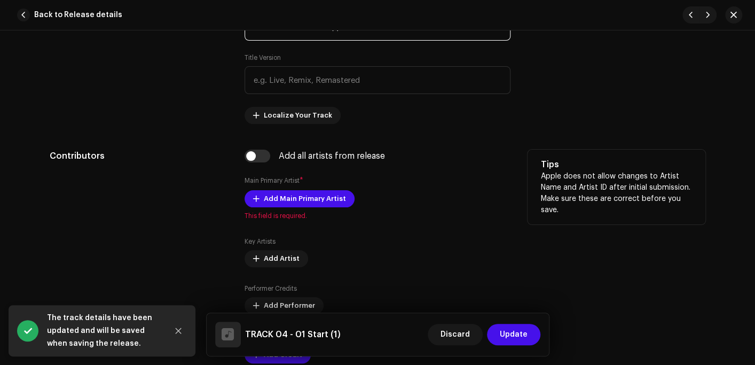
scroll to position [534, 0]
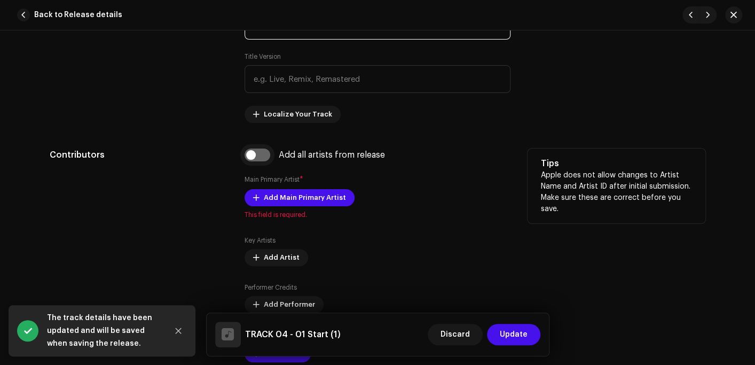
type input "TRACK 04 - 01 Start (1)"
click at [256, 159] on input "checkbox" at bounding box center [258, 154] width 26 height 13
checkbox input "true"
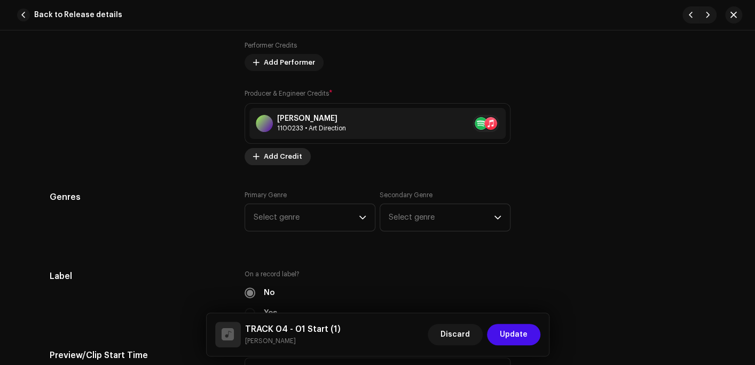
scroll to position [961, 0]
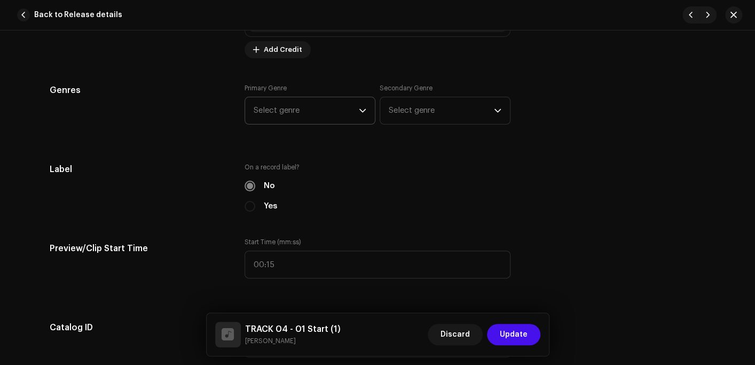
click at [286, 113] on span "Select genre" at bounding box center [306, 110] width 105 height 27
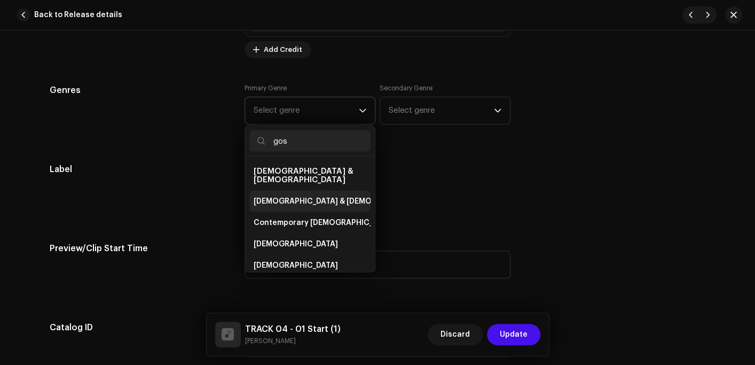
type input "gos"
click at [293, 195] on span "Christian & Gospel" at bounding box center [342, 200] width 177 height 11
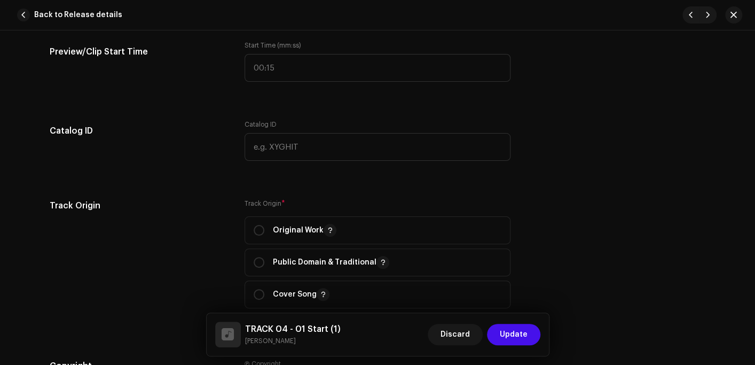
scroll to position [1175, 0]
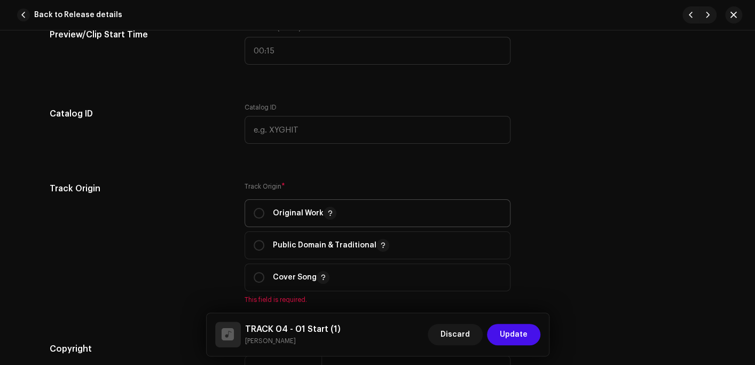
click at [301, 209] on p "Original Work" at bounding box center [305, 213] width 64 height 13
radio input "true"
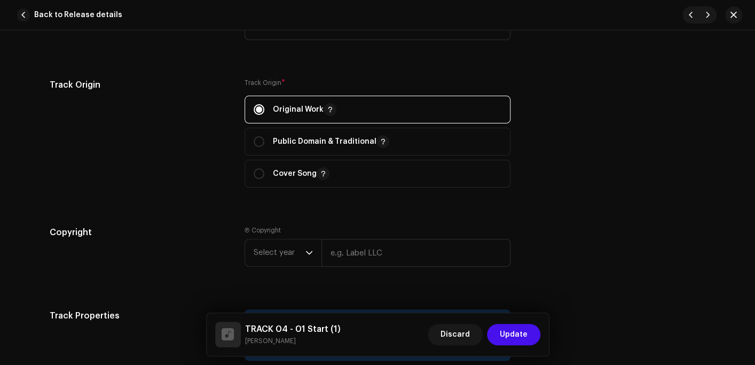
scroll to position [1388, 0]
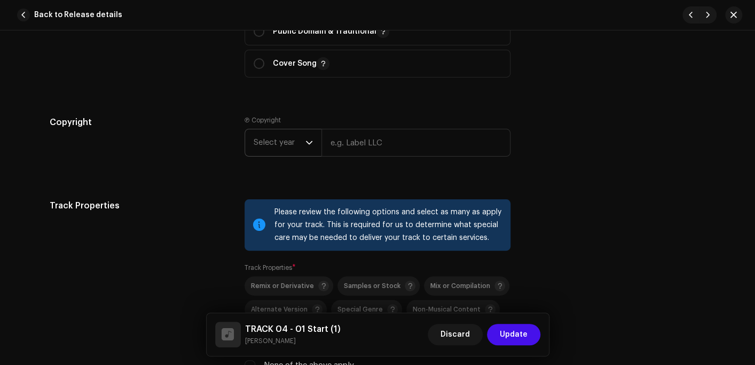
click at [261, 148] on span "Select year" at bounding box center [280, 142] width 52 height 27
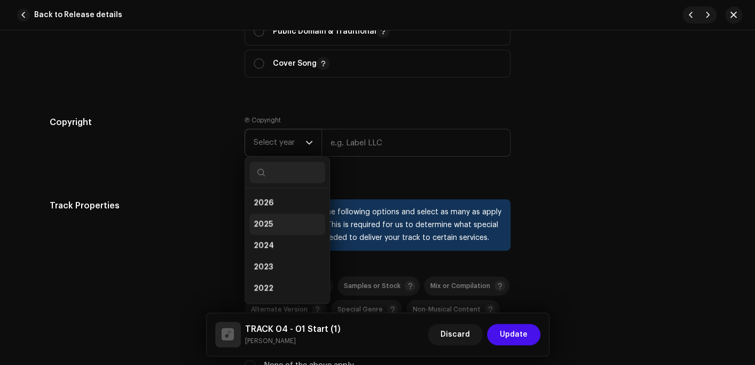
click at [266, 217] on li "2025" at bounding box center [287, 224] width 76 height 21
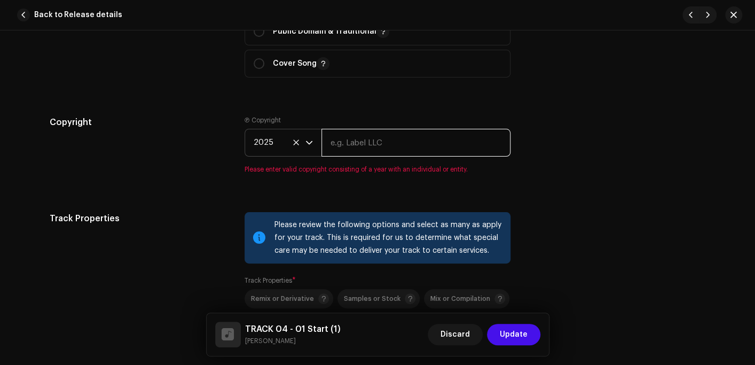
click at [352, 133] on input "text" at bounding box center [415, 143] width 189 height 28
type input "OX Records"
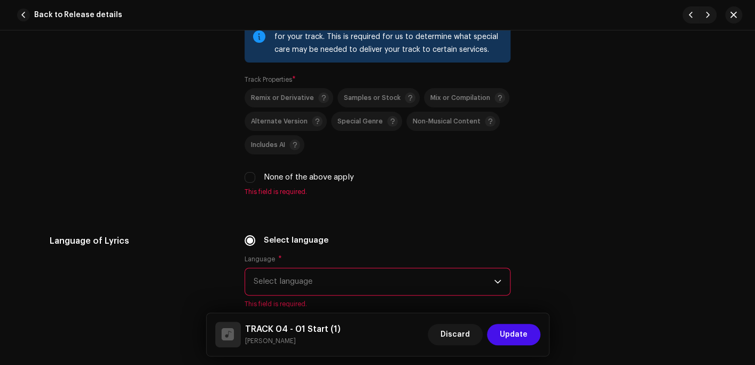
scroll to position [1602, 0]
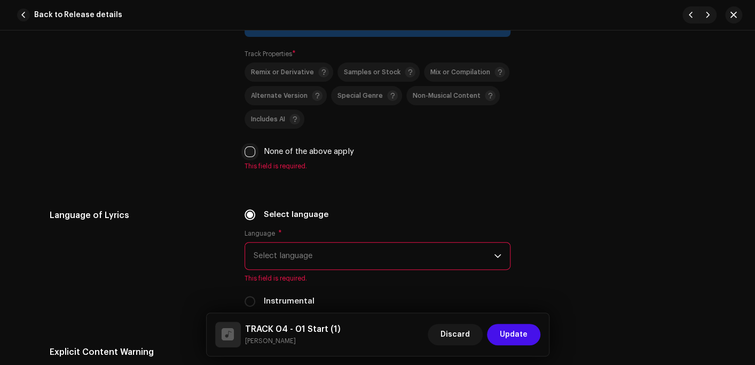
click at [250, 153] on input "None of the above apply" at bounding box center [250, 151] width 11 height 11
checkbox input "true"
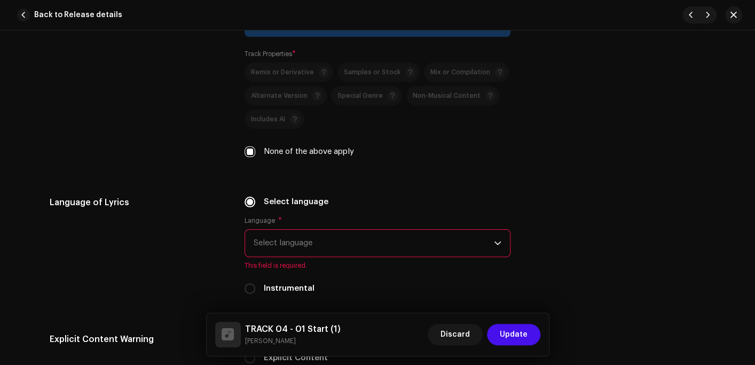
scroll to position [1708, 0]
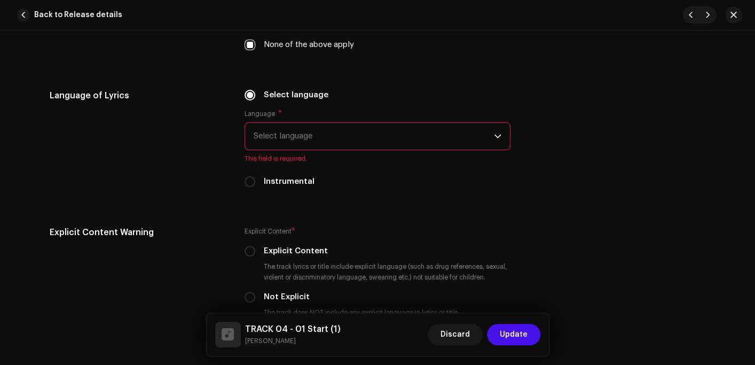
click at [295, 144] on span "Select language" at bounding box center [374, 136] width 240 height 27
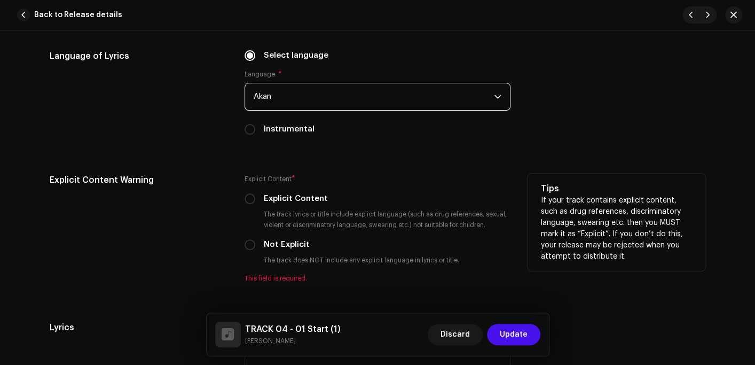
scroll to position [1815, 0]
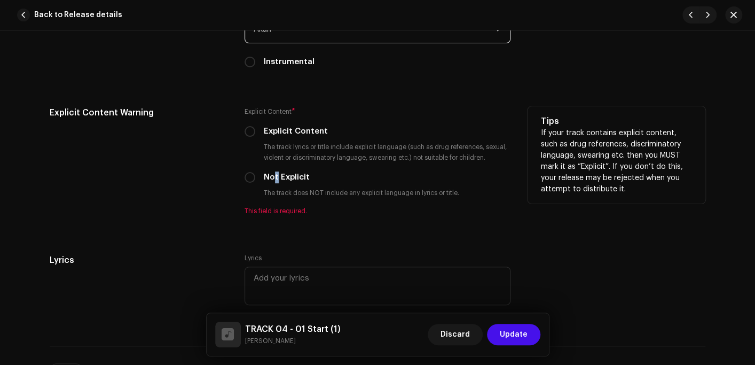
click at [273, 177] on label "Not Explicit" at bounding box center [287, 177] width 46 height 12
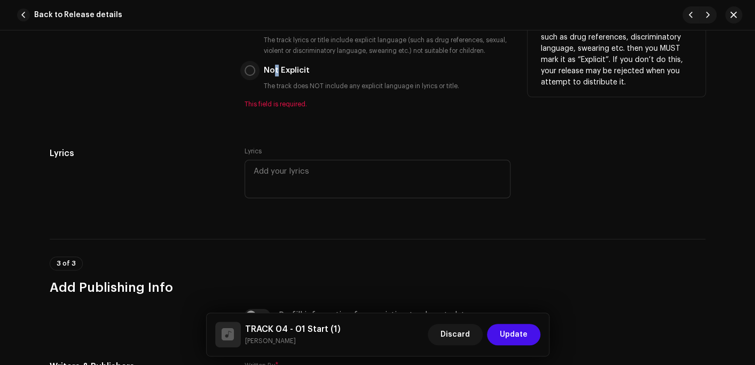
click at [248, 74] on input "Not Explicit" at bounding box center [250, 70] width 11 height 11
radio input "true"
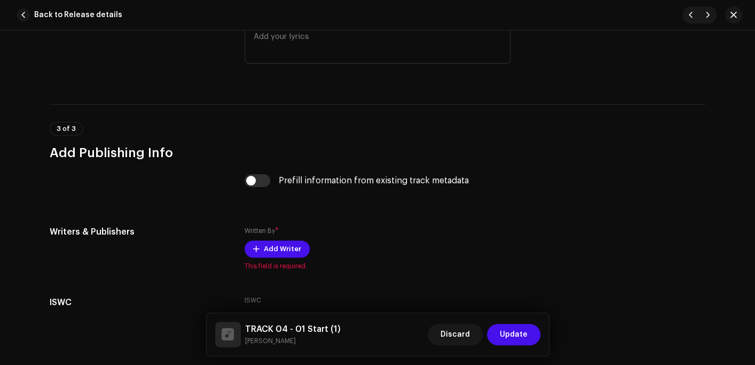
scroll to position [2082, 0]
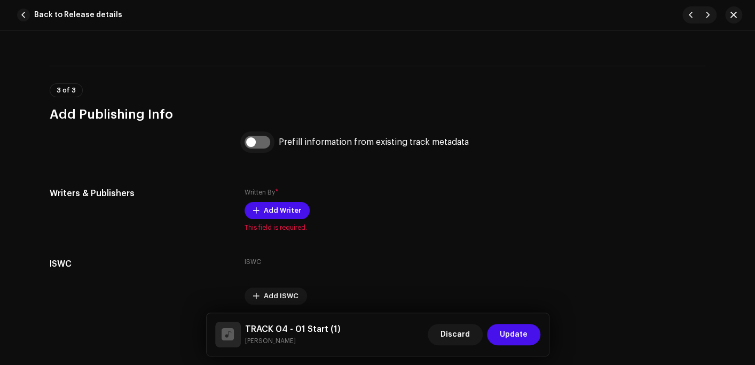
click at [263, 148] on input "checkbox" at bounding box center [258, 142] width 26 height 13
checkbox input "true"
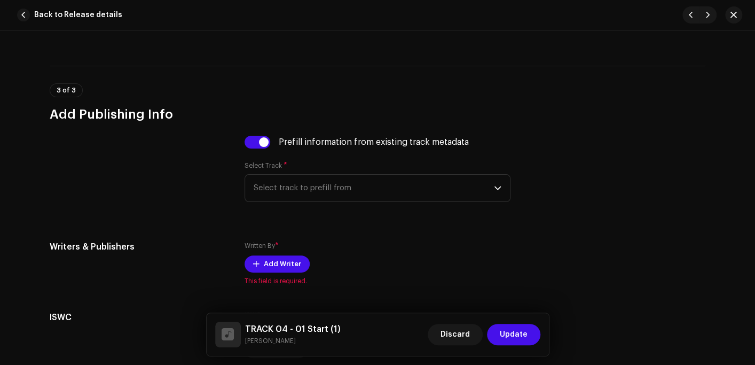
scroll to position [2136, 0]
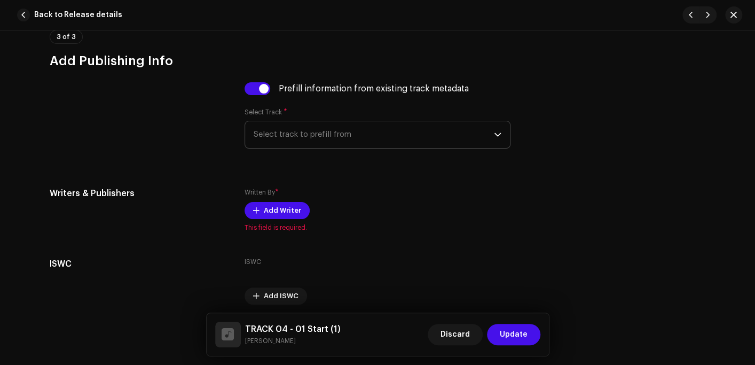
click at [314, 141] on span "Select track to prefill from" at bounding box center [374, 134] width 240 height 27
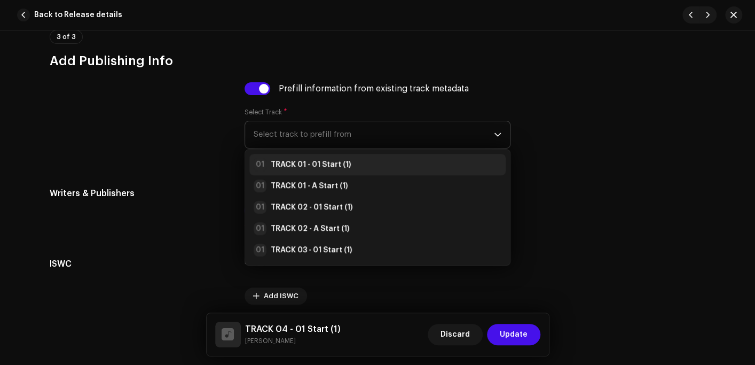
click at [313, 168] on strong "TRACK 01 - 01 Start (1)" at bounding box center [311, 164] width 80 height 11
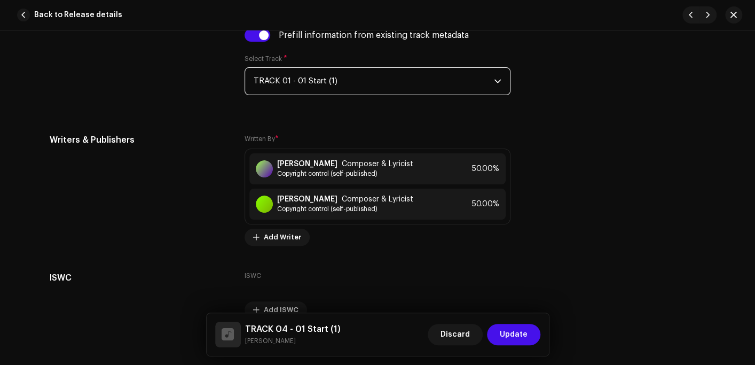
scroll to position [2247, 0]
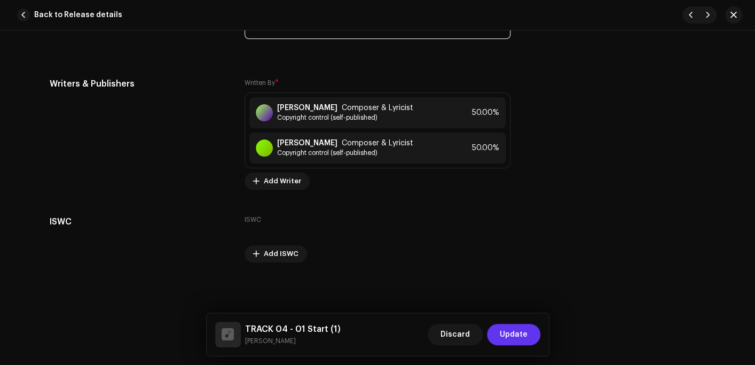
click at [504, 328] on span "Update" at bounding box center [514, 334] width 28 height 21
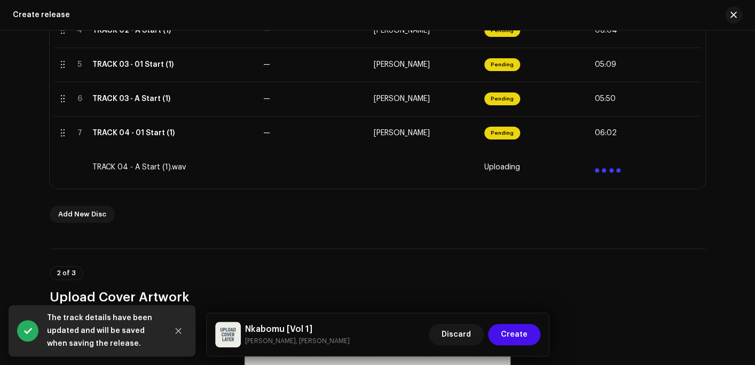
scroll to position [434, 0]
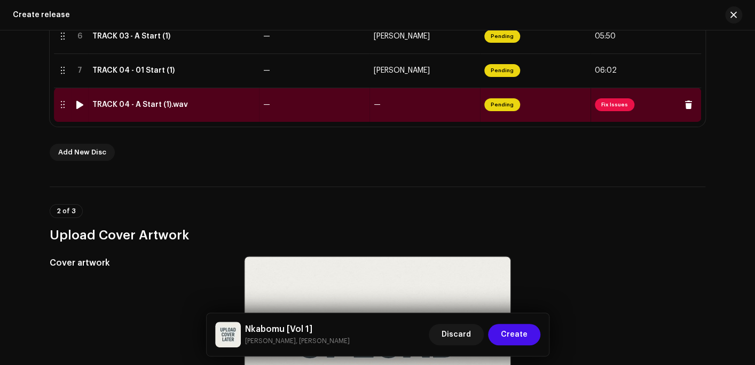
click at [139, 101] on div "TRACK 04 - A Start (1).wav" at bounding box center [140, 104] width 96 height 9
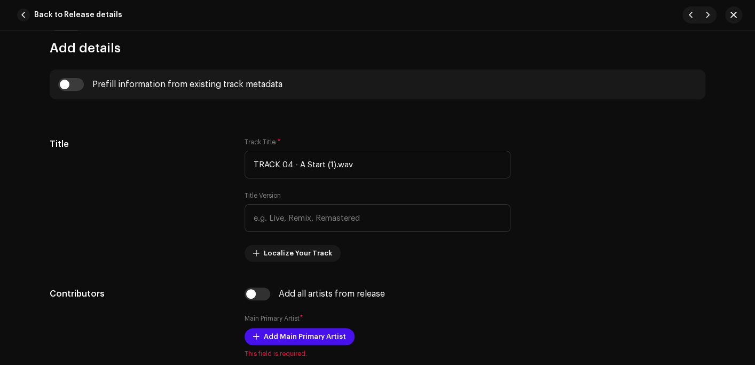
scroll to position [427, 0]
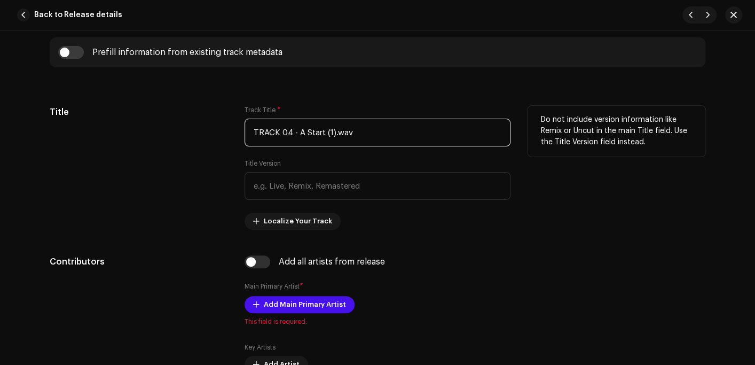
click at [374, 133] on input "TRACK 04 - A Start (1).wav" at bounding box center [378, 133] width 266 height 28
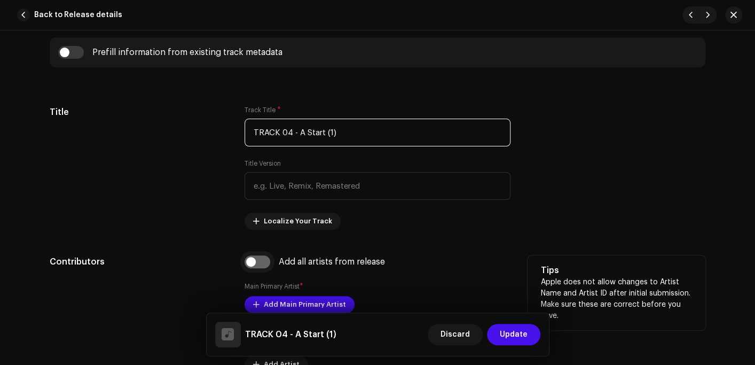
type input "TRACK 04 - A Start (1)"
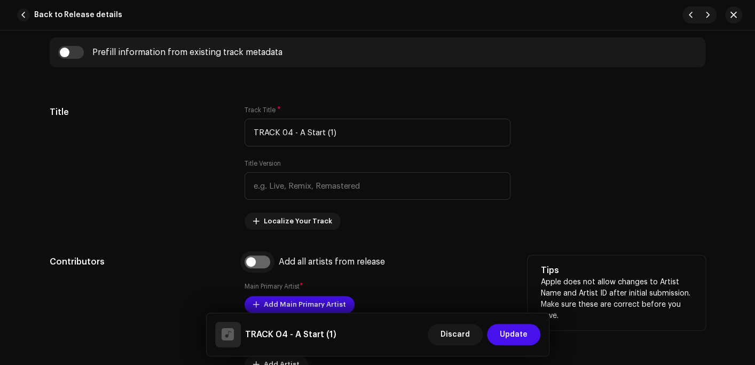
click at [265, 259] on input "checkbox" at bounding box center [258, 261] width 26 height 13
checkbox input "true"
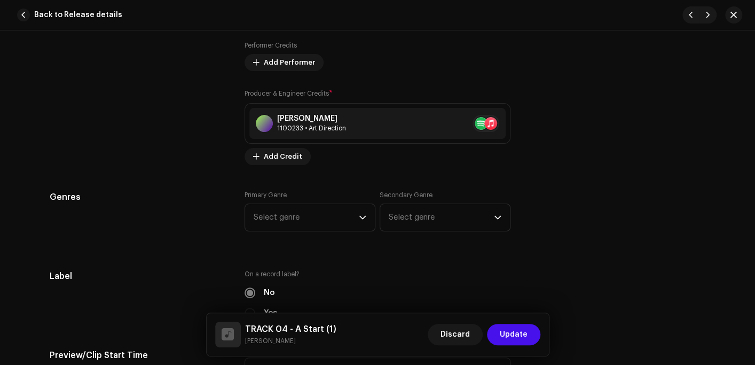
scroll to position [1014, 0]
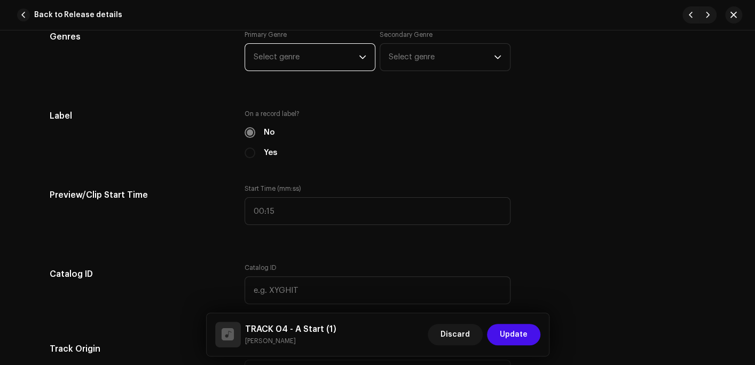
click at [286, 44] on span "Select genre" at bounding box center [306, 57] width 105 height 27
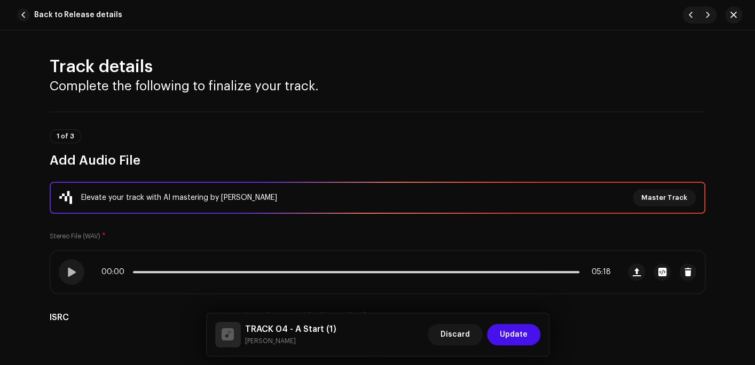
scroll to position [1014, 0]
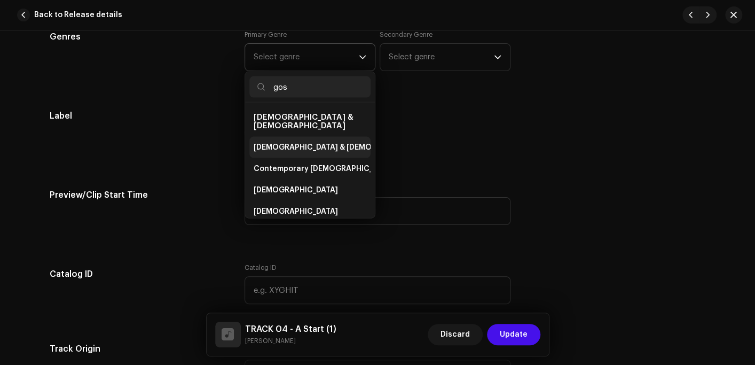
type input "gos"
click at [290, 142] on span "[DEMOGRAPHIC_DATA] & [DEMOGRAPHIC_DATA]" at bounding box center [342, 147] width 177 height 11
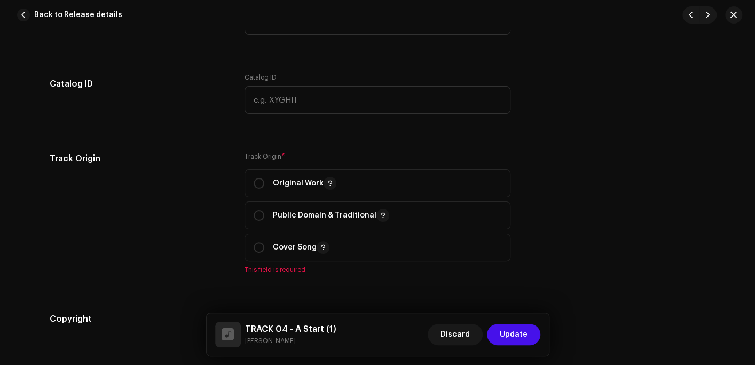
scroll to position [1228, 0]
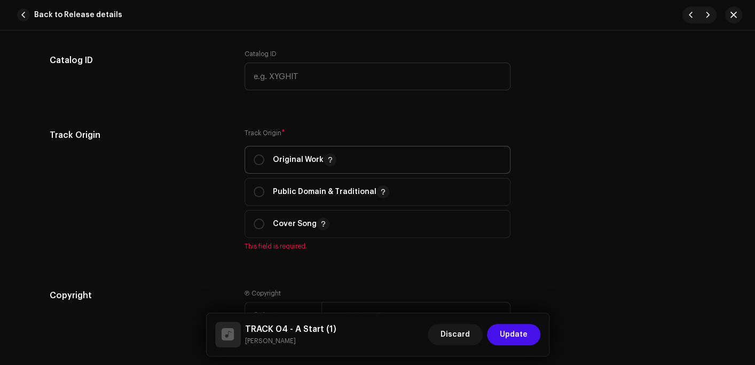
click at [300, 168] on span "Original Work" at bounding box center [378, 159] width 248 height 27
radio input "true"
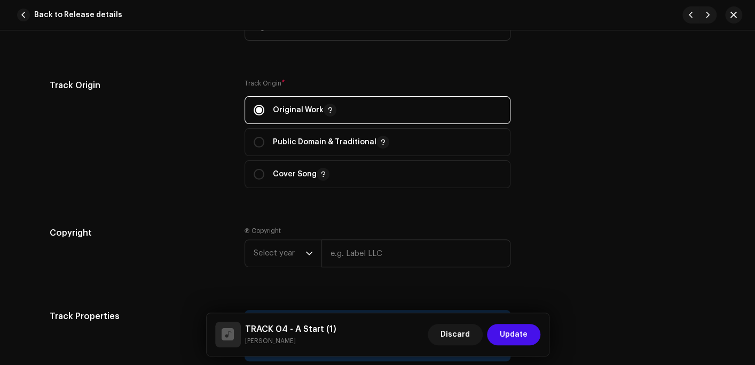
scroll to position [1335, 0]
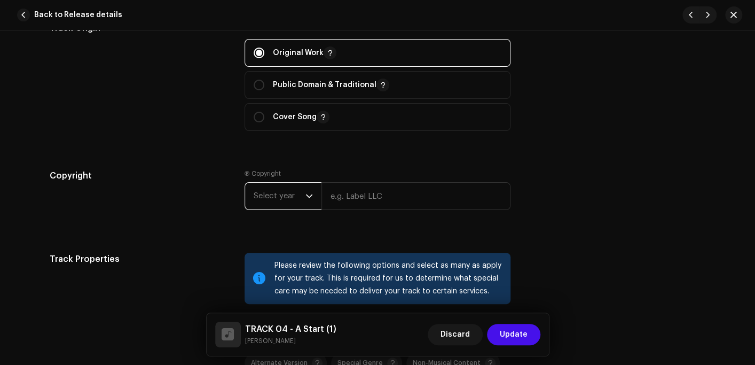
click at [275, 188] on span "Select year" at bounding box center [280, 196] width 52 height 27
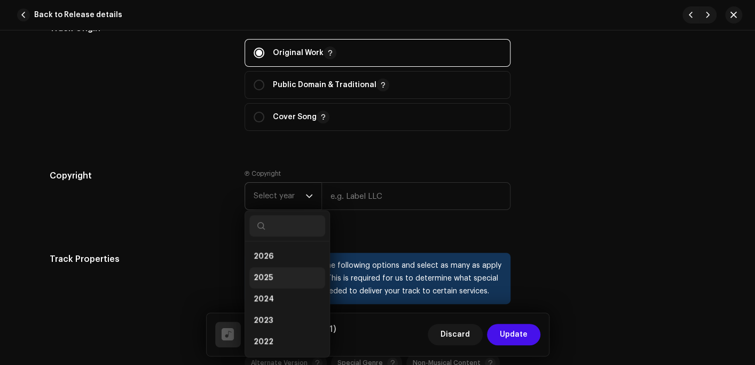
click at [272, 274] on li "2025" at bounding box center [287, 277] width 76 height 21
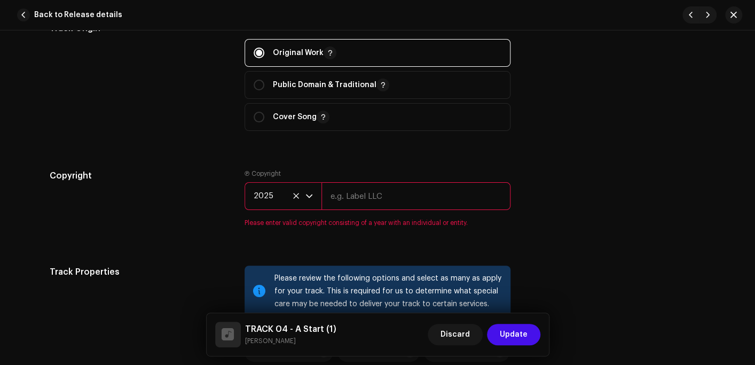
click at [379, 182] on div "Ⓟ Copyright 2025 Please enter valid copyright consisting of a year with an indi…" at bounding box center [378, 198] width 266 height 58
click at [376, 189] on input "text" at bounding box center [415, 196] width 189 height 28
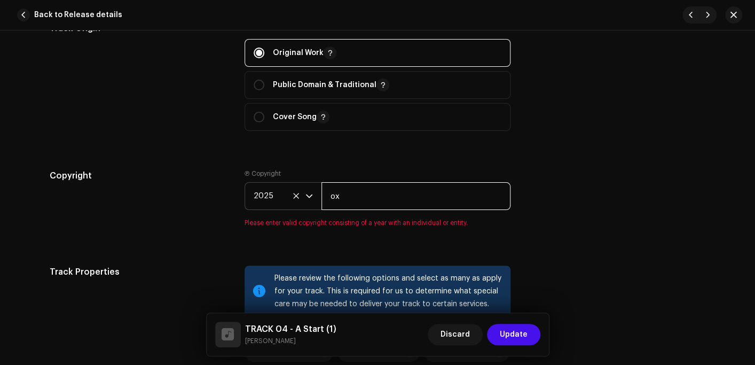
type input "OX Records"
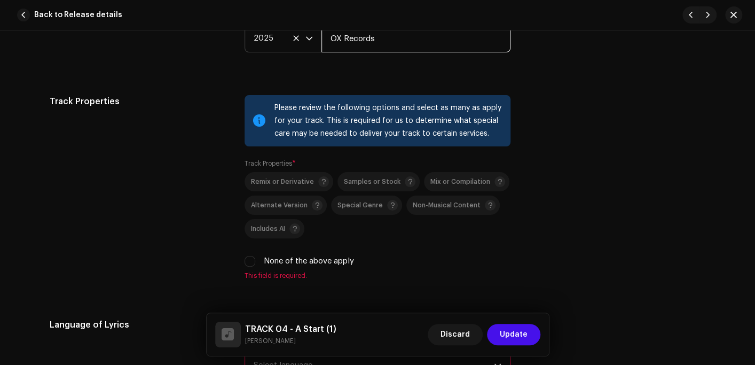
scroll to position [1655, 0]
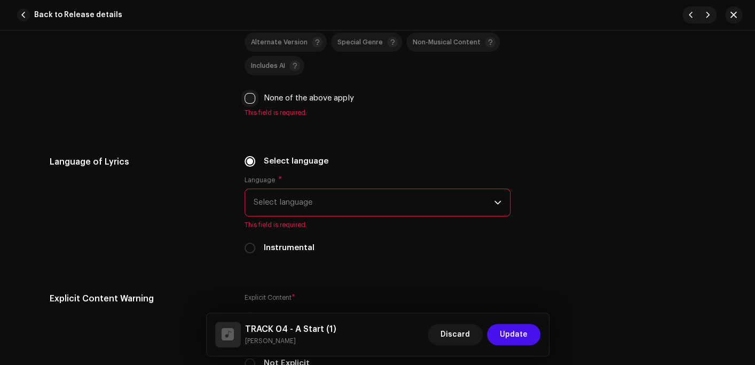
click at [248, 97] on input "None of the above apply" at bounding box center [250, 98] width 11 height 11
checkbox input "true"
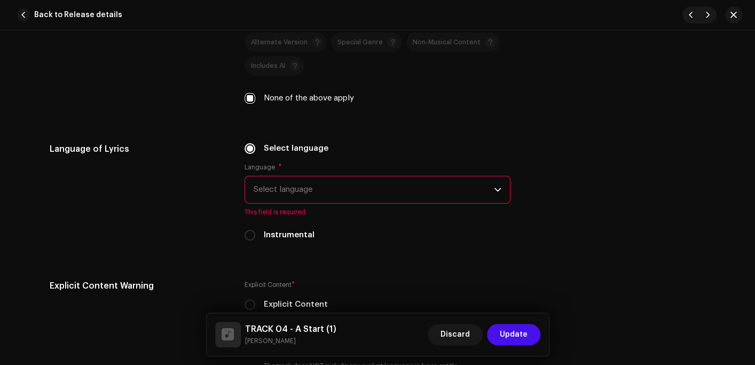
click at [293, 186] on span "Select language" at bounding box center [374, 189] width 240 height 27
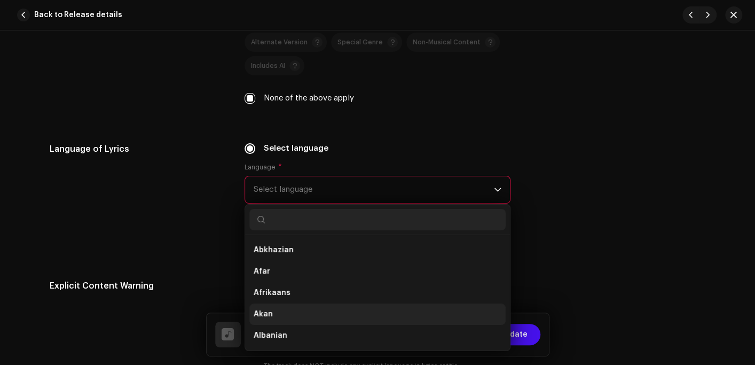
click at [271, 314] on li "Akan" at bounding box center [377, 313] width 256 height 21
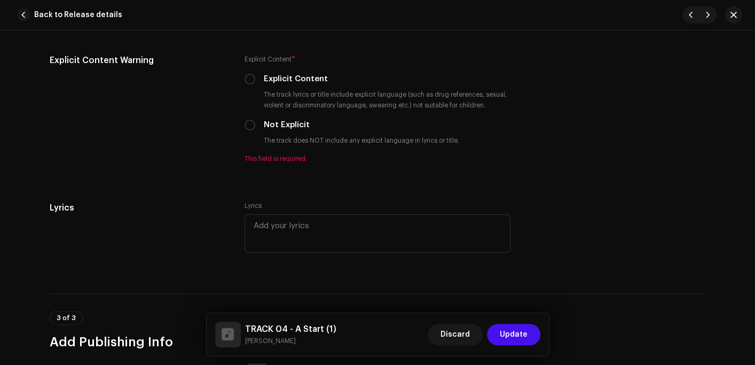
scroll to position [1869, 0]
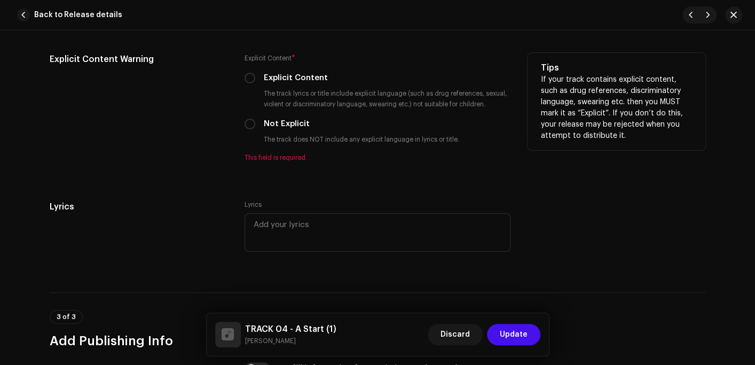
click at [277, 125] on label "Not Explicit" at bounding box center [287, 124] width 46 height 12
click at [255, 125] on input "Not Explicit" at bounding box center [250, 124] width 11 height 11
radio input "true"
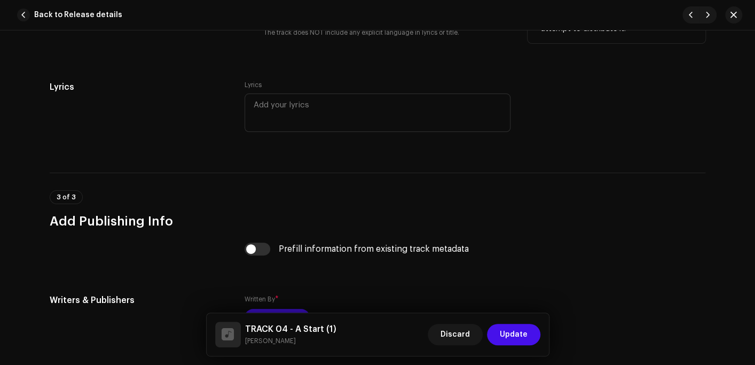
scroll to position [2082, 0]
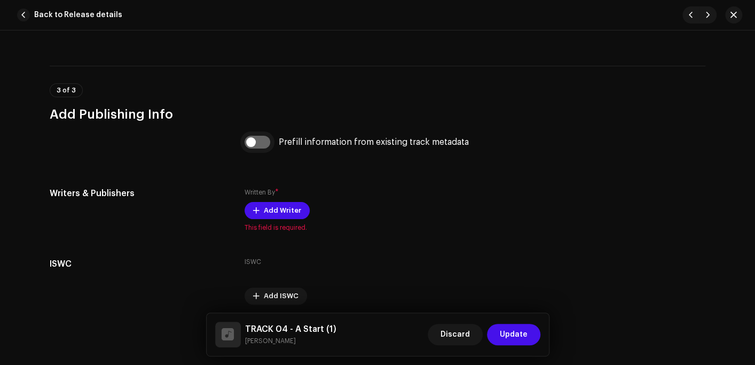
click at [252, 144] on input "checkbox" at bounding box center [258, 142] width 26 height 13
checkbox input "true"
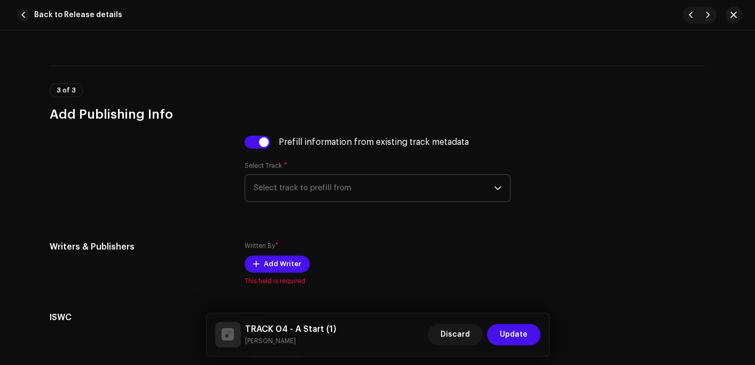
click at [307, 189] on span "Select track to prefill from" at bounding box center [374, 188] width 240 height 27
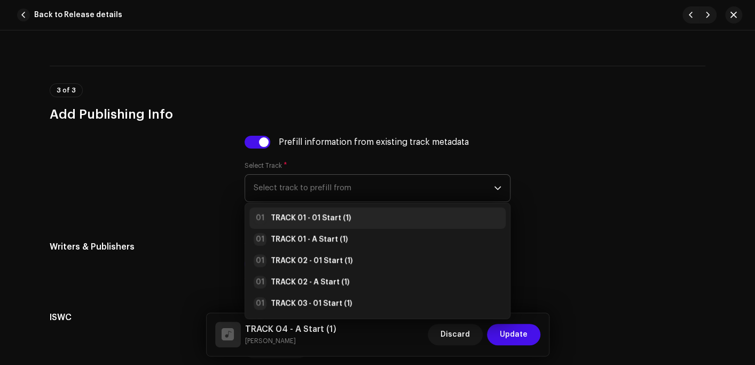
click at [312, 218] on strong "TRACK 01 - 01 Start (1)" at bounding box center [311, 217] width 80 height 11
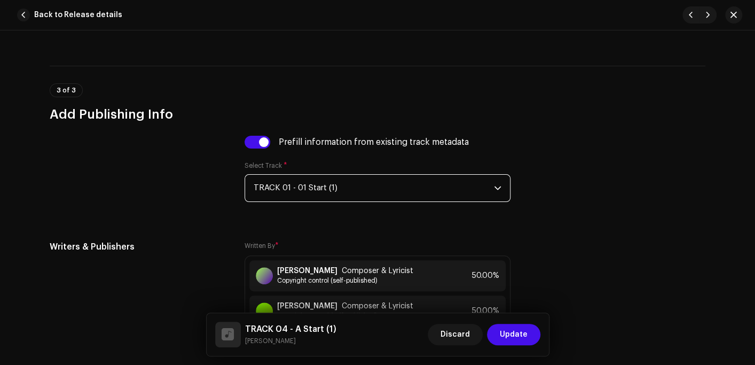
scroll to position [2247, 0]
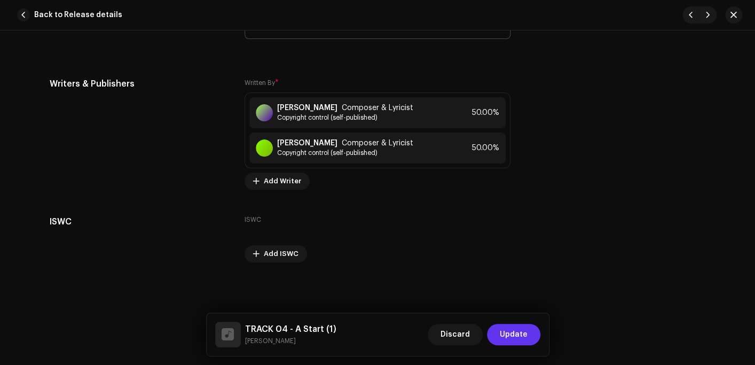
click at [520, 330] on span "Update" at bounding box center [514, 334] width 28 height 21
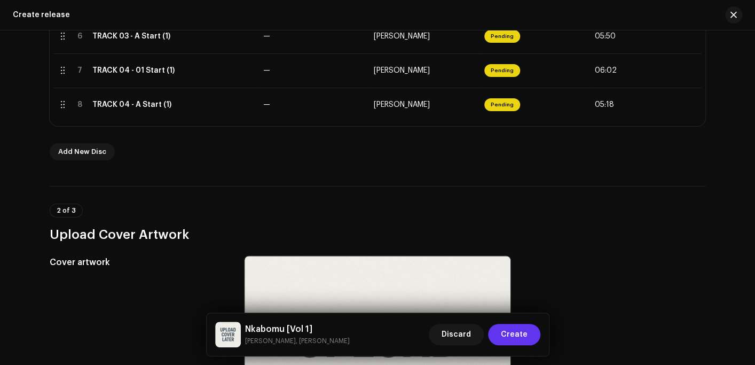
click at [506, 337] on span "Create" at bounding box center [514, 334] width 27 height 21
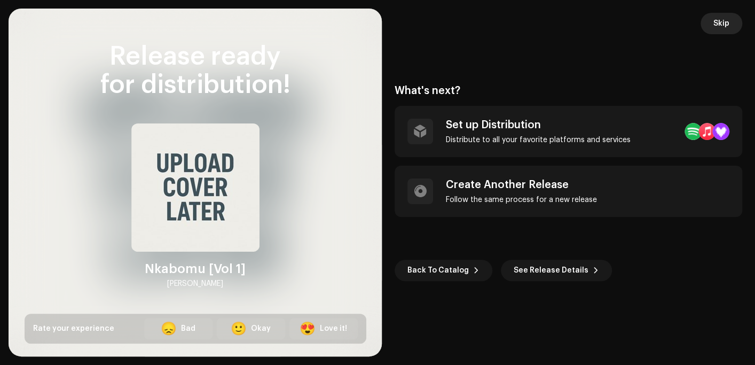
click at [715, 22] on span "Skip" at bounding box center [721, 23] width 16 height 21
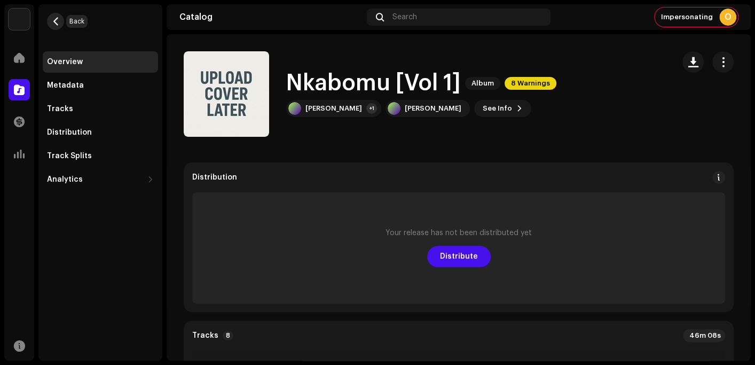
click at [57, 20] on span "button" at bounding box center [56, 21] width 8 height 9
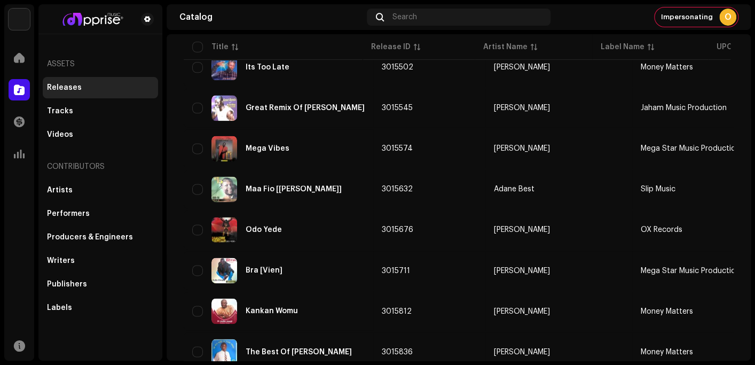
scroll to position [812, 0]
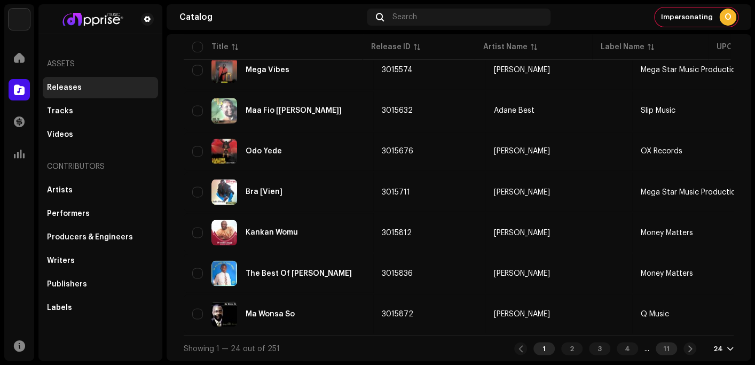
click at [661, 346] on div "11" at bounding box center [666, 348] width 21 height 13
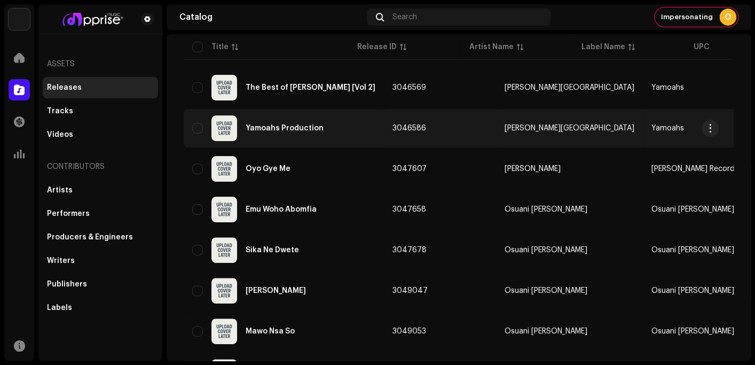
scroll to position [160, 0]
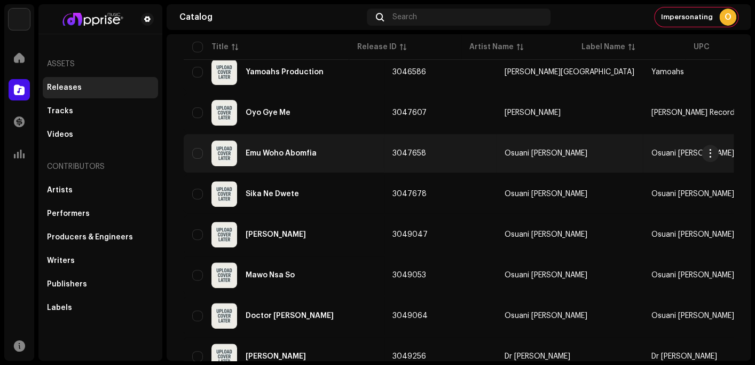
scroll to position [214, 0]
